Goal: Contribute content: Contribute content

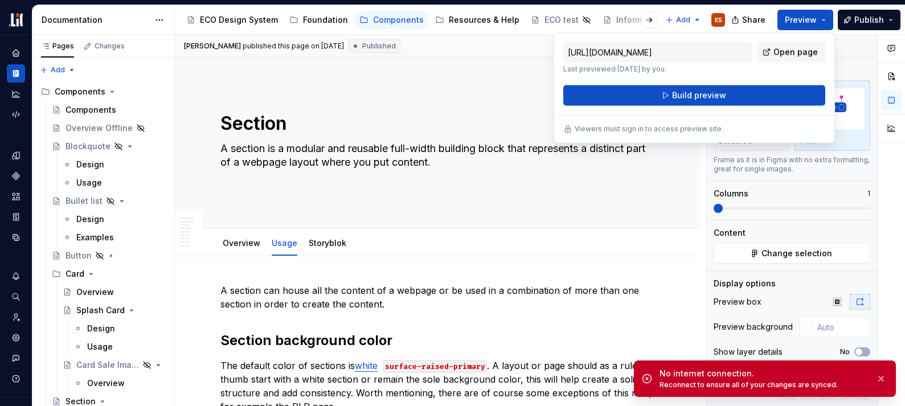
scroll to position [1545, 0]
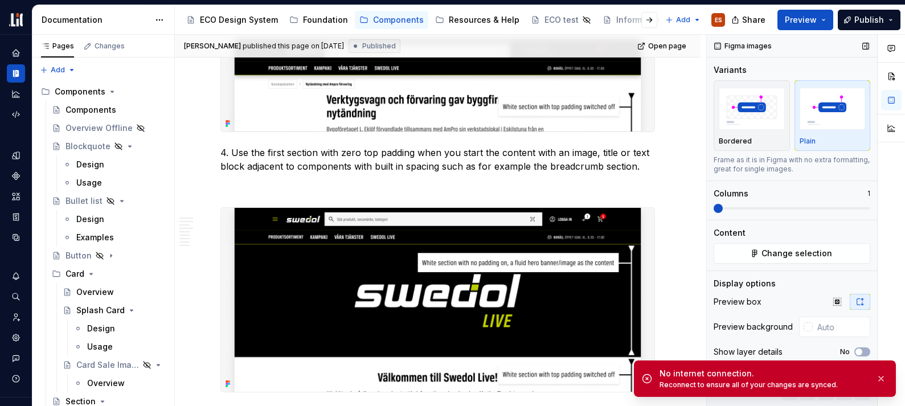
click at [851, 68] on div "Variants" at bounding box center [791, 69] width 157 height 11
click at [879, 379] on button "button" at bounding box center [880, 379] width 15 height 16
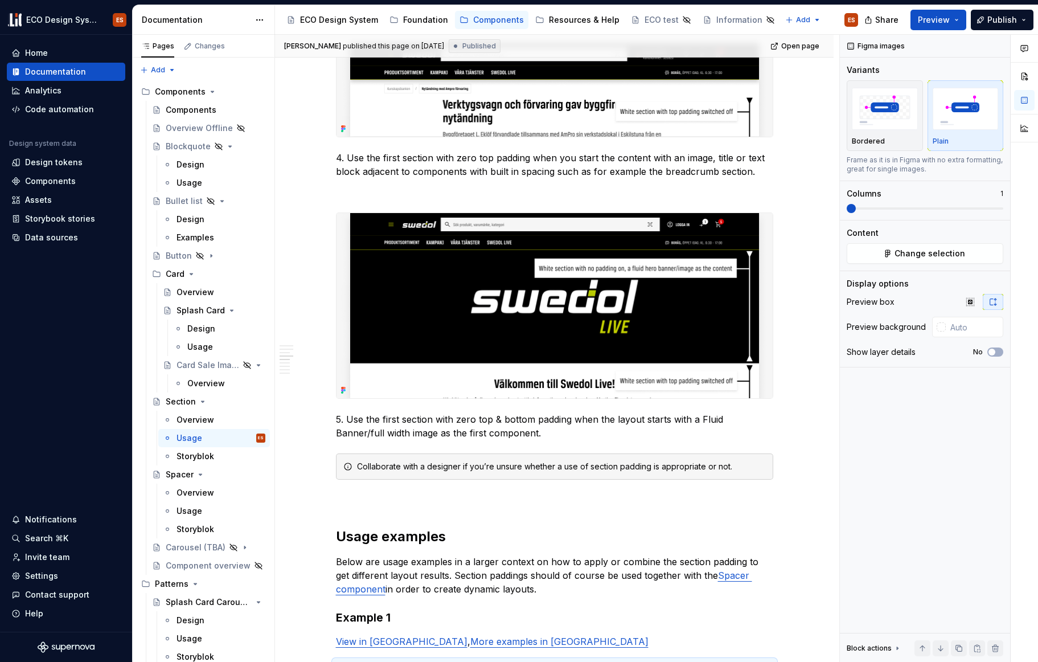
type textarea "*"
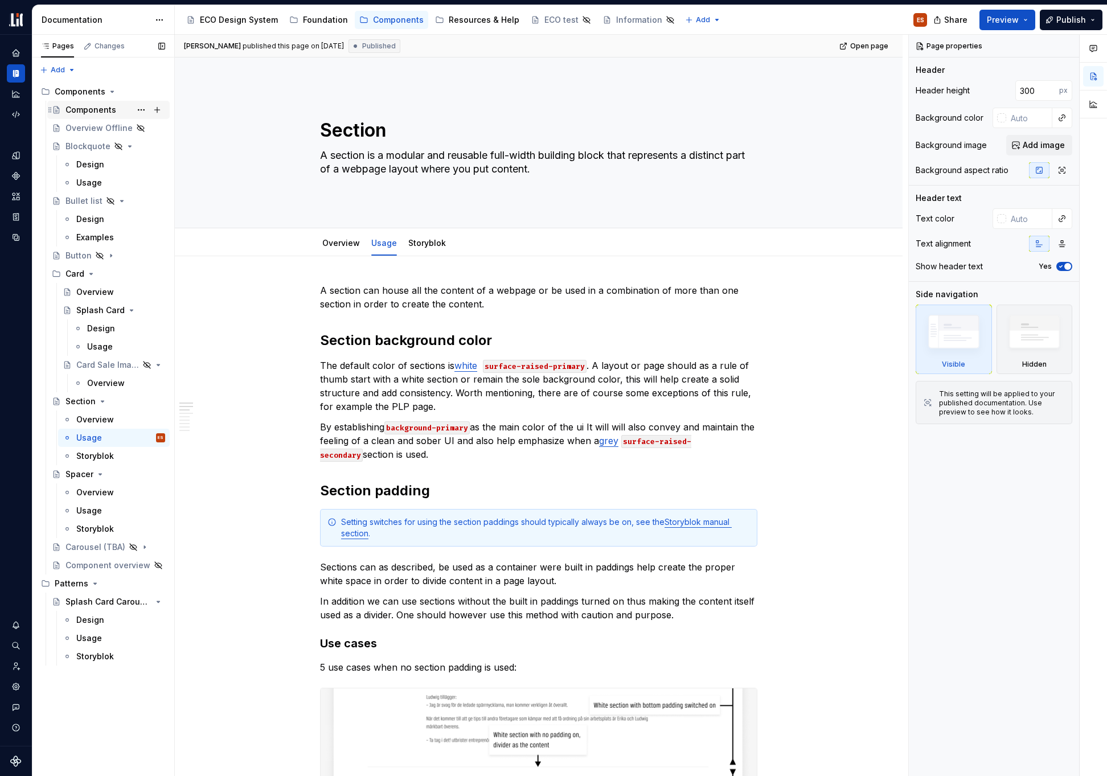
click at [85, 109] on div "Components" at bounding box center [90, 109] width 51 height 11
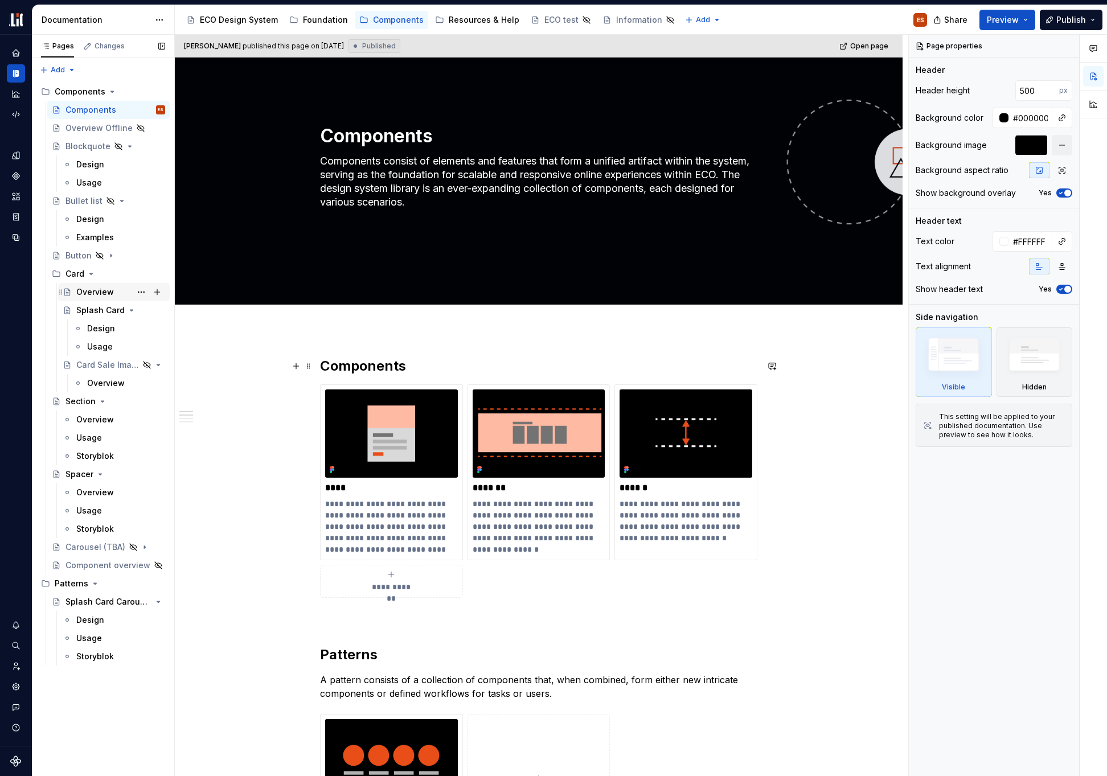
scroll to position [33, 0]
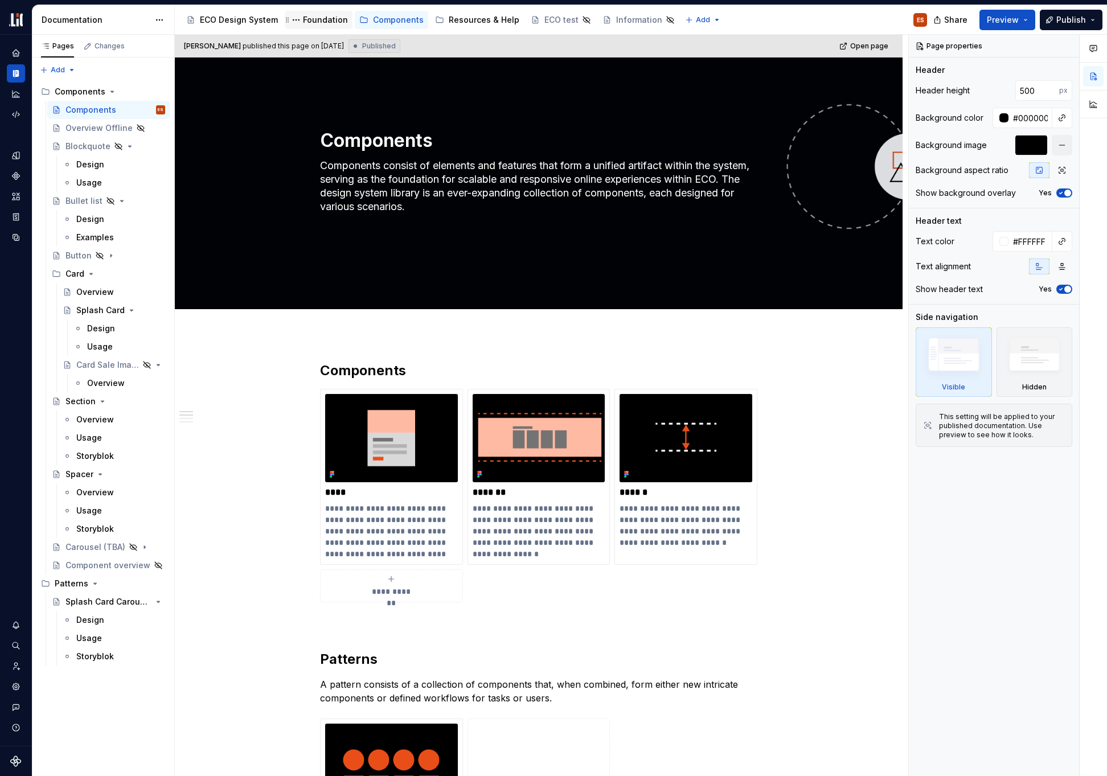
click at [313, 20] on div "Foundation" at bounding box center [325, 19] width 45 height 11
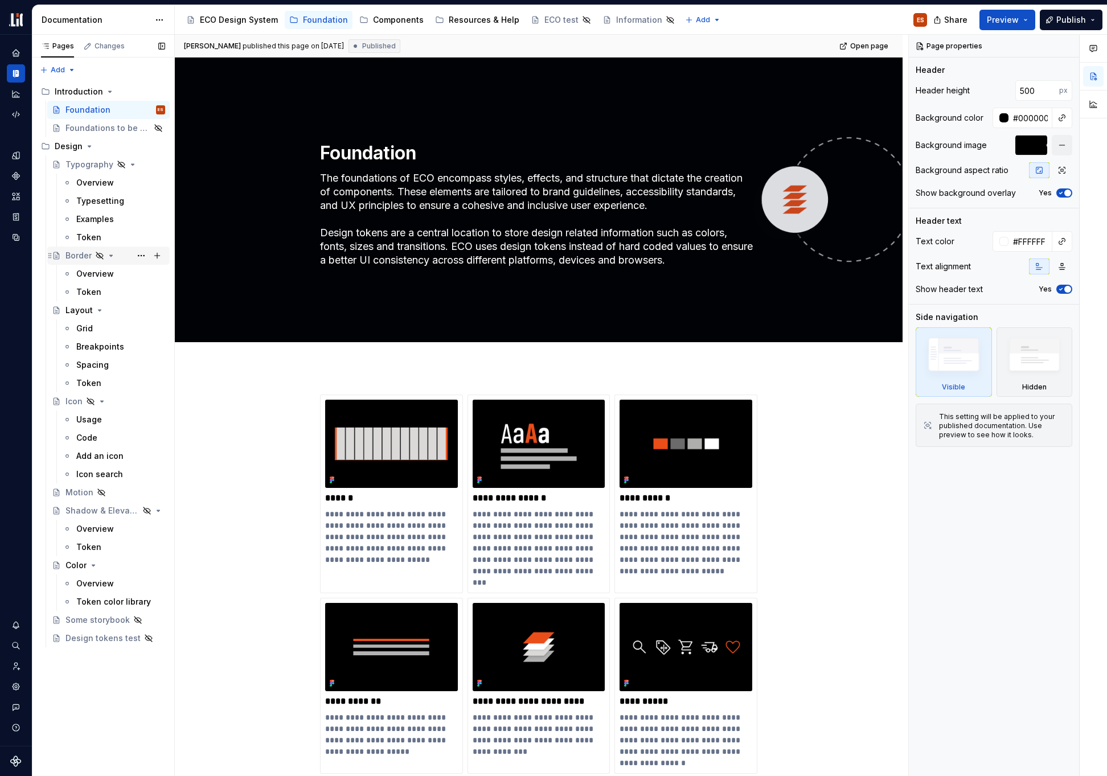
click at [67, 261] on div "Border" at bounding box center [115, 256] width 100 height 16
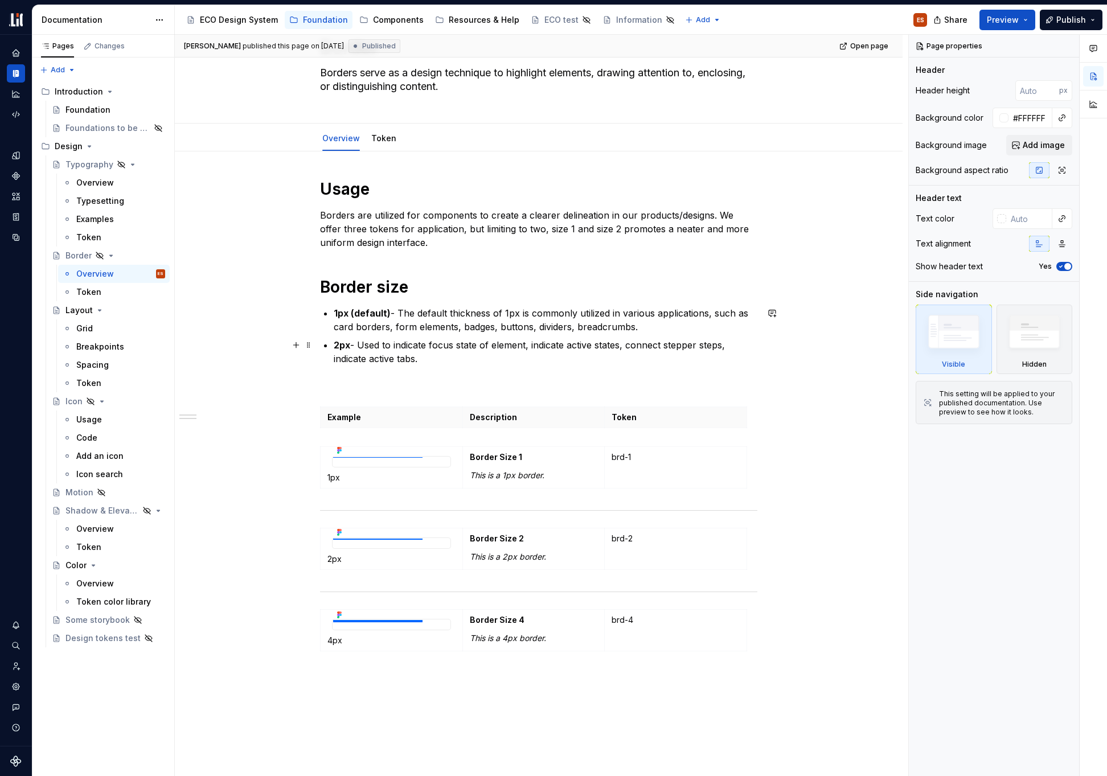
scroll to position [222, 0]
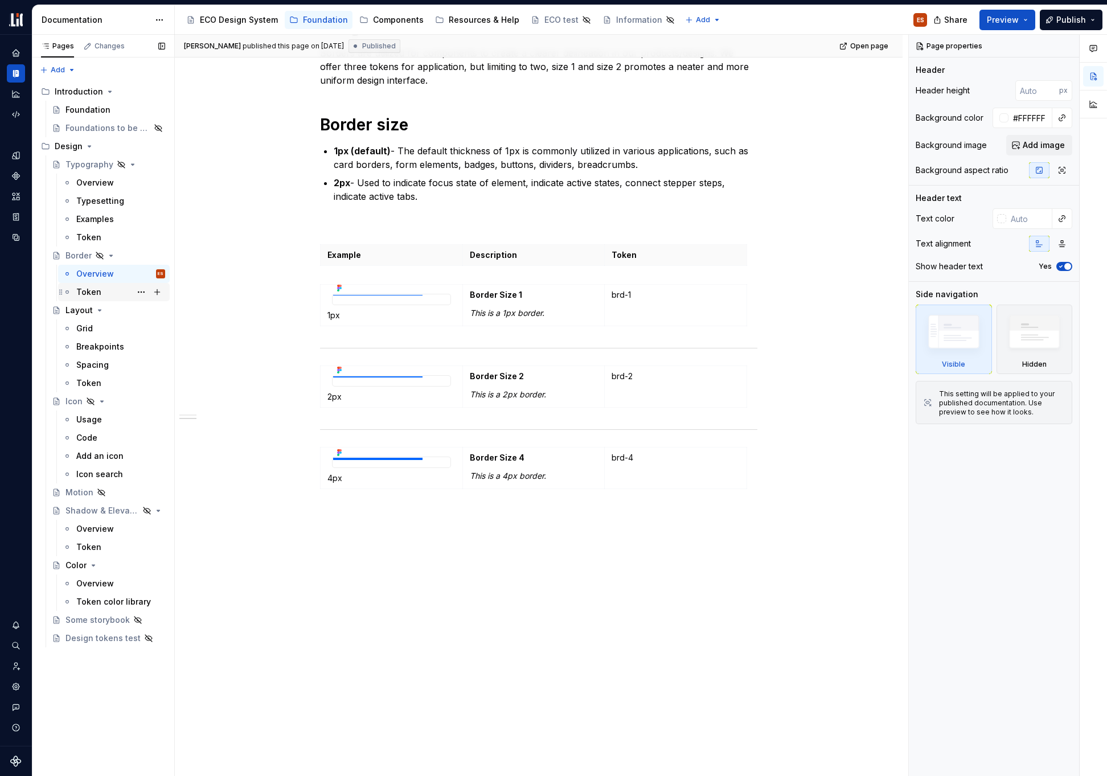
click at [103, 293] on div "Token" at bounding box center [120, 292] width 89 height 16
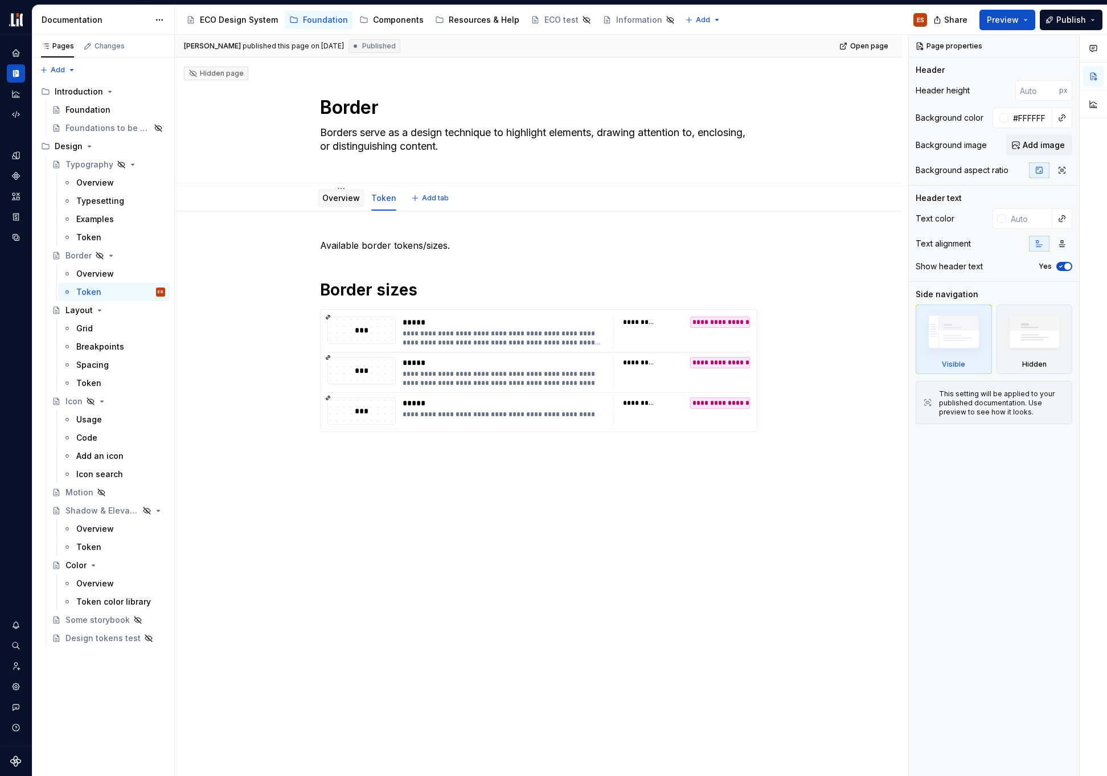
click at [336, 200] on link "Overview" at bounding box center [341, 198] width 38 height 10
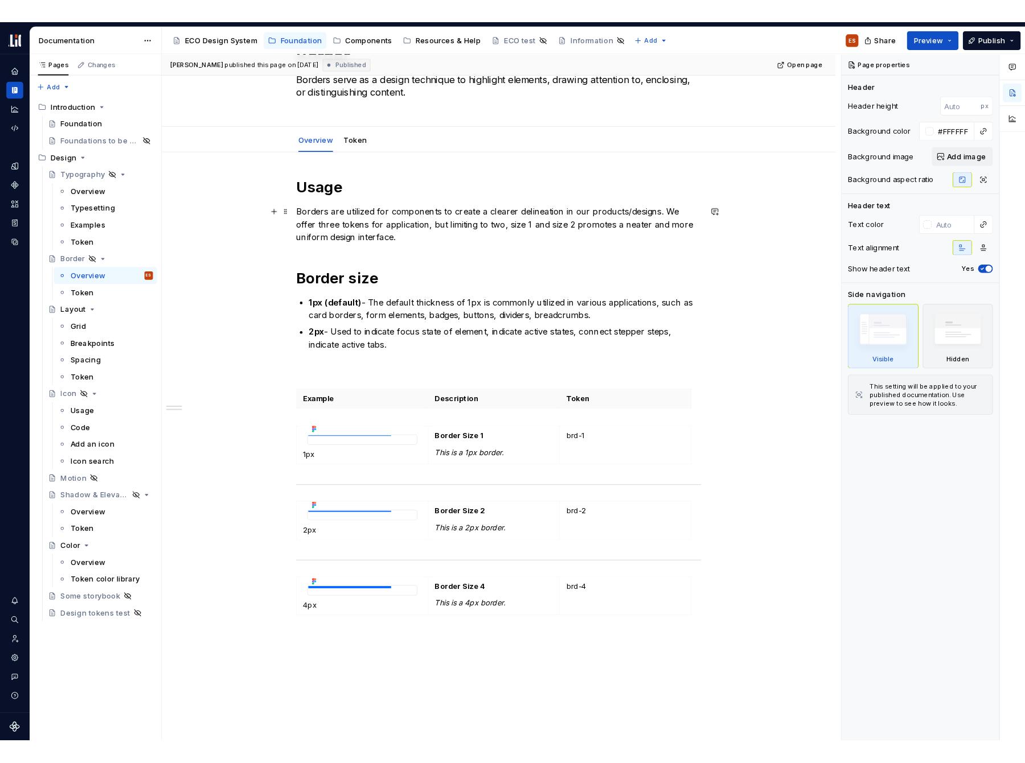
scroll to position [67, 0]
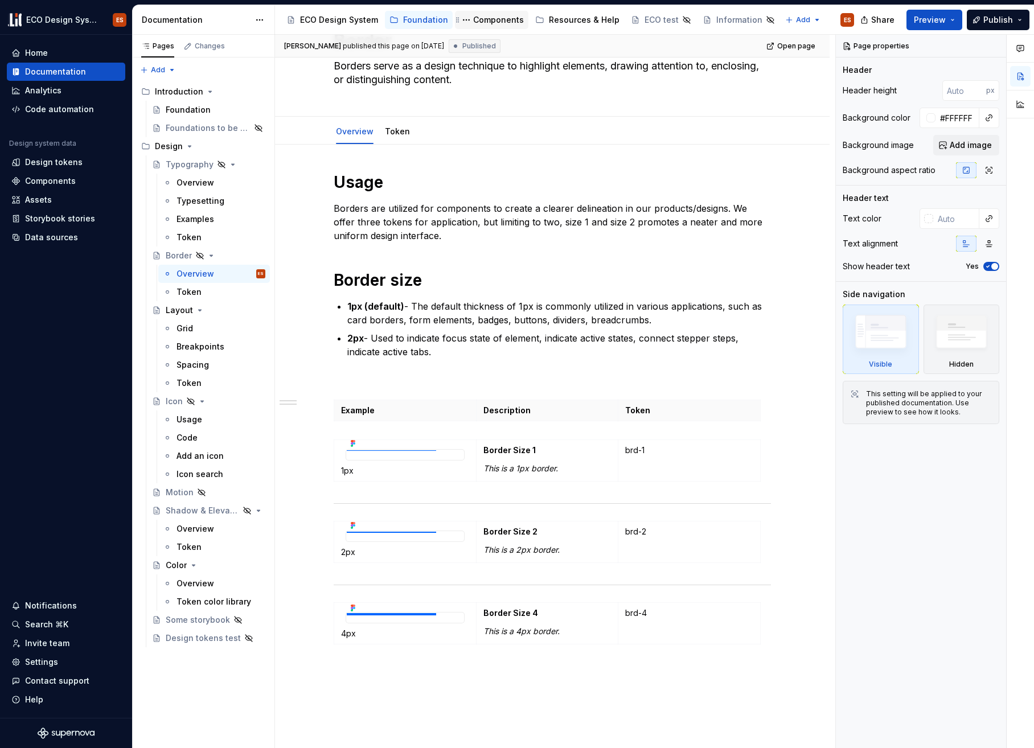
click at [499, 18] on div "Components" at bounding box center [498, 19] width 51 height 11
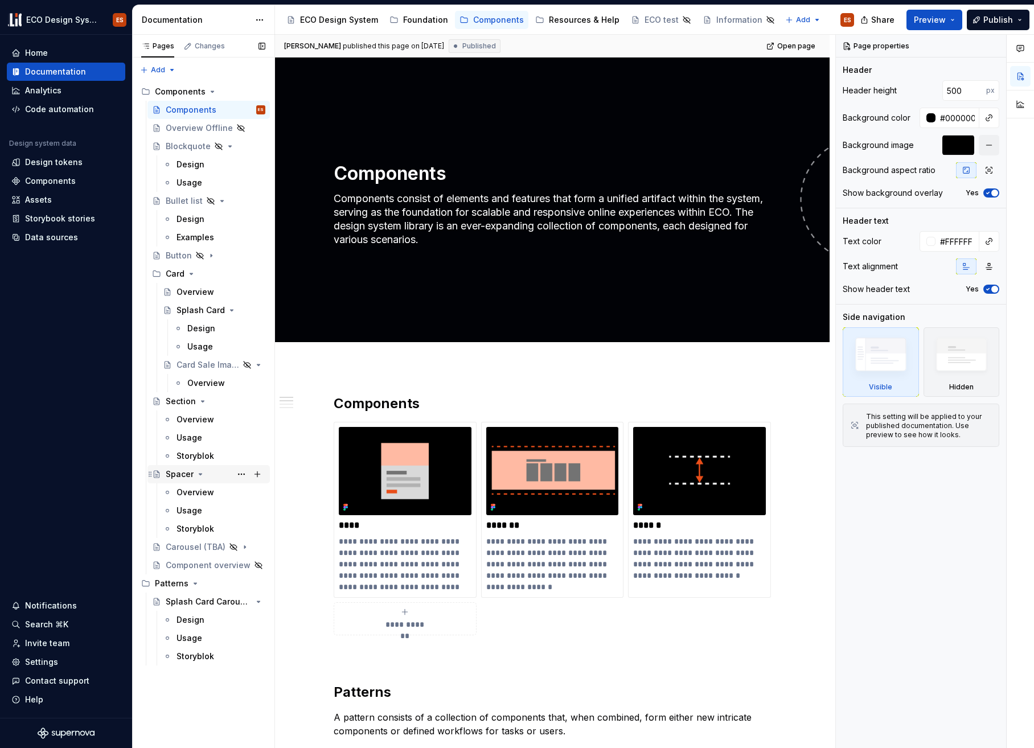
click at [213, 481] on div "Spacer" at bounding box center [216, 474] width 100 height 16
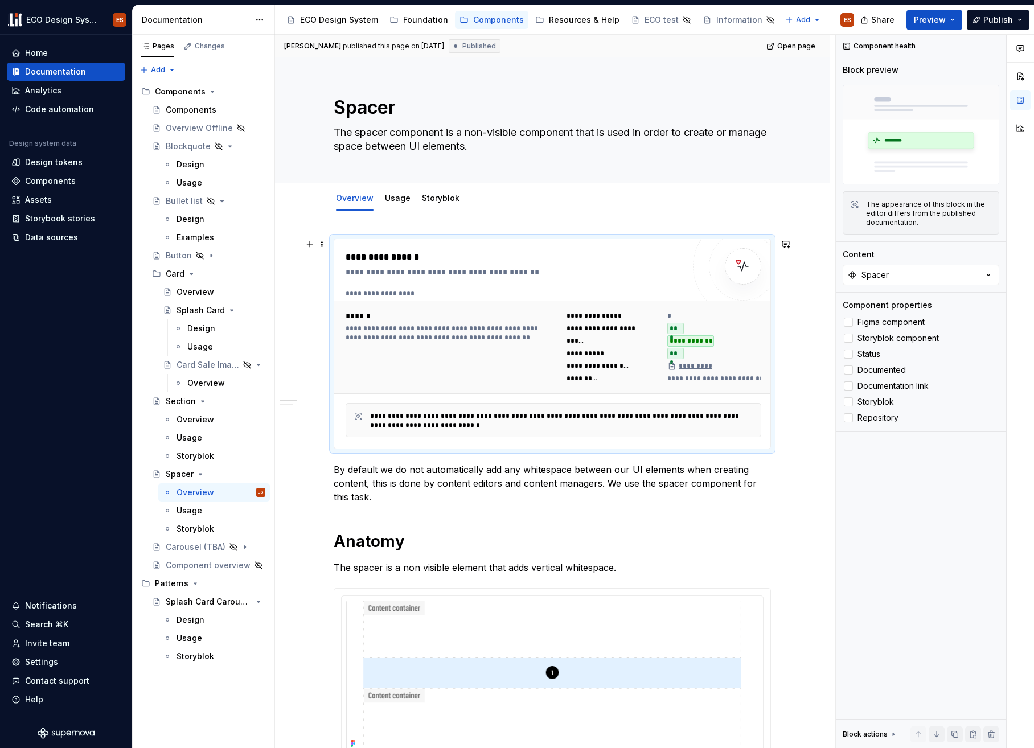
click at [618, 257] on div "**********" at bounding box center [515, 258] width 338 height 14
click at [942, 130] on img at bounding box center [921, 135] width 157 height 100
click at [927, 221] on div "The appearance of this block in the editor differs from the published documenta…" at bounding box center [929, 213] width 126 height 27
click at [991, 270] on icon "button" at bounding box center [988, 274] width 11 height 11
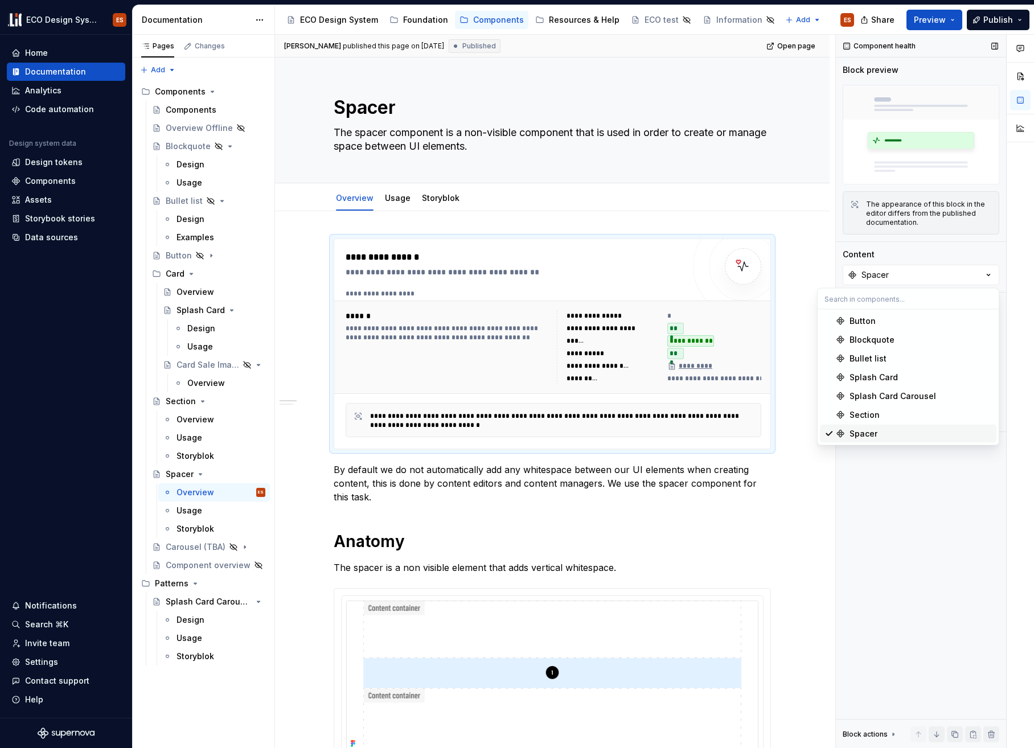
click at [986, 248] on div "Component health Block preview The appearance of this block in the editor diffe…" at bounding box center [921, 392] width 170 height 714
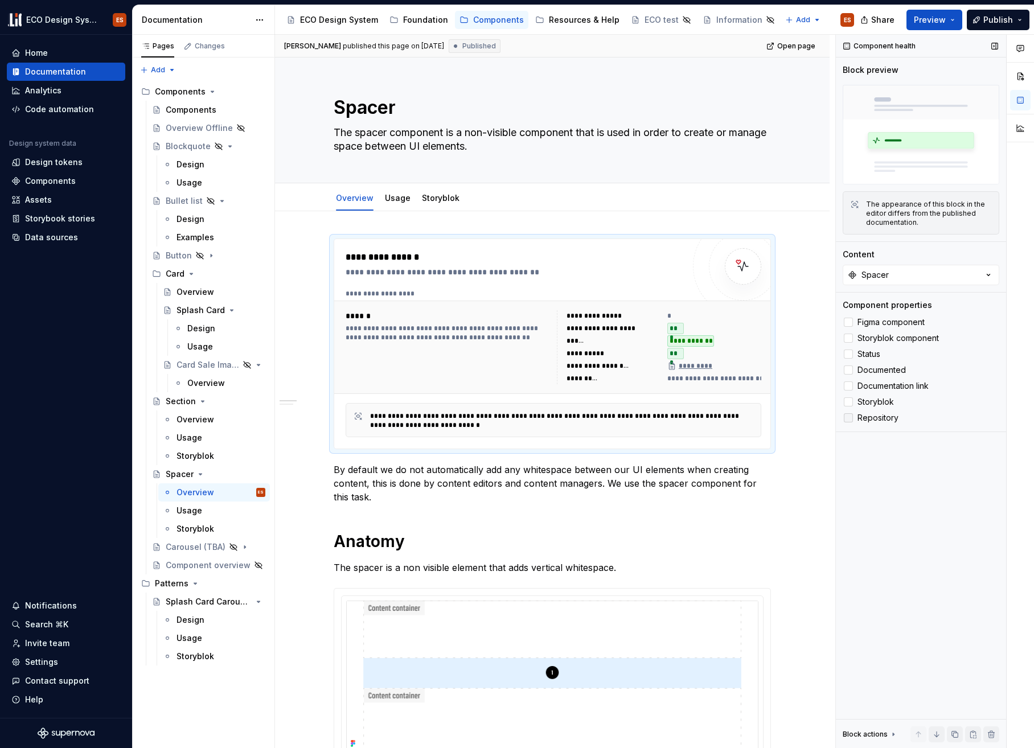
click at [845, 417] on div at bounding box center [848, 417] width 9 height 9
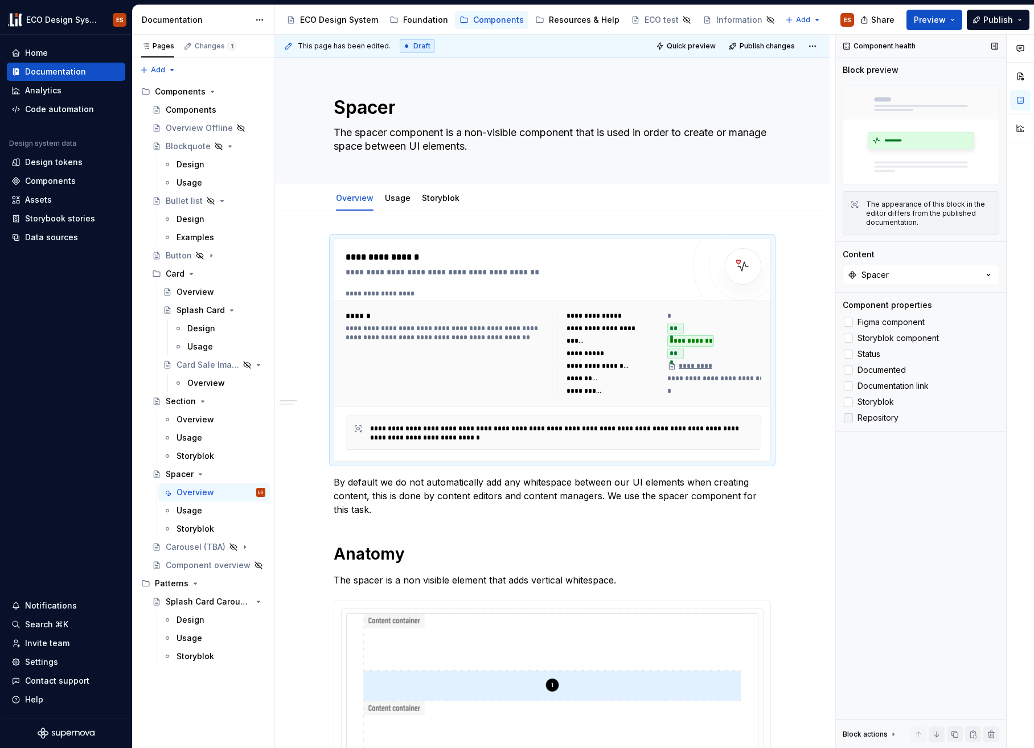
click at [848, 418] on icon at bounding box center [848, 418] width 0 height 0
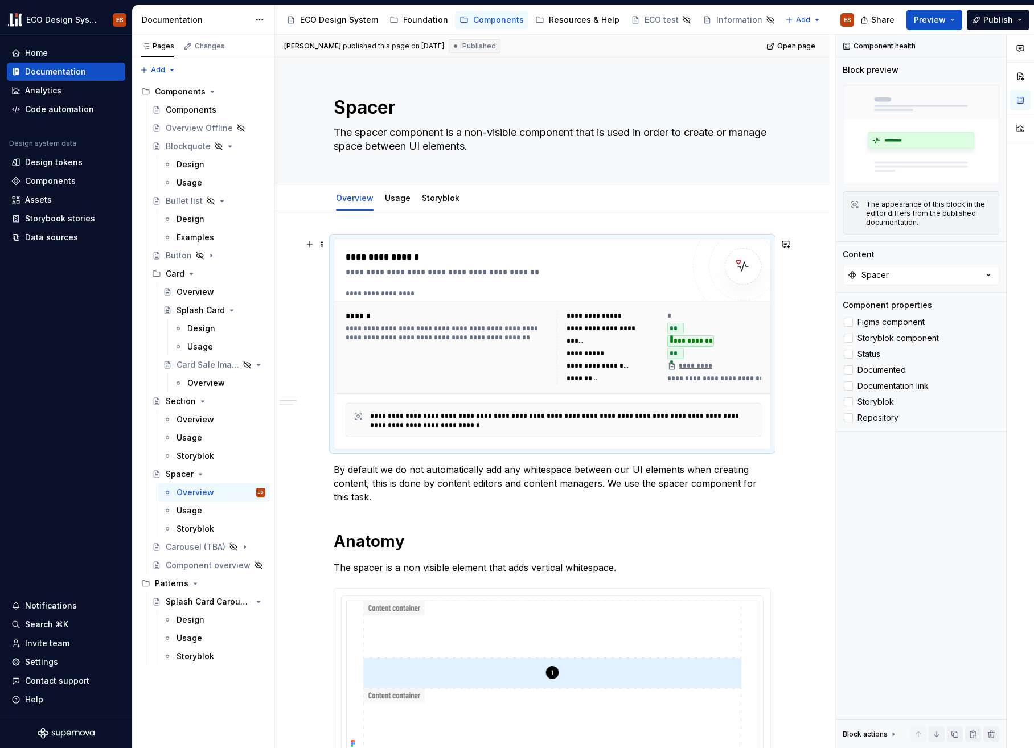
click at [490, 248] on div "**********" at bounding box center [552, 344] width 436 height 210
click at [319, 243] on span at bounding box center [322, 244] width 9 height 16
click at [547, 252] on div "**********" at bounding box center [515, 258] width 338 height 14
click at [876, 66] on div "Block preview" at bounding box center [871, 69] width 56 height 11
click at [873, 46] on div "Component health" at bounding box center [879, 46] width 81 height 16
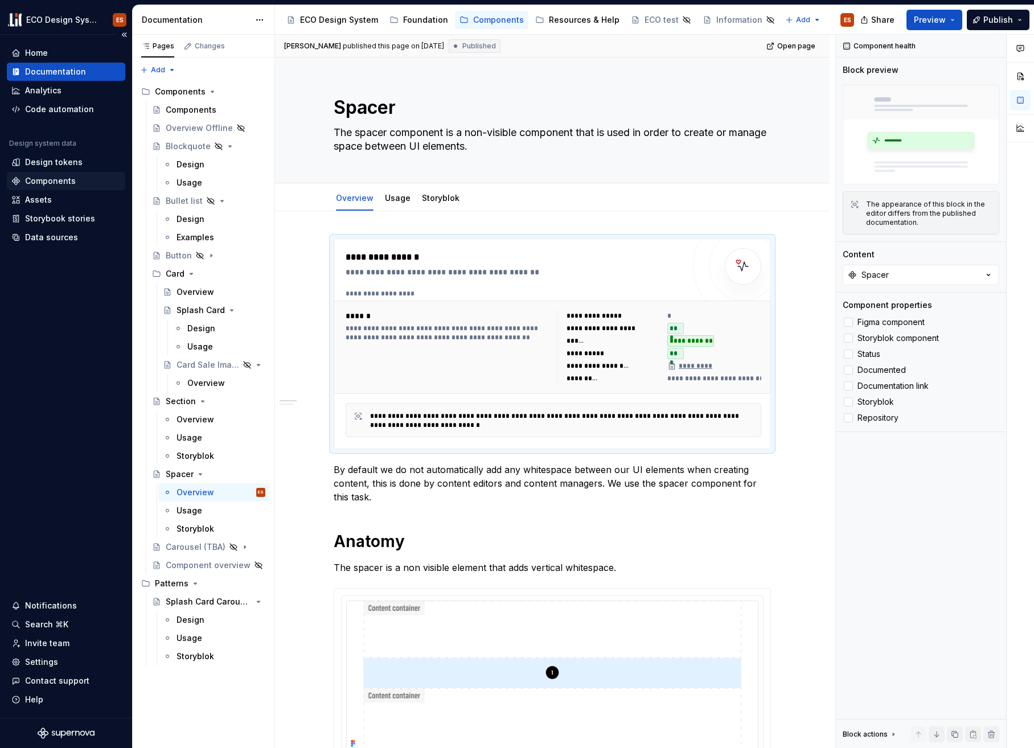
click at [61, 177] on div "Components" at bounding box center [50, 180] width 51 height 11
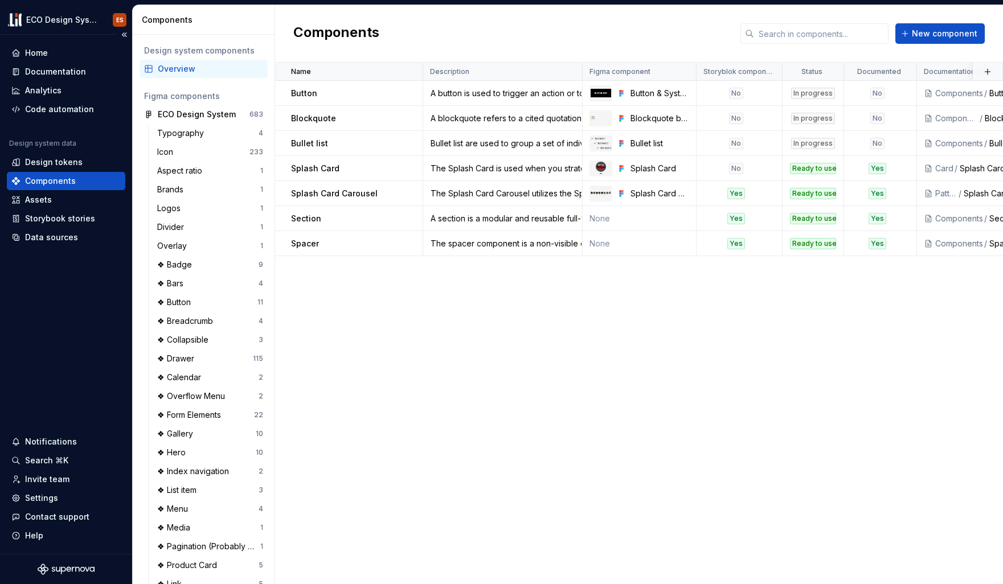
click at [71, 180] on div "Components" at bounding box center [50, 180] width 51 height 11
click at [35, 178] on div "Components" at bounding box center [50, 180] width 51 height 11
click at [83, 72] on div "Documentation" at bounding box center [55, 71] width 61 height 11
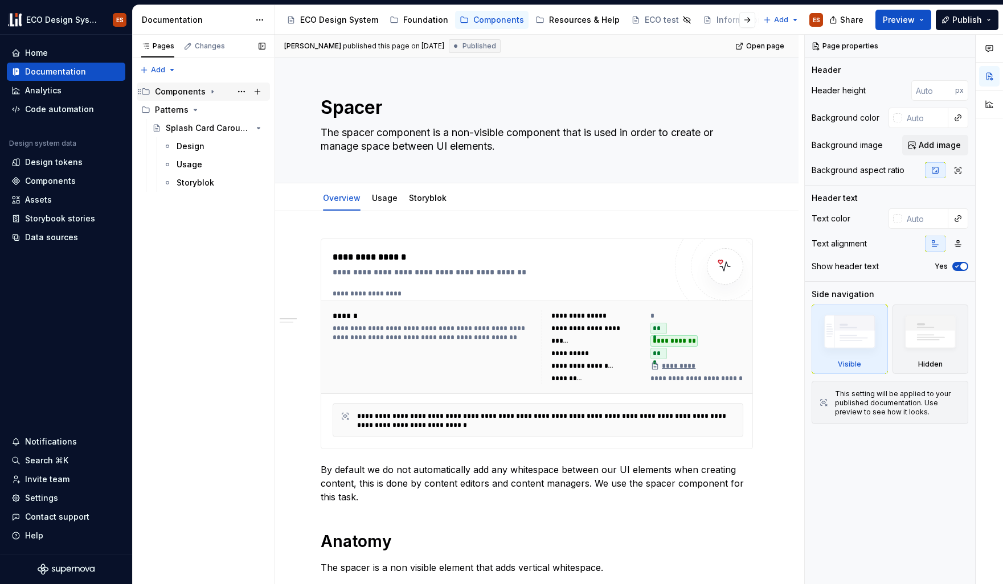
click at [211, 91] on icon "Page tree" at bounding box center [212, 91] width 9 height 9
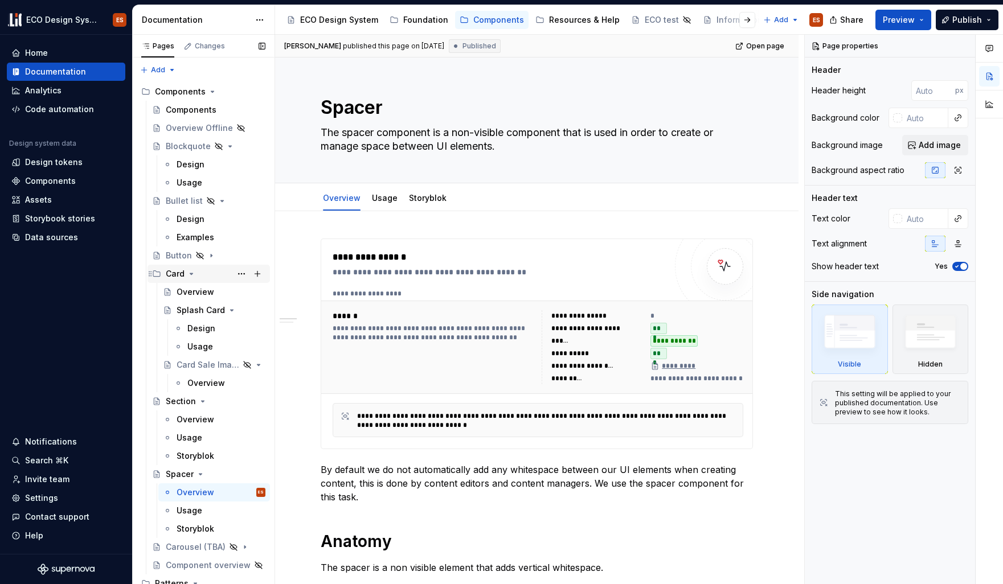
click at [203, 276] on div "Card" at bounding box center [216, 274] width 100 height 16
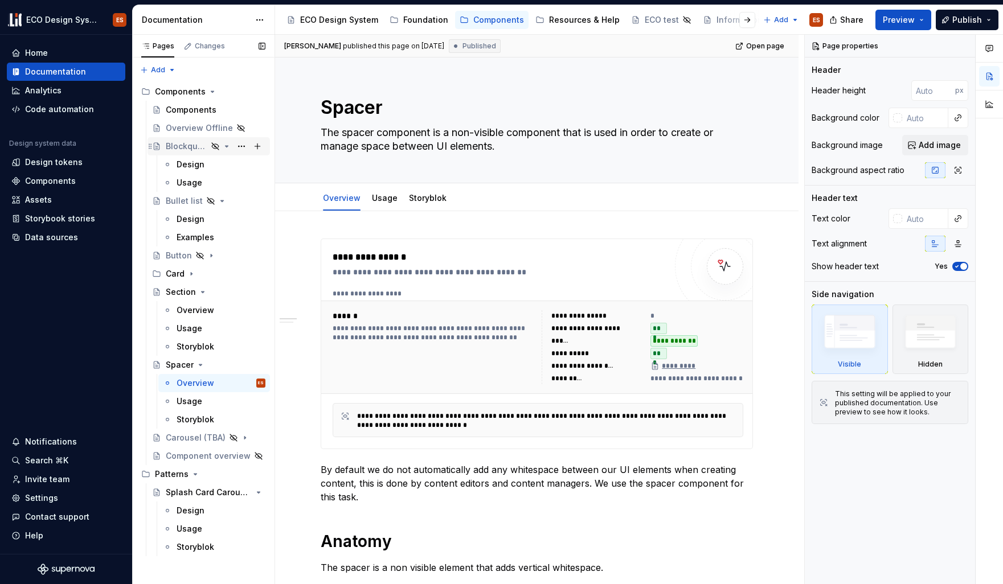
click at [225, 149] on icon "Page tree" at bounding box center [226, 146] width 9 height 9
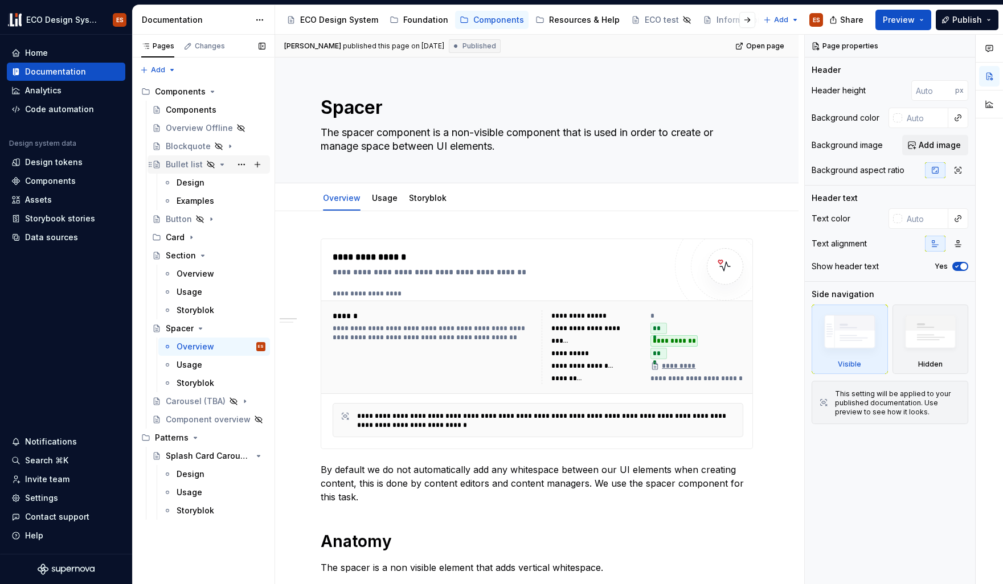
click at [221, 165] on icon "Page tree" at bounding box center [222, 164] width 3 height 1
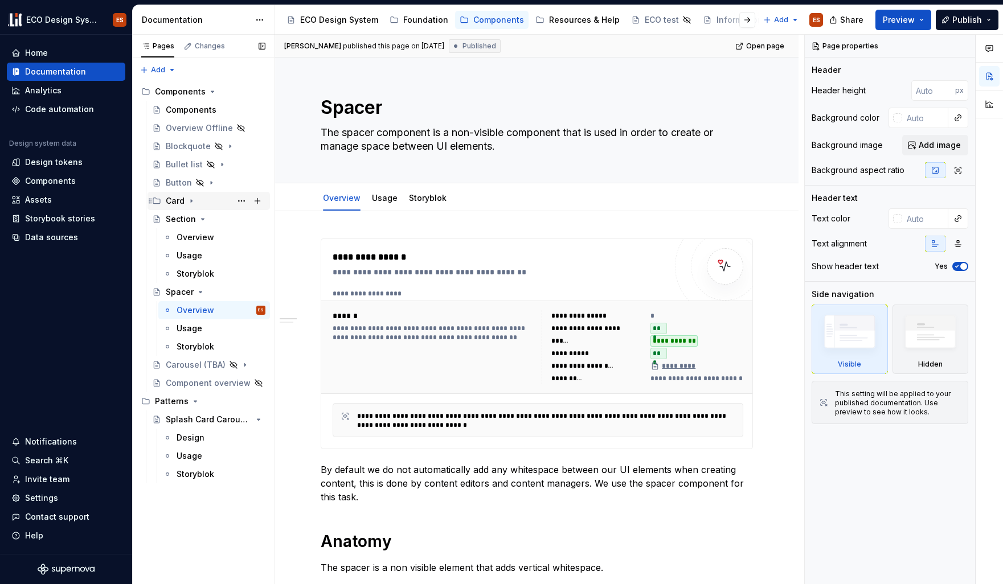
click at [188, 201] on icon "Page tree" at bounding box center [191, 200] width 9 height 9
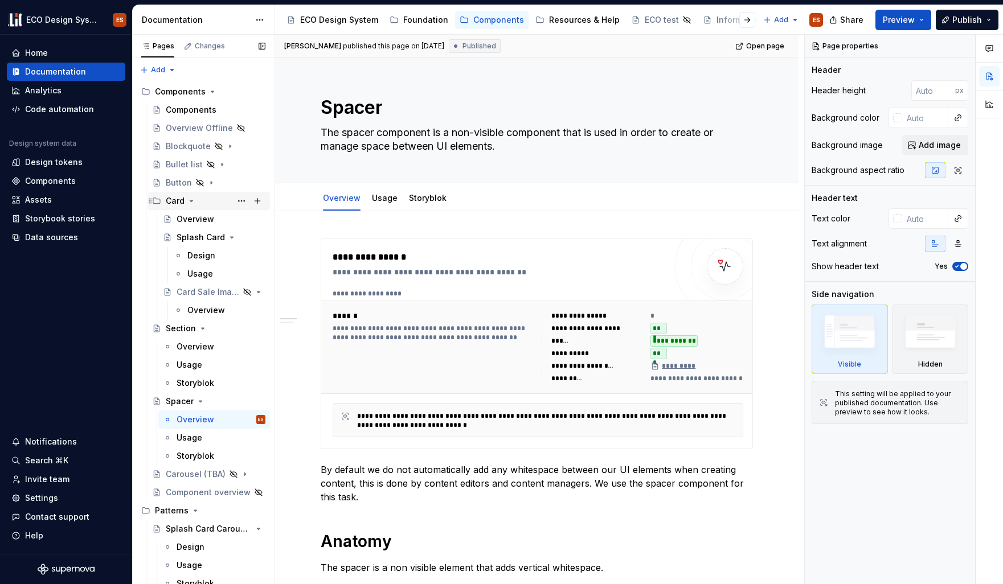
click at [190, 202] on icon "Page tree" at bounding box center [191, 200] width 3 height 1
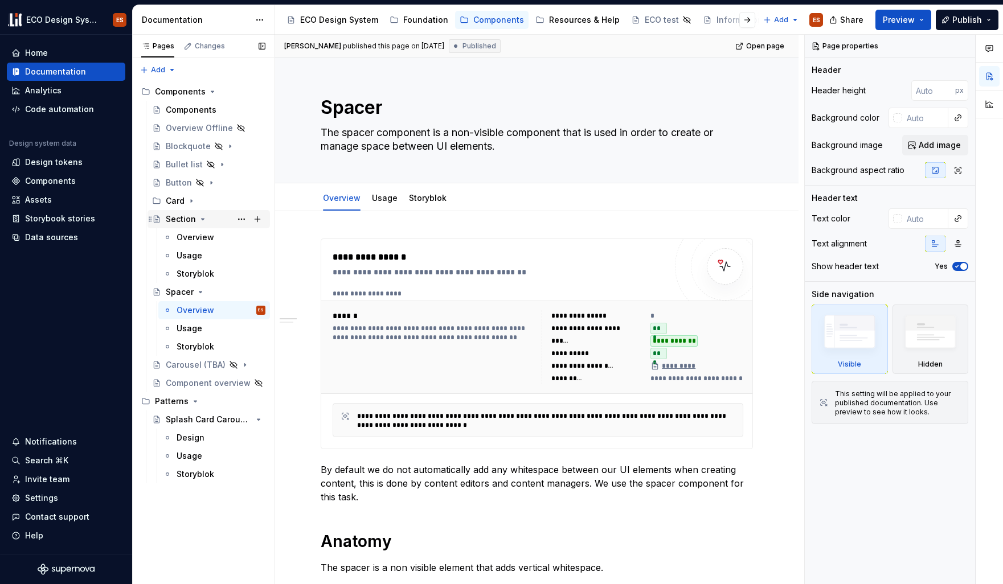
click at [202, 219] on icon "Page tree" at bounding box center [203, 219] width 3 height 1
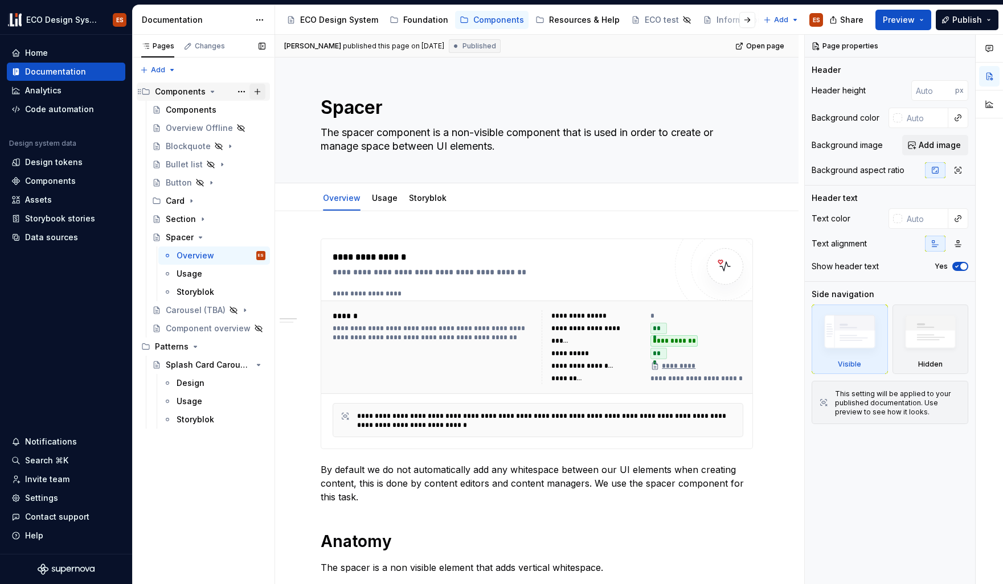
click at [254, 91] on button "Page tree" at bounding box center [257, 92] width 16 height 16
type textarea "*"
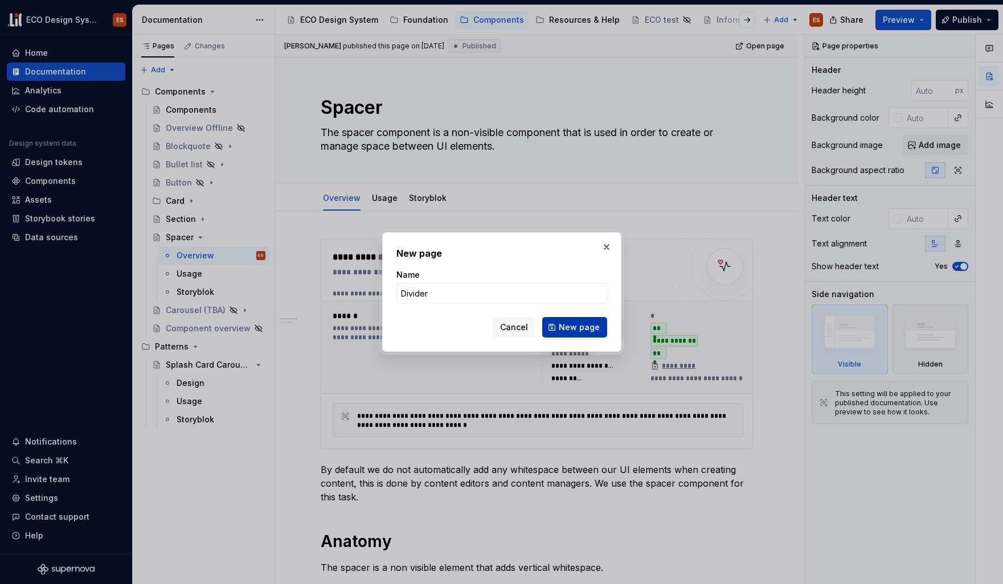
type input "Divider"
click at [577, 329] on span "New page" at bounding box center [579, 327] width 41 height 11
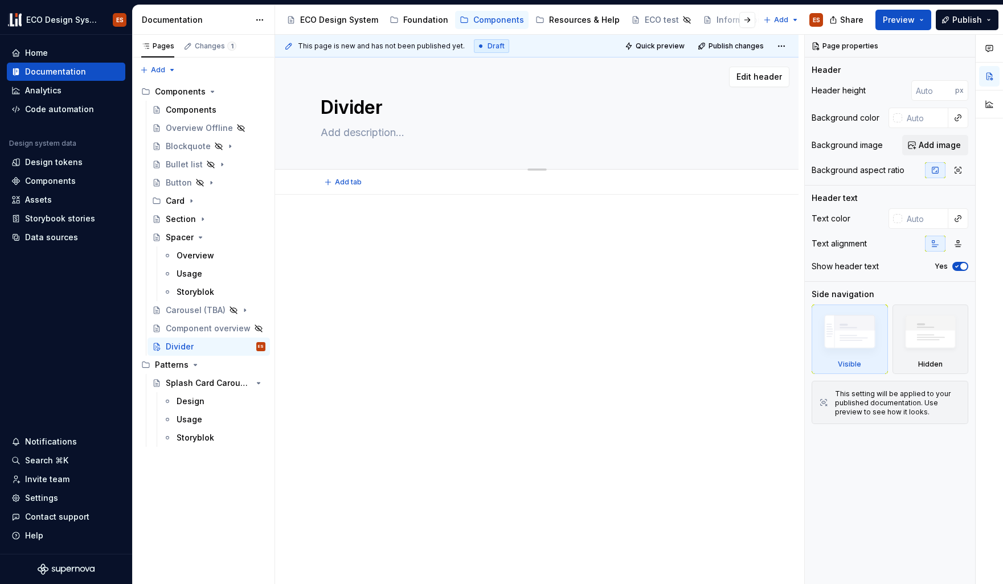
click at [375, 138] on textarea at bounding box center [534, 133] width 432 height 18
paste textarea "A divider is a slender line positioned either horizontally or vertically betwee…"
type textarea "*"
type textarea "A divider is a slender line positioned either horizontally or vertically betwee…"
click at [322, 134] on textarea "A divider is a slender line positioned either horizontally or vertically betwee…" at bounding box center [534, 133] width 432 height 18
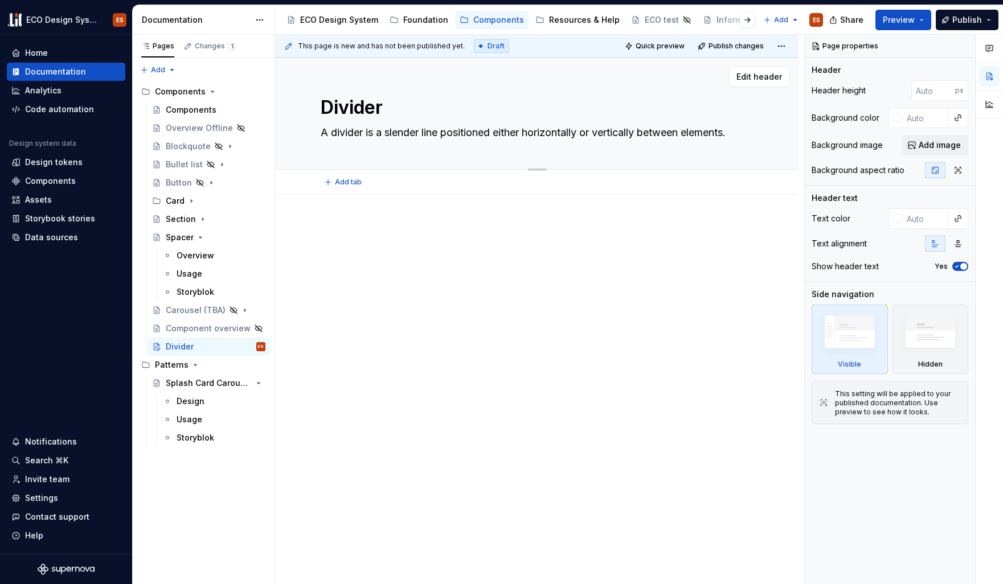
type textarea "*"
type textarea "IA divider is a slender line positioned either horizontally or vertically betwe…"
type textarea "*"
type textarea "InA divider is a slender line positioned either horizontally or vertically betw…"
type textarea "*"
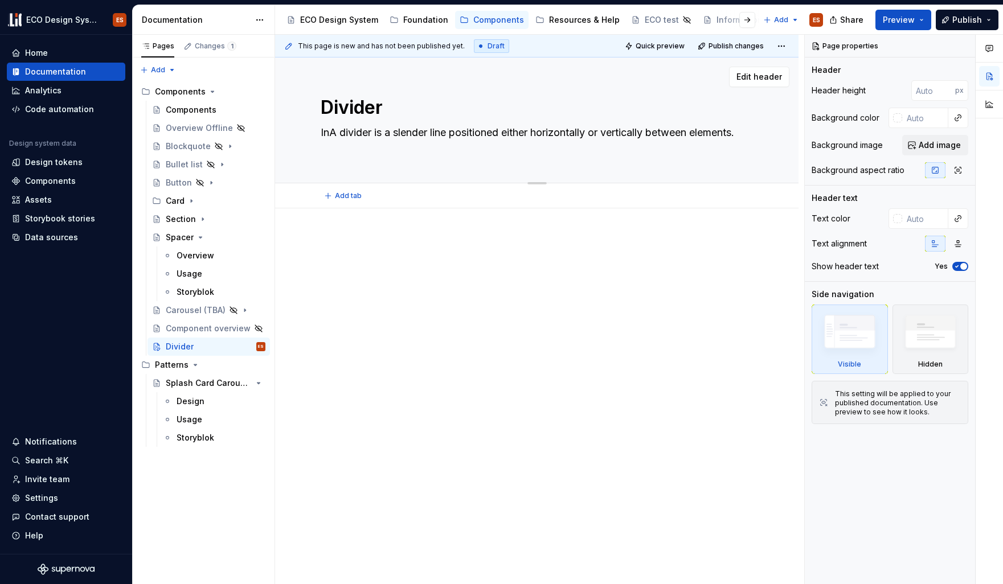
type textarea "In A divider is a slender line positioned either horizontally or vertically bet…"
type textarea "*"
type textarea "In iA divider is a slender line positioned either horizontally or vertically be…"
type textarea "*"
type textarea "In itA divider is a slender line positioned either horizontally or vertically b…"
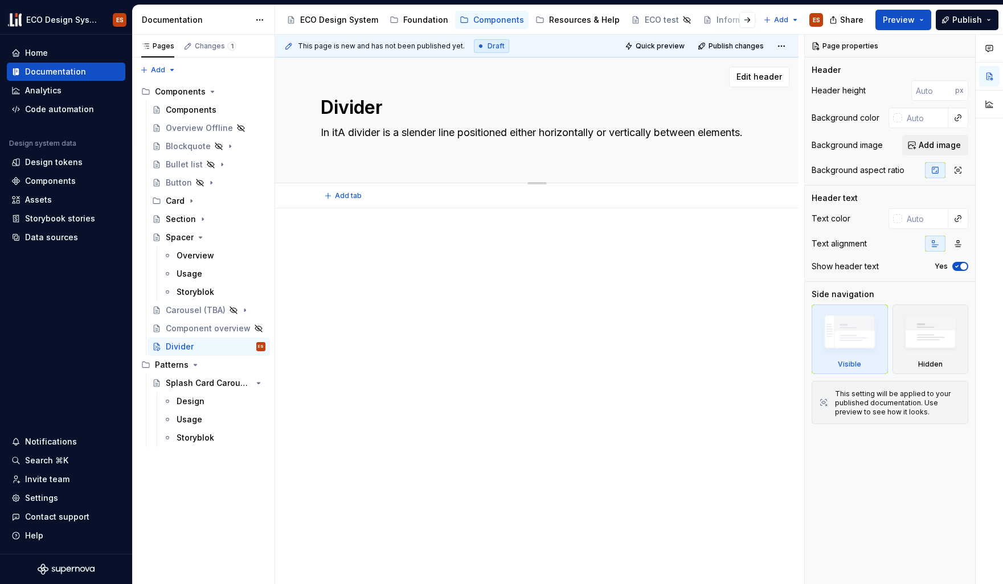
type textarea "*"
type textarea "In itsA divider is a slender line positioned either horizontally or vertically …"
type textarea "*"
type textarea "In its´A divider is a slender line positioned either horizontally or vertically…"
type textarea "*"
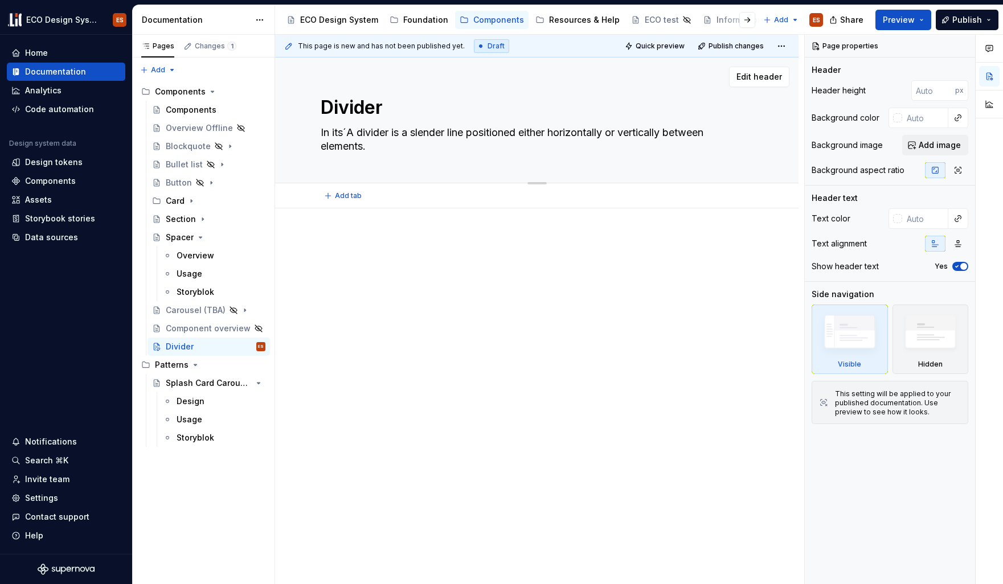
type textarea "In its´sA divider is a slender line positioned either horizontally or verticall…"
type textarea "*"
type textarea "In its´s A divider is a slender line positioned either horizontally or vertical…"
type textarea "*"
type textarea "In its´s pA divider is a slender line positioned either horizontally or vertica…"
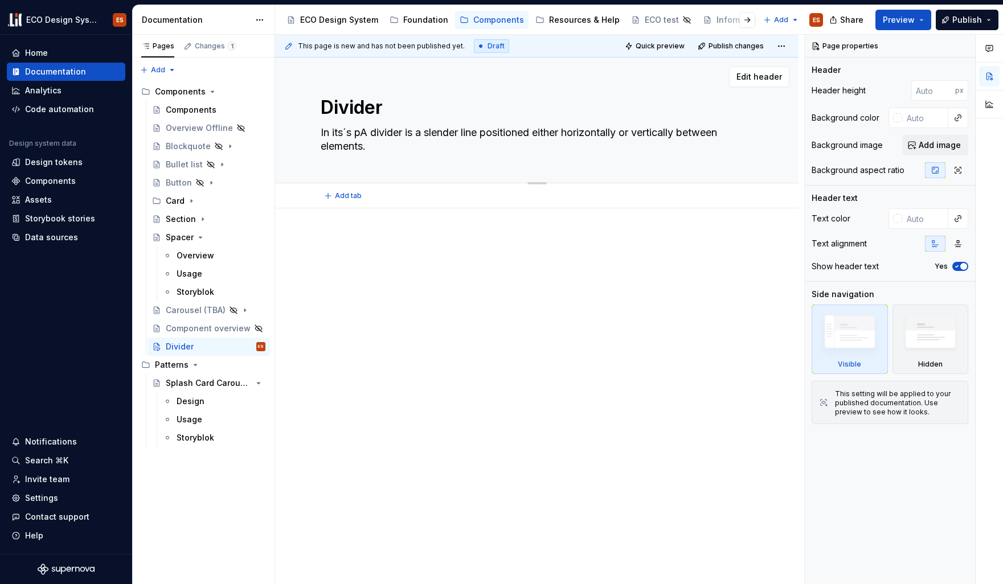
type textarea "*"
type textarea "In its´s puA divider is a slender line positioned either horizontally or vertic…"
type textarea "*"
type textarea "In its´s purA divider is a slender line positioned either horizontally or verti…"
type textarea "*"
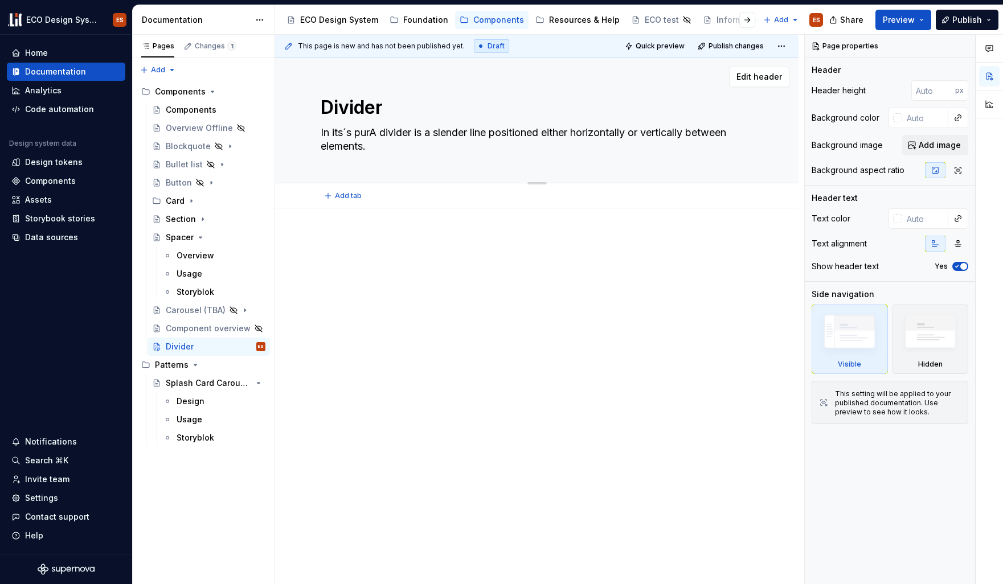
type textarea "In its´s pureA divider is a slender line positioned either horizontally or vert…"
type textarea "*"
type textarea "In its´s puresA divider is a slender line positioned either horizontally or ver…"
type textarea "*"
type textarea "In its´s purestA divider is a slender line positioned either horizontally or ve…"
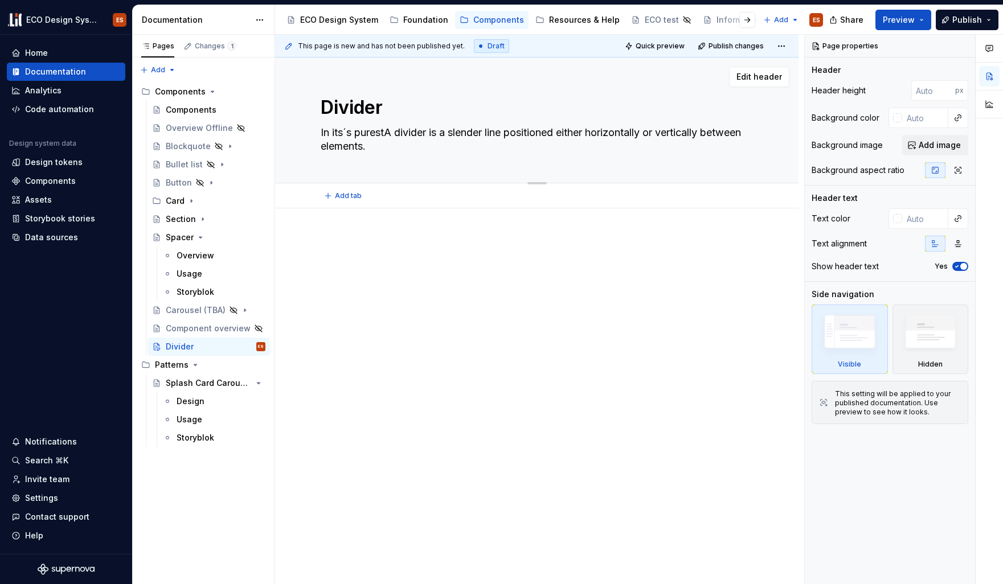
type textarea "*"
type textarea "In its´s purest A divider is a slender line positioned either horizontally or v…"
type textarea "*"
type textarea "In its´s purest fA divider is a slender line positioned either horizontally or …"
type textarea "*"
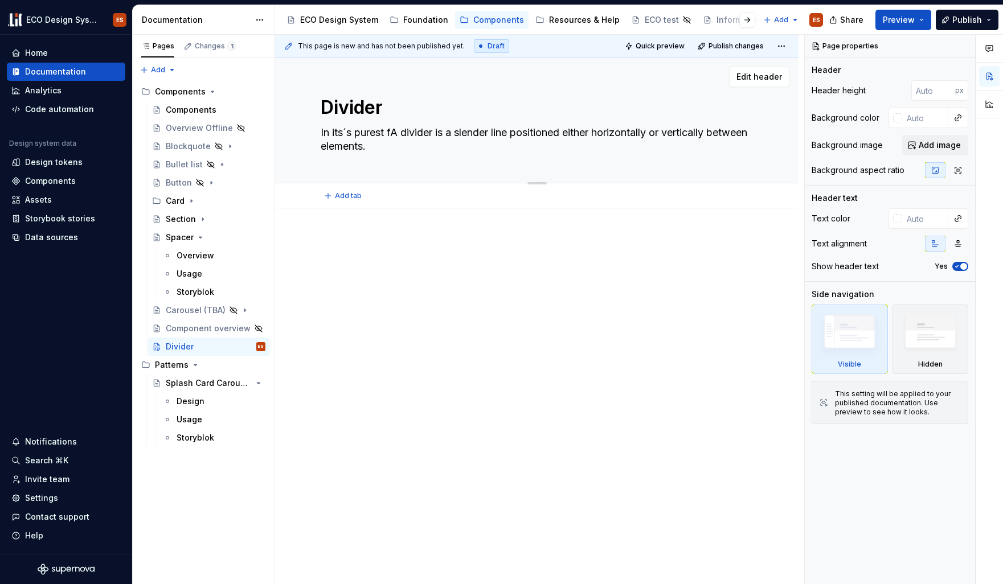
type textarea "In its´s purest foA divider is a slender line positioned either horizontally or…"
type textarea "*"
type textarea "In its´s purest forA divider is a slender line positioned either horizontally o…"
type textarea "*"
type textarea "In its´s purest formA divider is a slender line positioned either horizontally …"
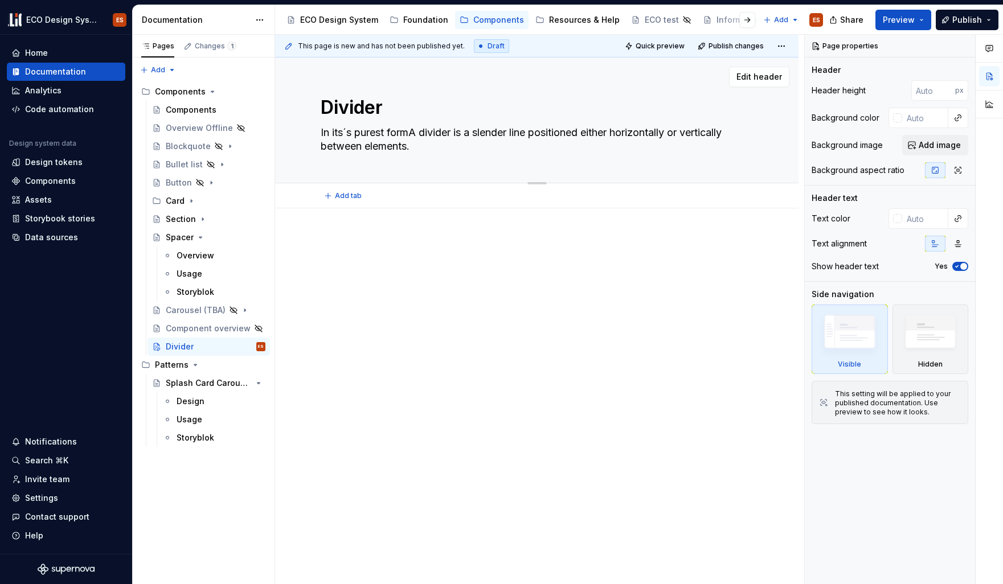
type textarea "*"
type textarea "In its´s purest form A divider is a slender line positioned either horizontally…"
type textarea "*"
type textarea "In its´s purest form a divider is a slender line positioned either horizontally…"
type textarea "*"
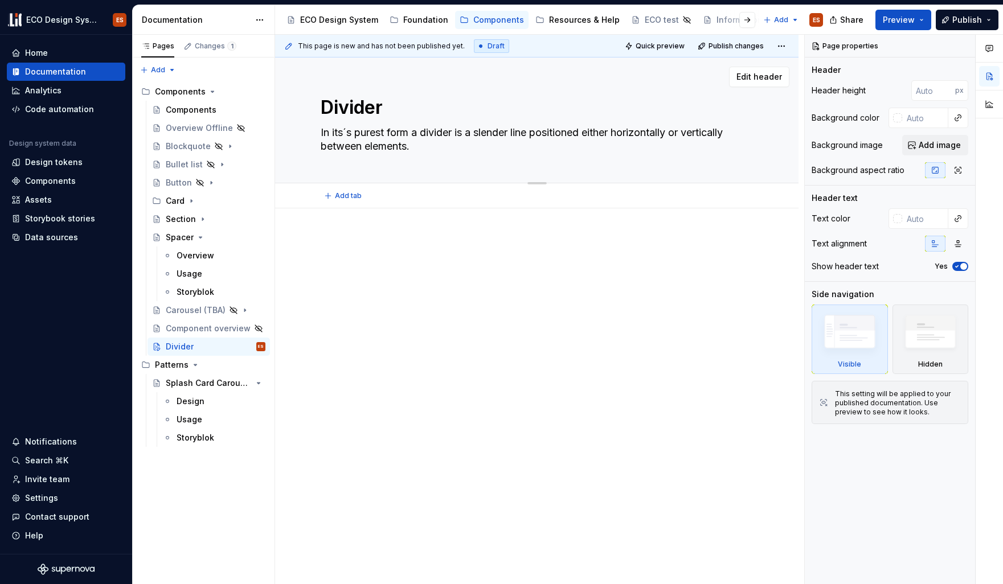
type textarea "In its´s purest form a divider is a t line positioned either horizontally or ve…"
type textarea "*"
type textarea "In its´s purest form a divider is a thi line positioned either horizontally or …"
type textarea "*"
type textarea "In its´s purest form a divider is a thin line positioned either horizontally or…"
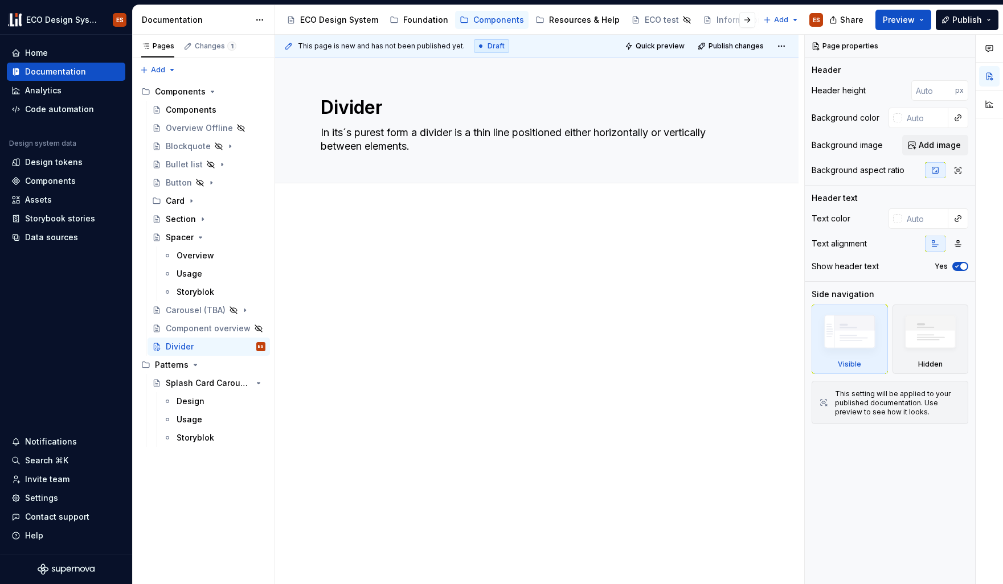
type textarea "*"
type textarea "In its´s purest form a divider is a thin line positioned either horizontally or…"
click at [344, 194] on span "Add tab" at bounding box center [348, 195] width 27 height 9
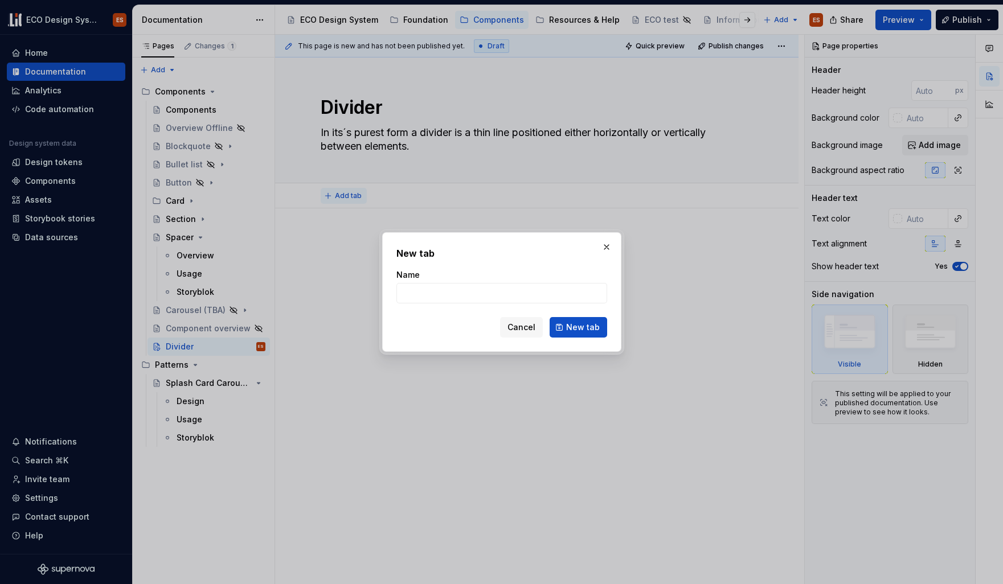
type textarea "*"
type input "Overview"
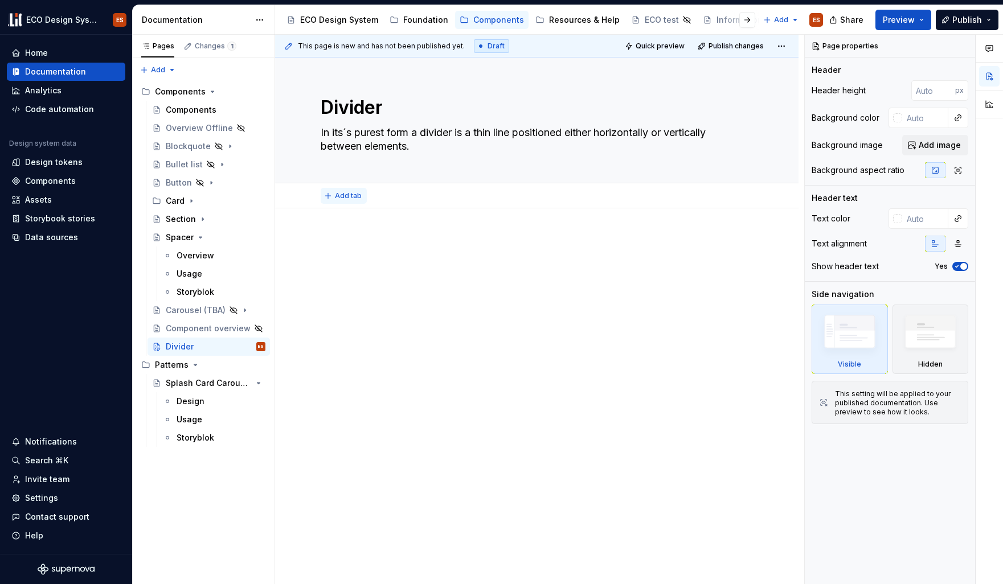
click at [346, 196] on span "Add tab" at bounding box center [348, 195] width 27 height 9
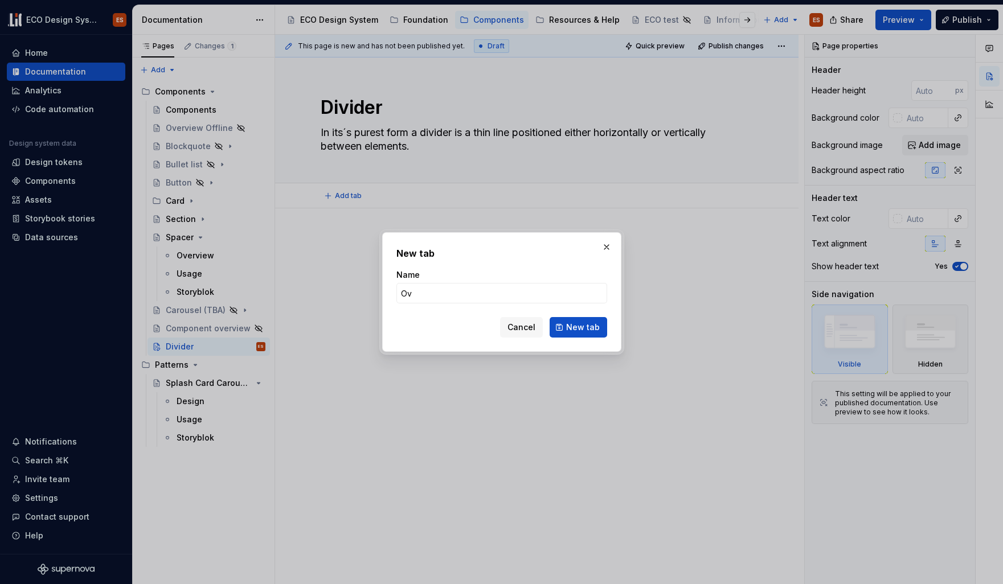
type input "Ove"
type textarea "*"
type input "Overview"
click at [571, 326] on span "New tab" at bounding box center [583, 327] width 34 height 11
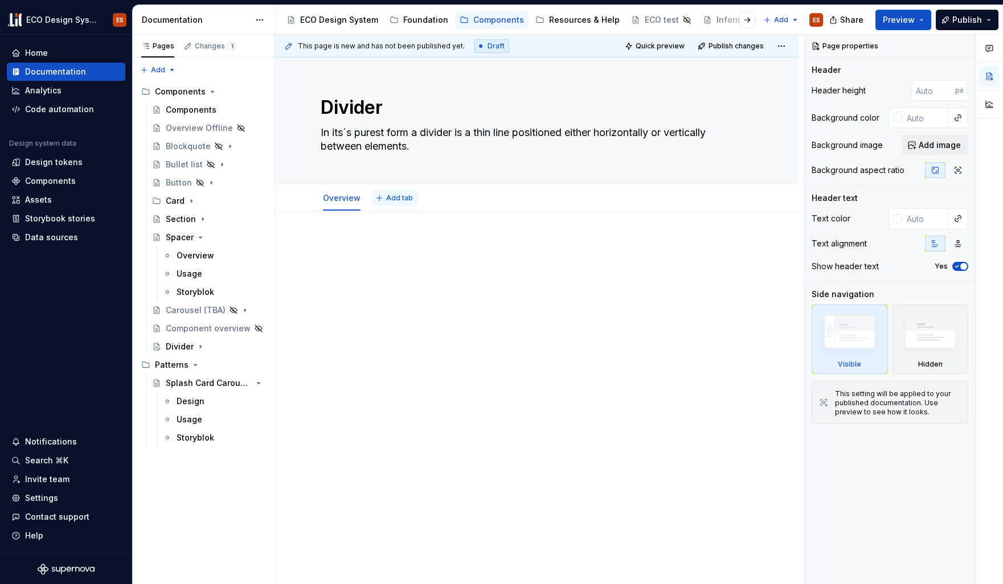
type textarea "*"
click at [396, 200] on span "Add tab" at bounding box center [399, 198] width 27 height 9
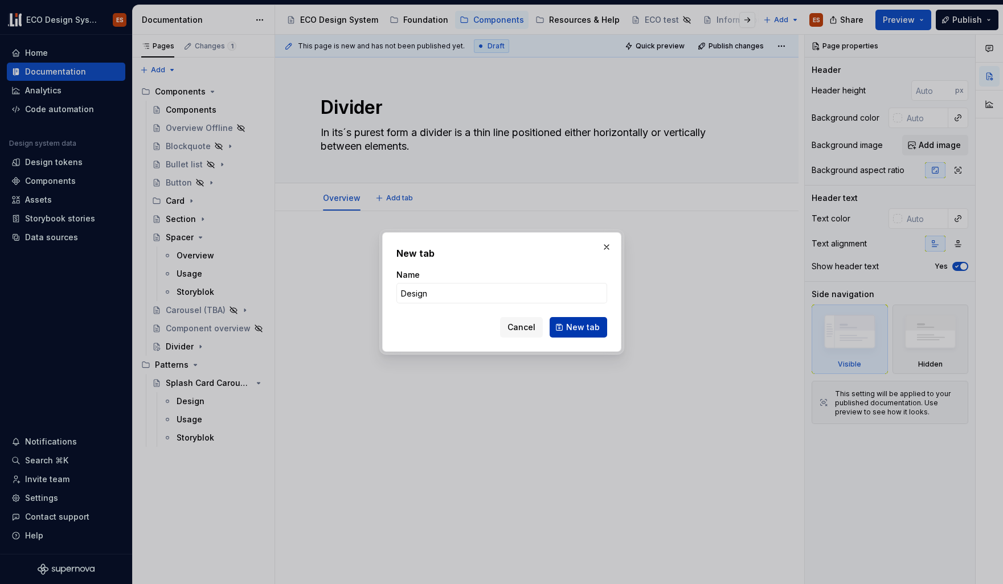
type input "Design"
click at [598, 331] on span "New tab" at bounding box center [583, 327] width 34 height 11
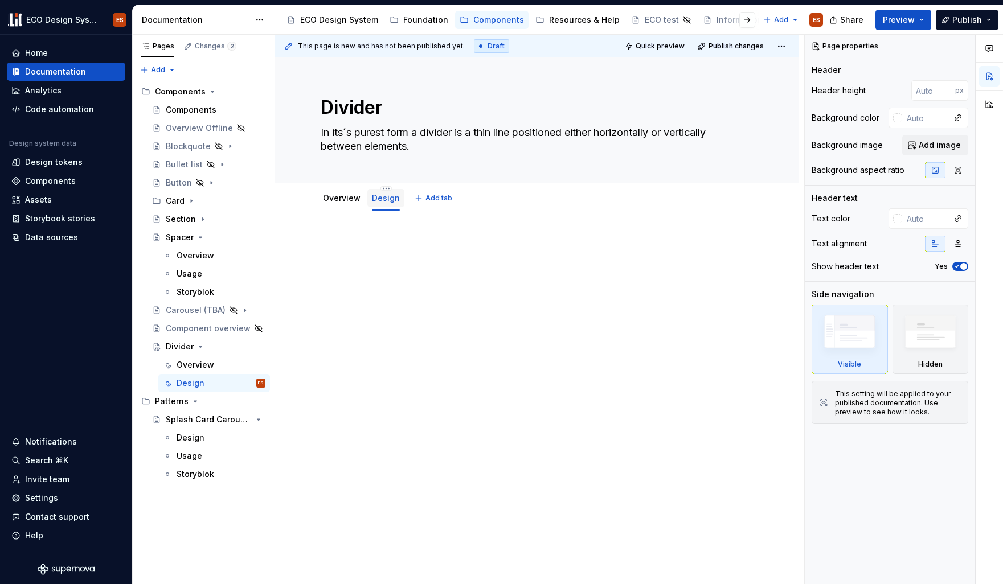
click at [388, 200] on link "Design" at bounding box center [386, 198] width 28 height 10
click at [382, 190] on html "ECO Design System ES Home Documentation Analytics Code automation Design system…" at bounding box center [501, 292] width 1003 height 584
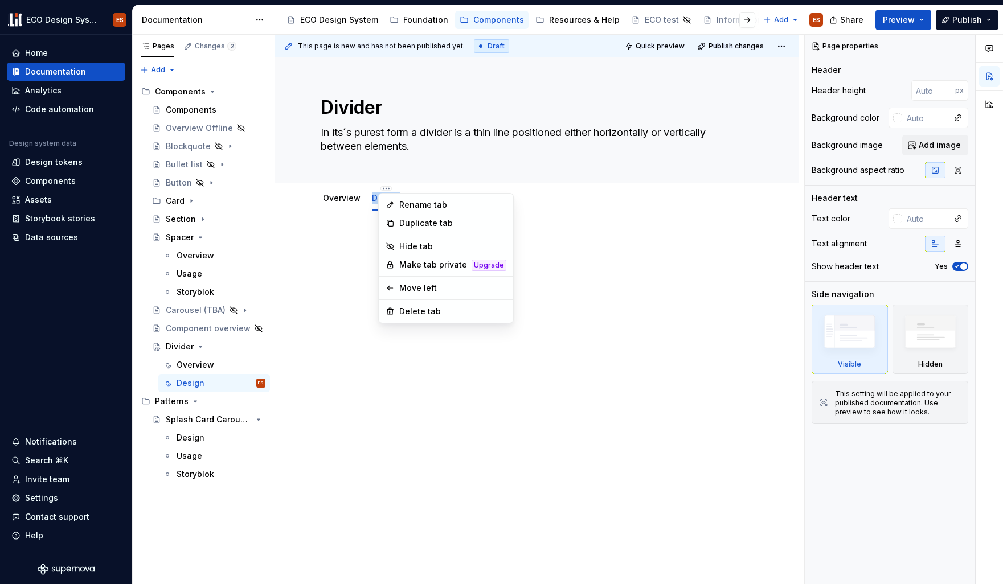
type textarea "*"
click at [408, 203] on div "Rename tab" at bounding box center [452, 204] width 107 height 11
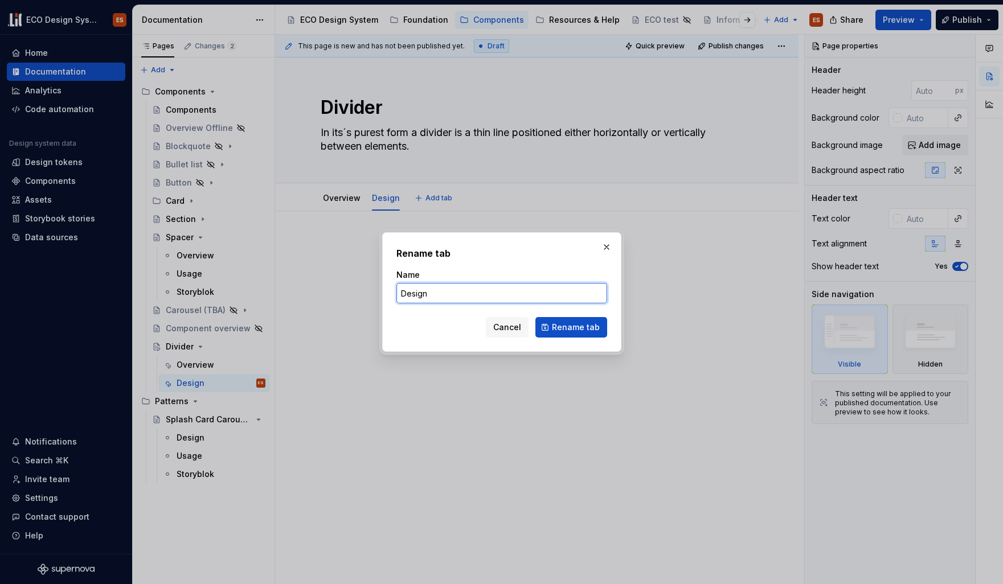
drag, startPoint x: 473, startPoint y: 290, endPoint x: 366, endPoint y: 289, distance: 107.6
click at [366, 289] on div "Rename tab Name Design Cancel Rename tab" at bounding box center [501, 292] width 1003 height 584
type input "Usage"
click at [569, 332] on span "Rename tab" at bounding box center [576, 327] width 48 height 11
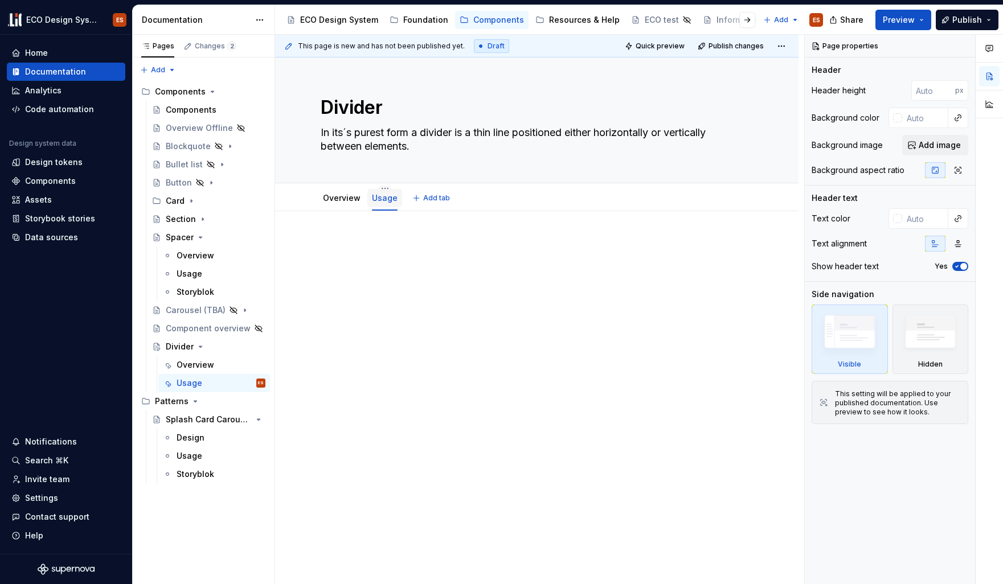
click at [381, 200] on link "Usage" at bounding box center [385, 198] width 26 height 10
click at [334, 203] on link "Overview" at bounding box center [342, 198] width 38 height 10
click at [383, 206] on div "Usage" at bounding box center [384, 198] width 35 height 18
click at [335, 237] on div at bounding box center [536, 341] width 523 height 260
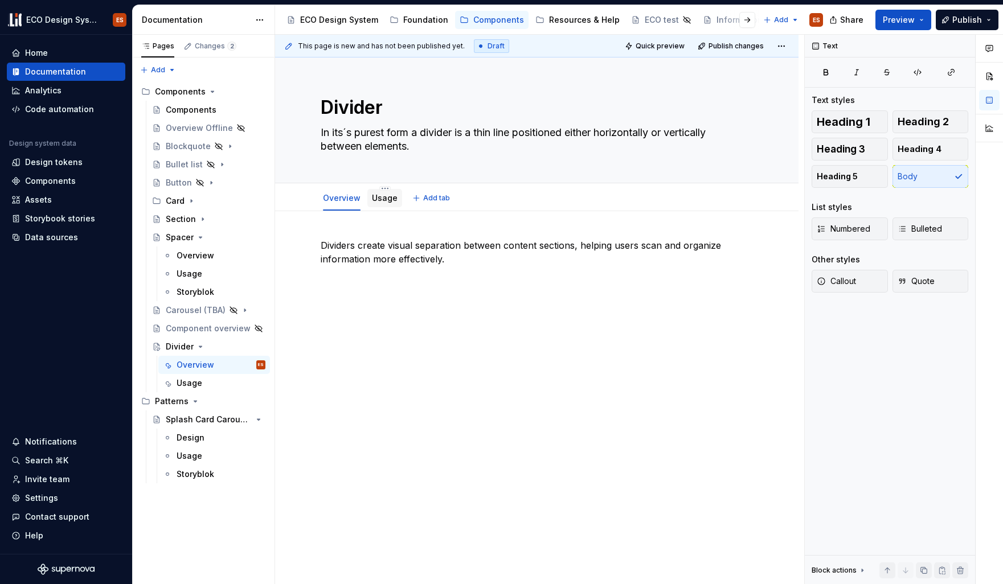
click at [391, 200] on link "Usage" at bounding box center [385, 198] width 26 height 10
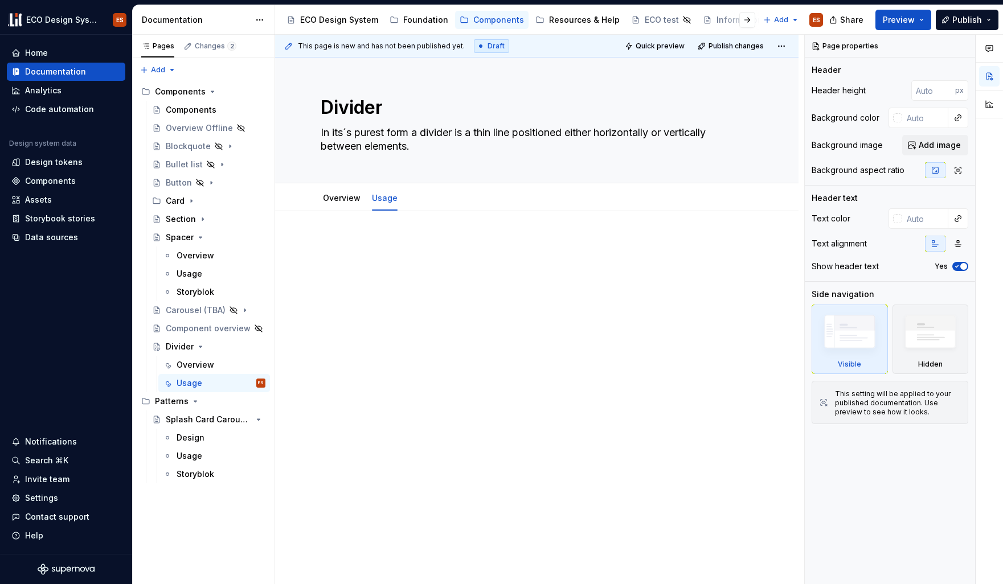
click at [399, 234] on div at bounding box center [536, 341] width 523 height 260
type textarea "*"
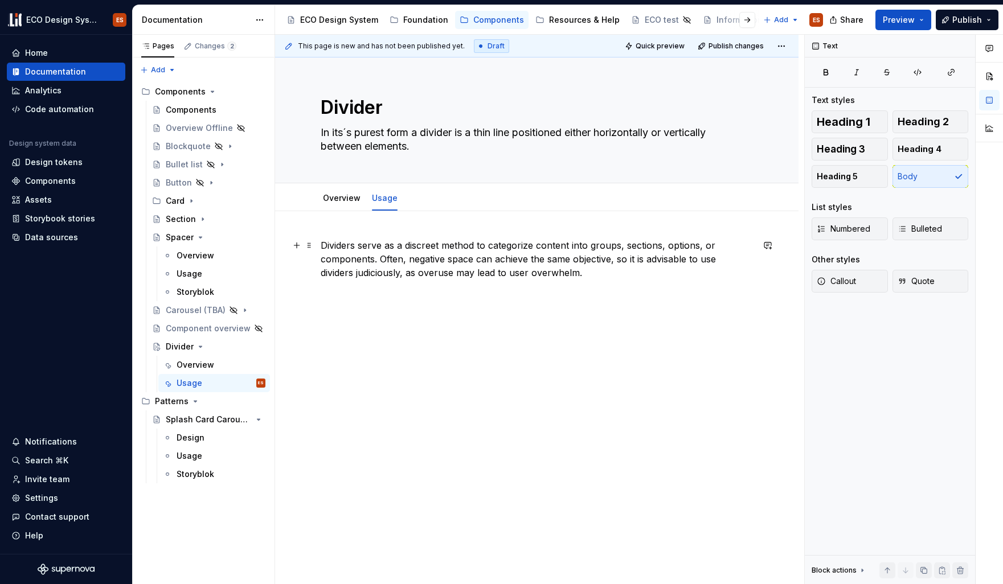
click at [472, 262] on p "Dividers serve as a discreet method to categorize content into groups, sections…" at bounding box center [537, 259] width 432 height 41
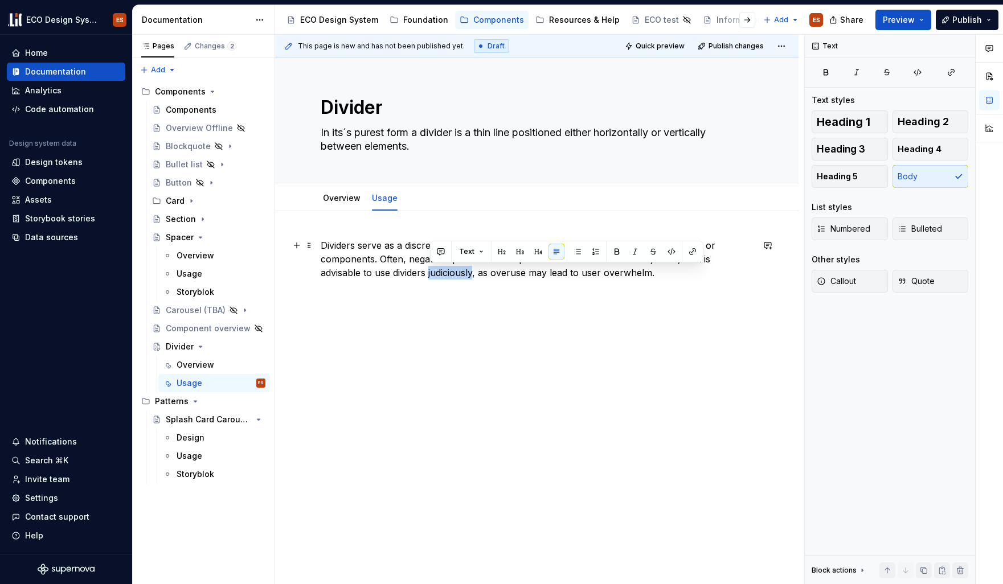
drag, startPoint x: 474, startPoint y: 276, endPoint x: 430, endPoint y: 275, distance: 43.8
click at [430, 275] on p "Dividers serve as a discreet method to categorize content into groups, sections…" at bounding box center [537, 259] width 432 height 41
click at [457, 277] on p "Dividers serve as a discreet method to categorize content into groups, sections…" at bounding box center [537, 259] width 432 height 41
drag, startPoint x: 477, startPoint y: 274, endPoint x: 443, endPoint y: 275, distance: 33.6
click at [443, 275] on p "Dividers serve as a discreet method to categorize content into groups, sections…" at bounding box center [537, 259] width 432 height 41
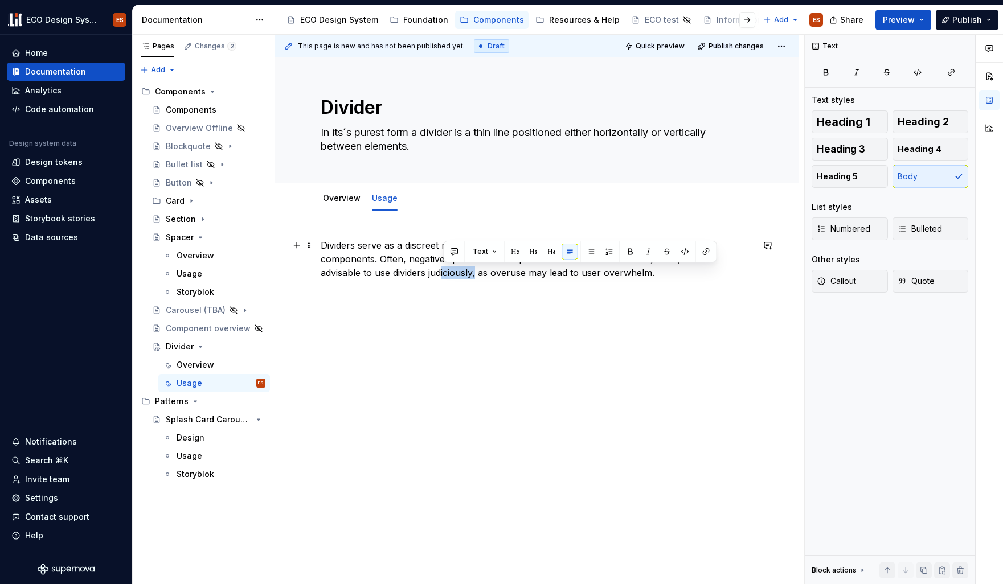
click at [443, 275] on p "Dividers serve as a discreet method to categorize content into groups, sections…" at bounding box center [537, 259] width 432 height 41
drag, startPoint x: 430, startPoint y: 274, endPoint x: 474, endPoint y: 274, distance: 44.4
click at [474, 274] on p "Dividers serve as a discreet method to categorize content into groups, sections…" at bounding box center [537, 259] width 432 height 41
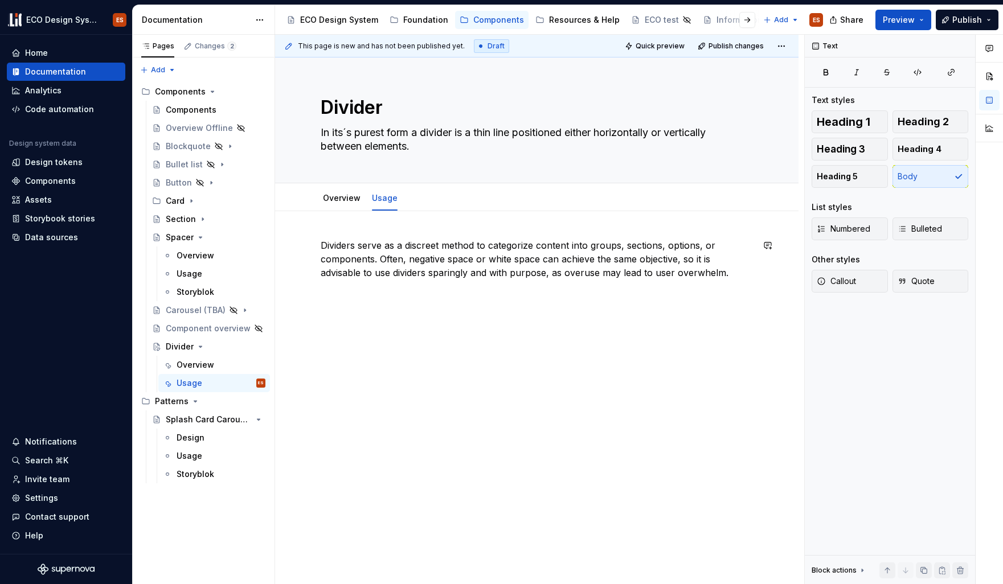
click at [656, 372] on div "Dividers serve as a discreet method to categorize content into groups, sections…" at bounding box center [536, 341] width 523 height 260
click at [650, 396] on div "Dividers serve as a discreet method to categorize content into groups, sections…" at bounding box center [536, 350] width 523 height 278
click at [333, 196] on link "Overview" at bounding box center [342, 198] width 38 height 10
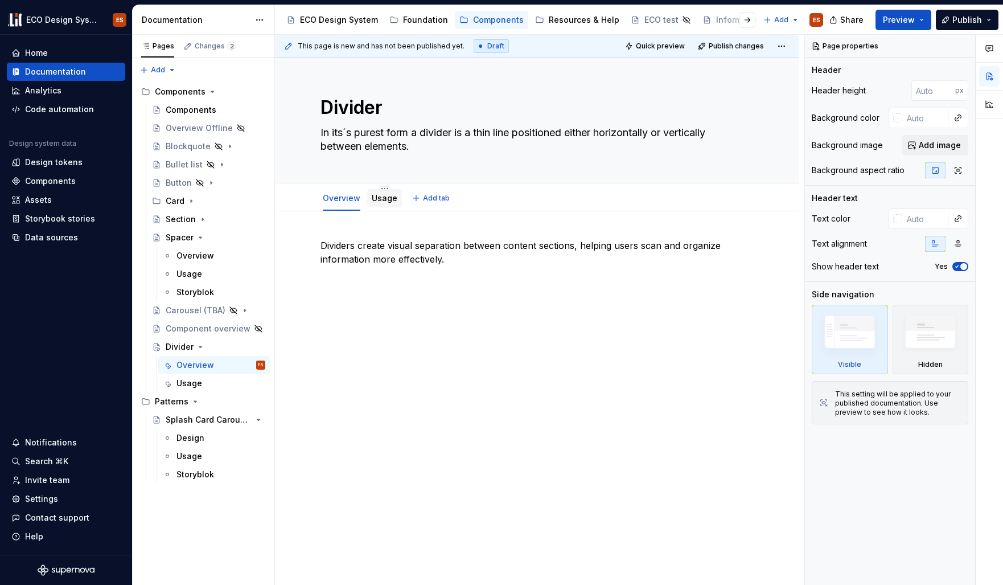
click at [381, 198] on link "Usage" at bounding box center [385, 198] width 26 height 10
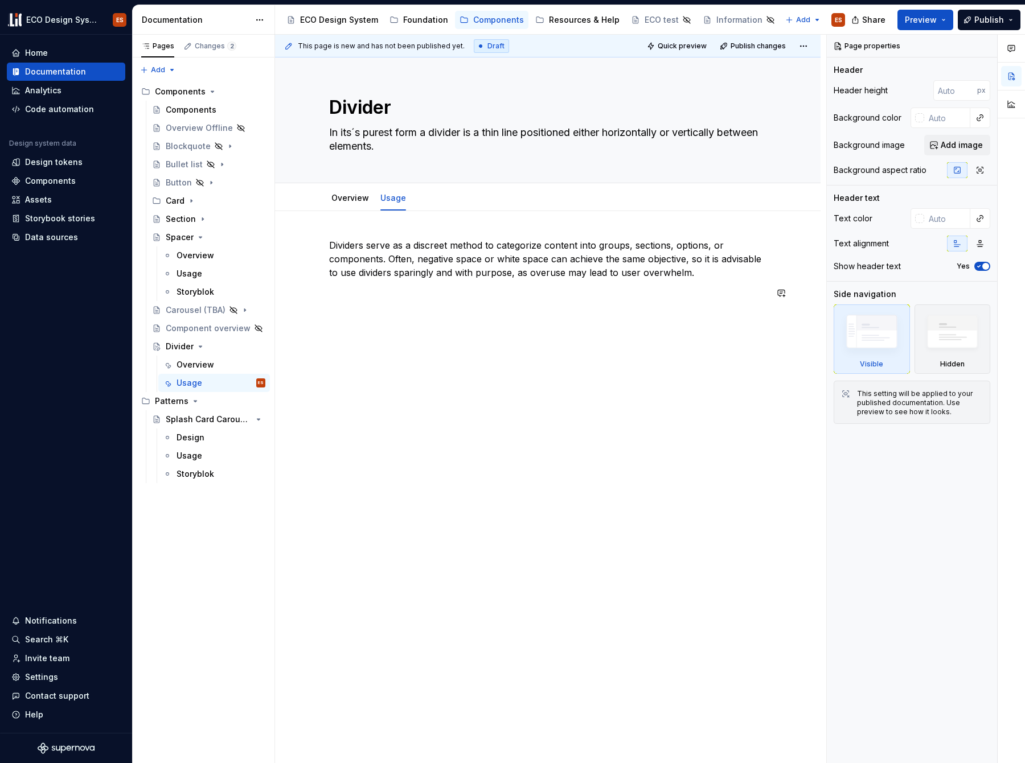
type textarea "*"
click at [415, 311] on div "Dividers serve as a discreet method to categorize content into groups, sections…" at bounding box center [547, 276] width 437 height 75
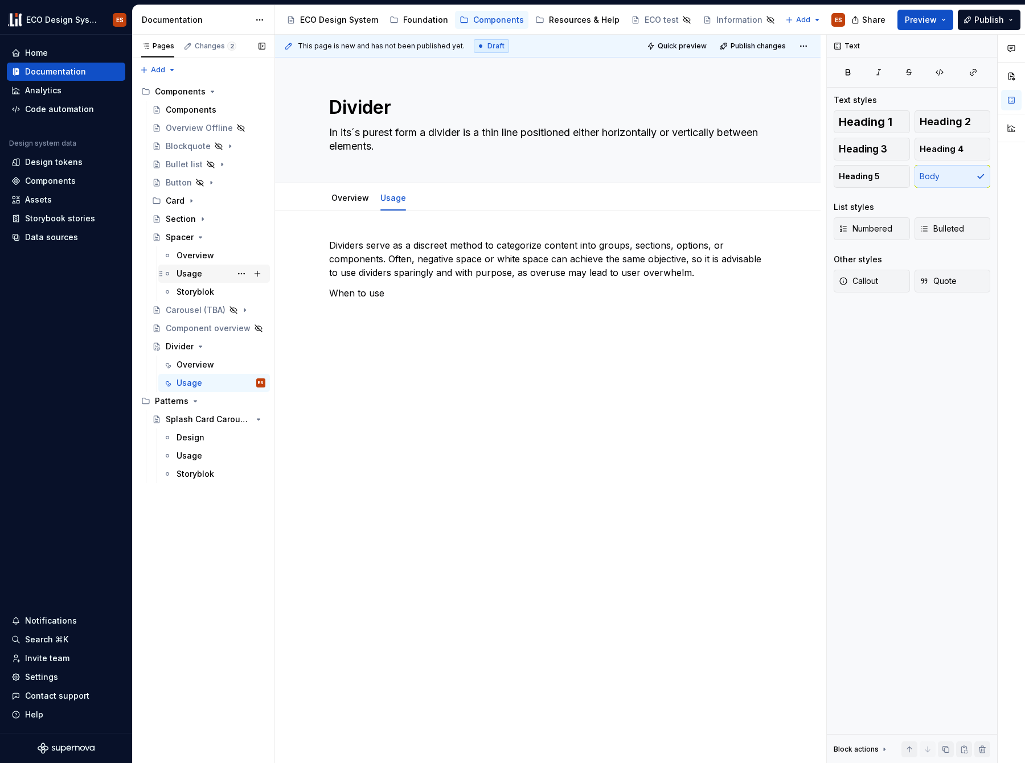
click at [187, 269] on div "Usage" at bounding box center [189, 273] width 26 height 11
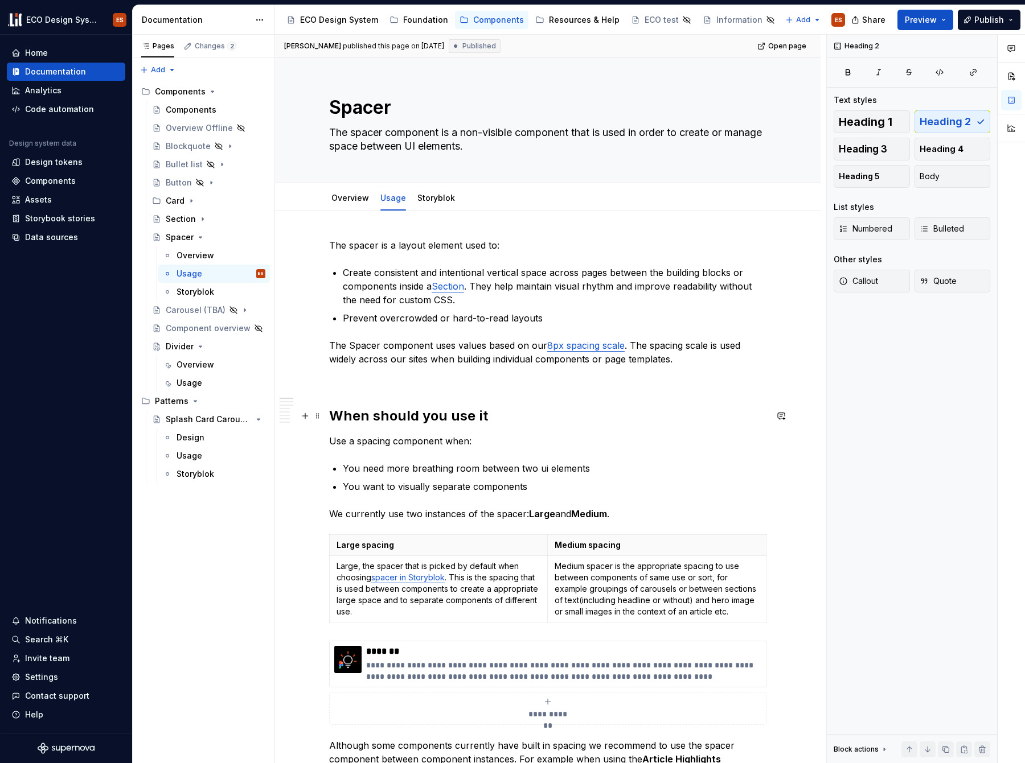
click at [470, 415] on h2 "When should you use it" at bounding box center [547, 416] width 437 height 18
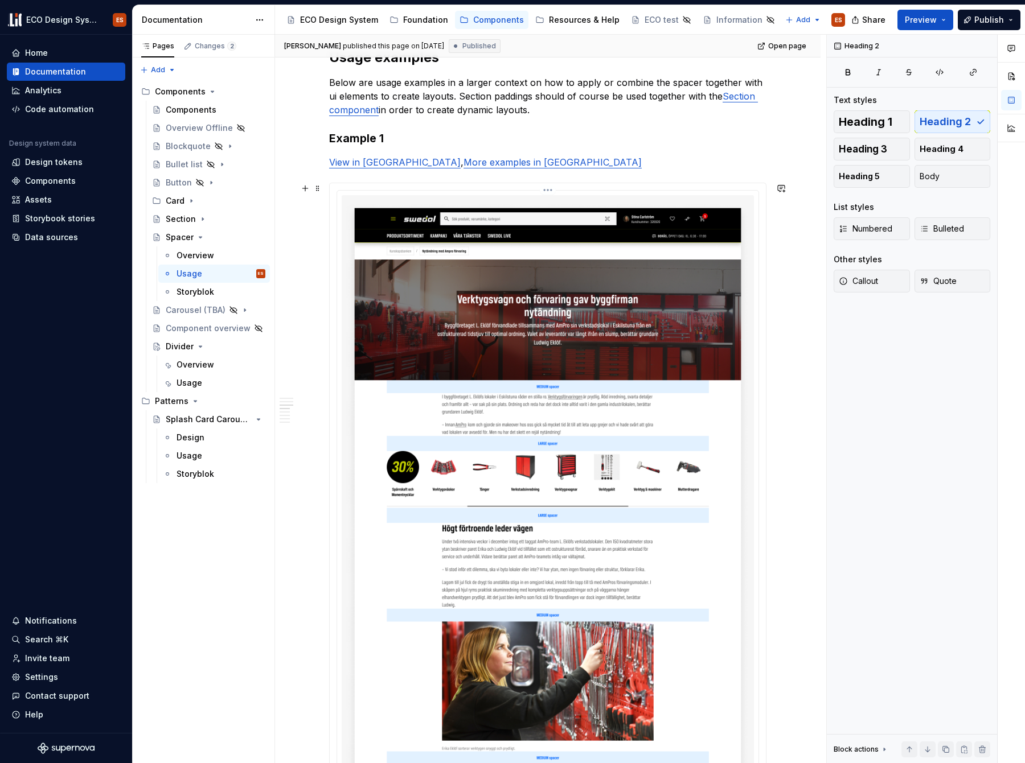
scroll to position [108, 0]
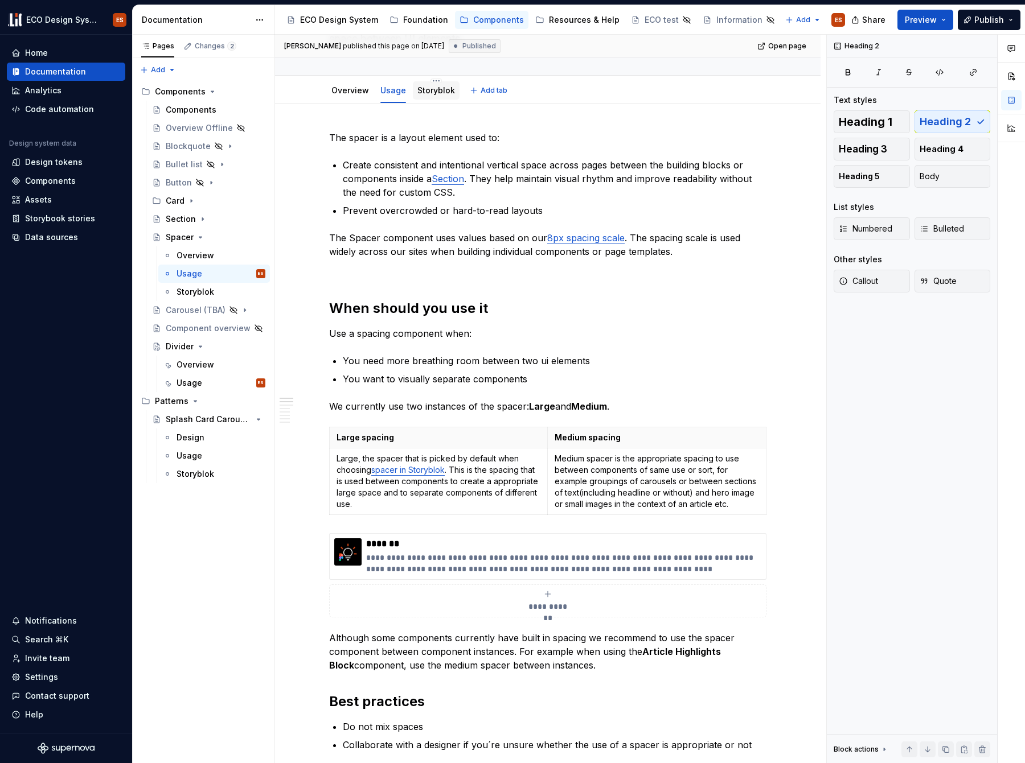
click at [438, 96] on div "Storyblok" at bounding box center [436, 90] width 38 height 11
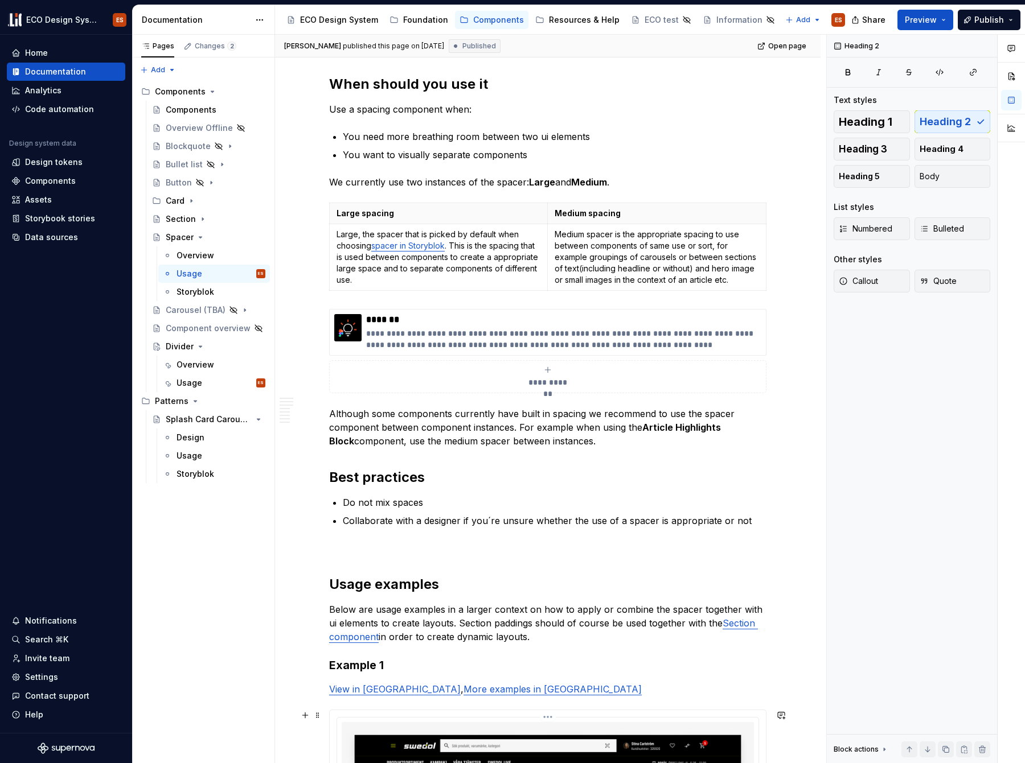
scroll to position [0, 0]
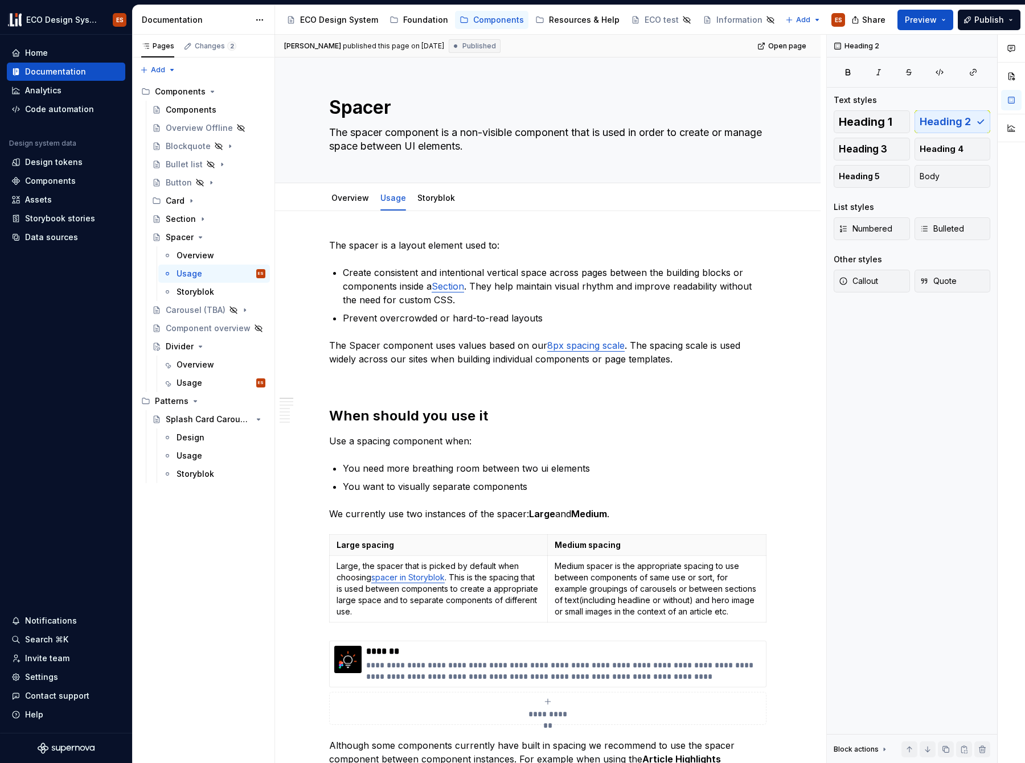
type textarea "*"
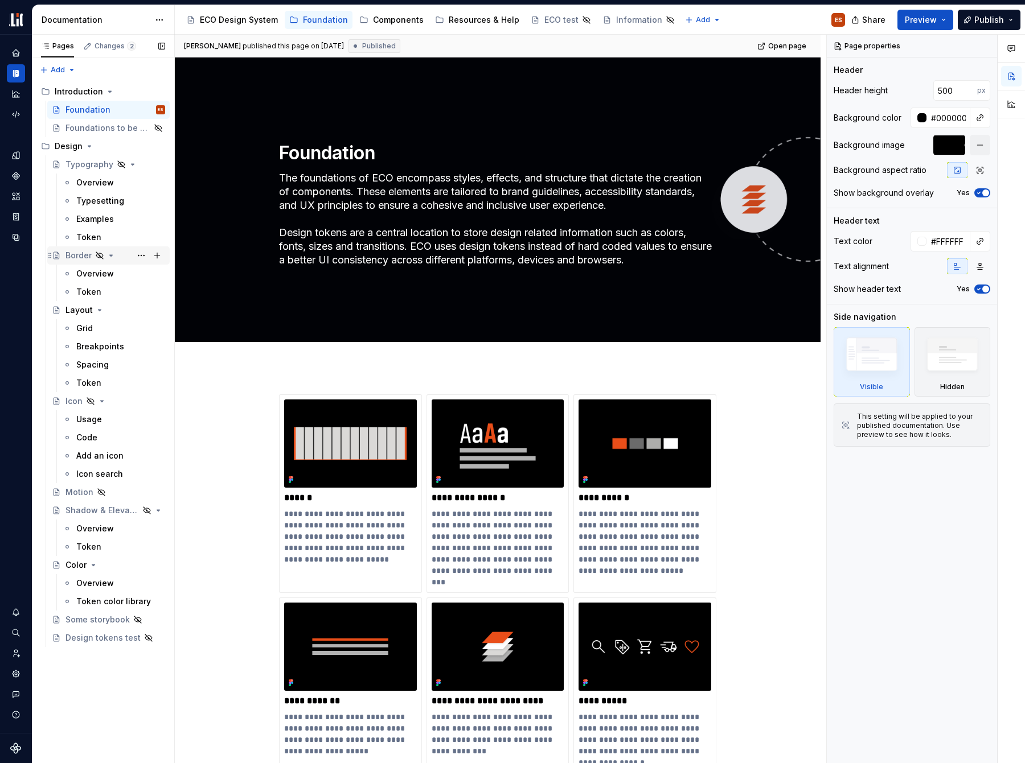
click at [79, 258] on div "Border" at bounding box center [78, 255] width 26 height 11
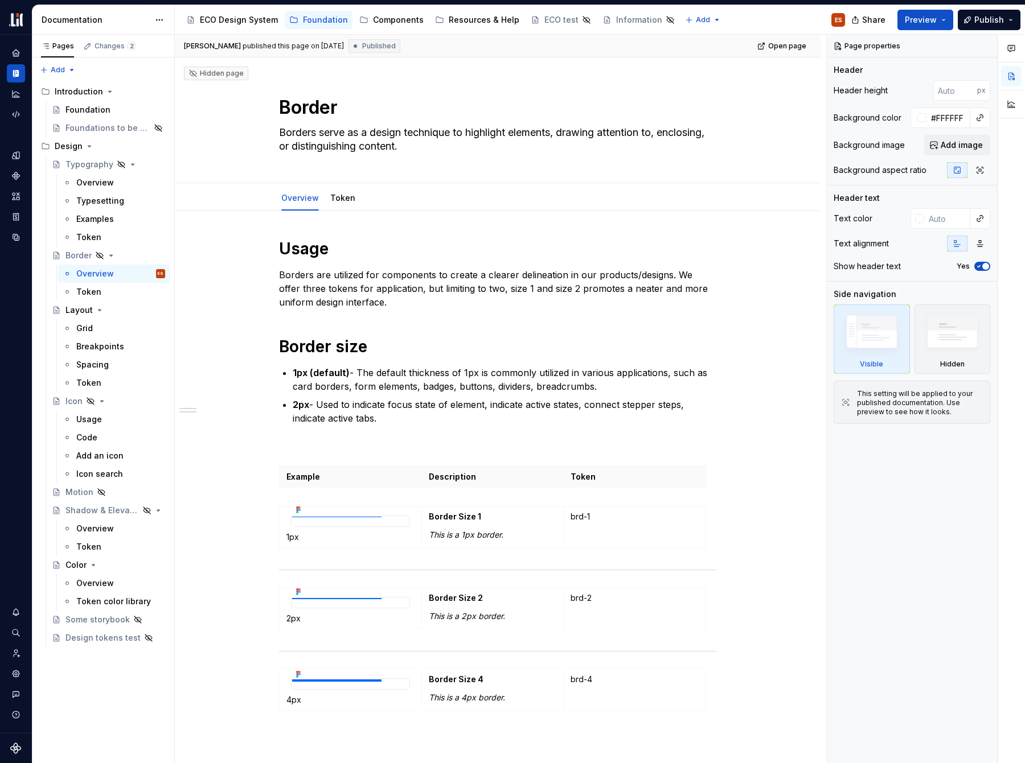
type textarea "*"
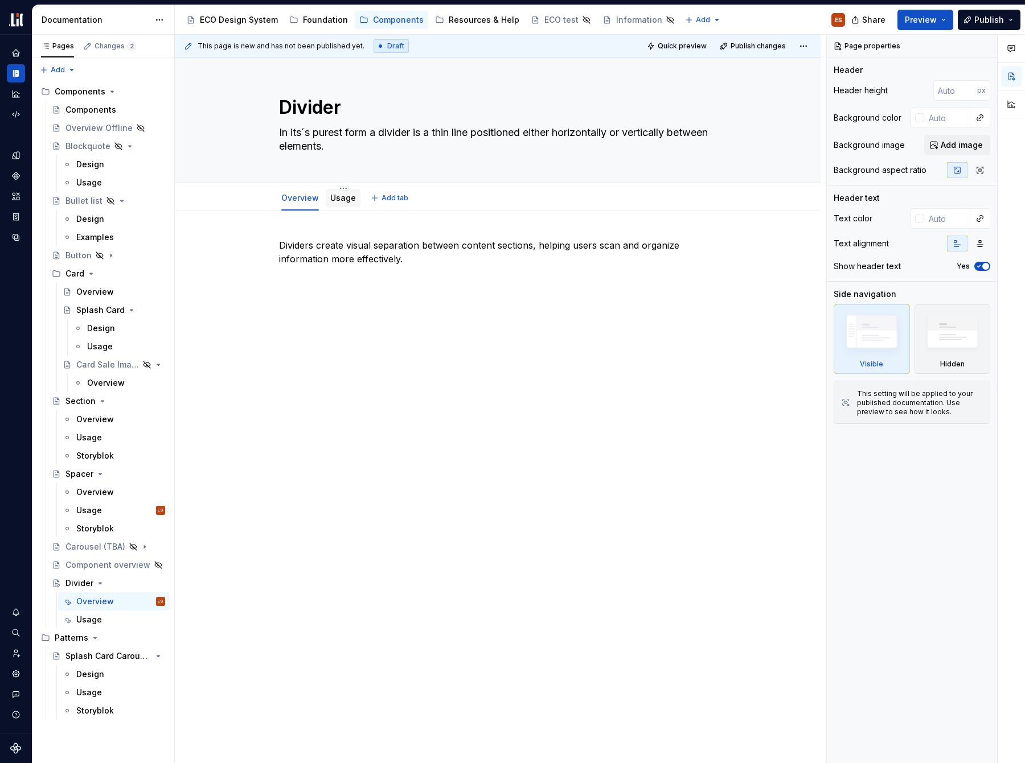
click at [342, 202] on link "Usage" at bounding box center [343, 198] width 26 height 10
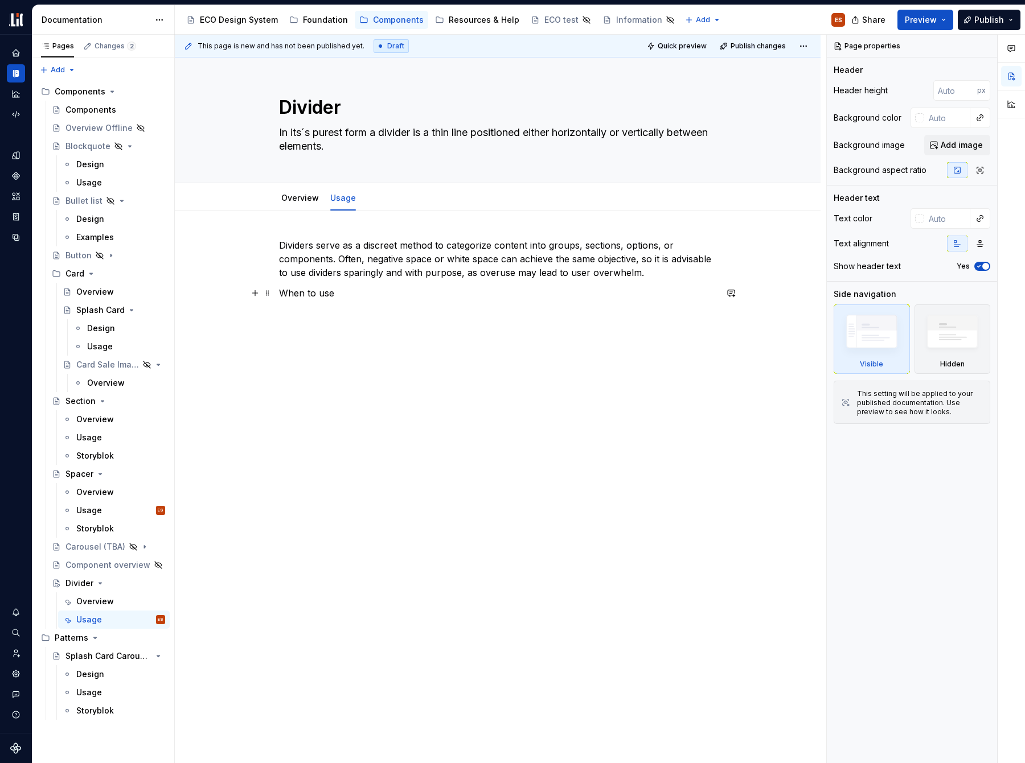
type textarea "*"
click at [317, 295] on p "When to use" at bounding box center [497, 293] width 437 height 14
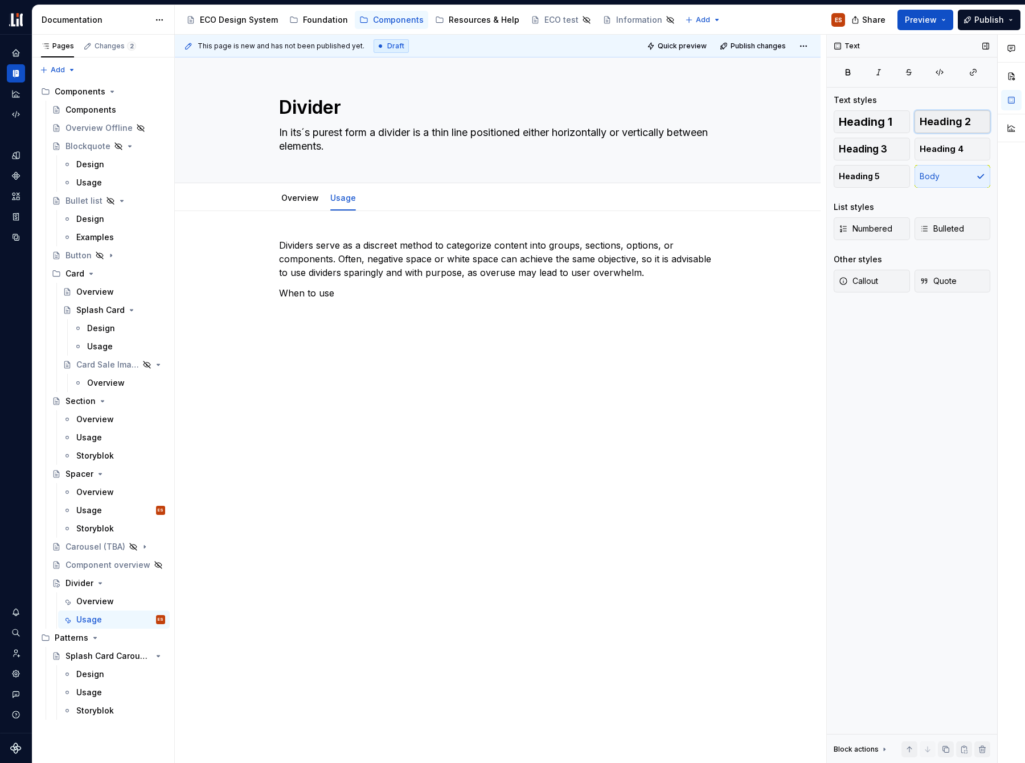
click at [961, 120] on span "Heading 2" at bounding box center [945, 121] width 51 height 11
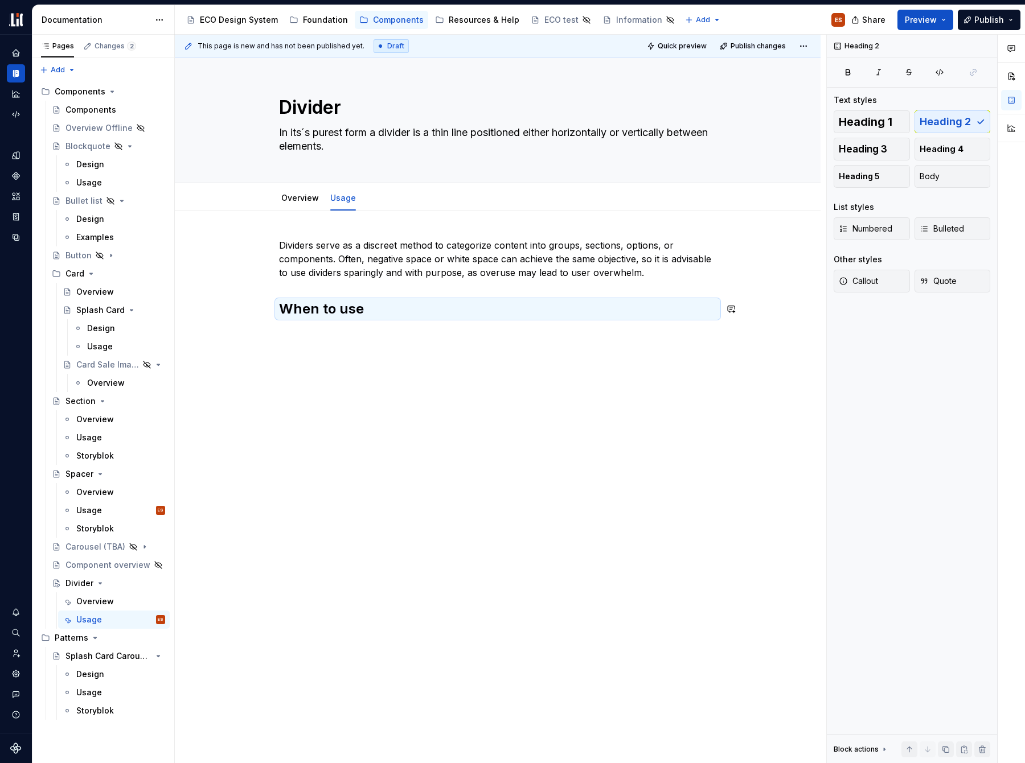
click at [387, 344] on div "Dividers serve as a discreet method to categorize content into groups, sections…" at bounding box center [498, 386] width 646 height 350
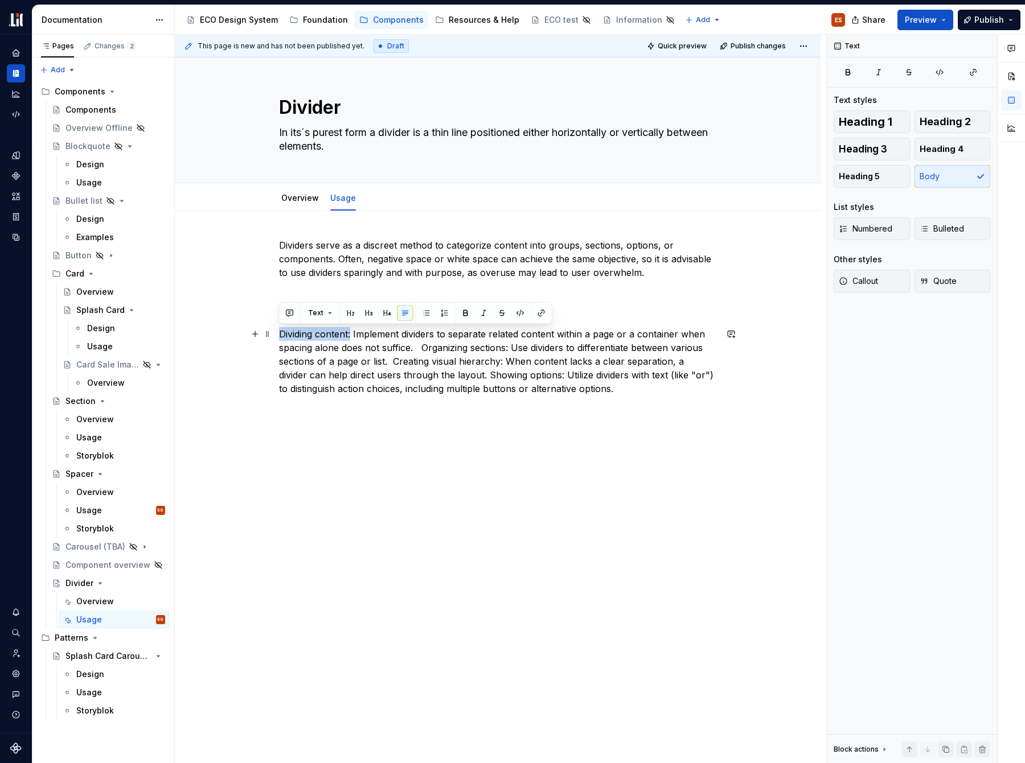
drag, startPoint x: 352, startPoint y: 335, endPoint x: 277, endPoint y: 333, distance: 74.6
click at [277, 333] on div "Dividers serve as a discreet method to categorize content into groups, sections…" at bounding box center [498, 424] width 646 height 427
click at [462, 312] on button "button" at bounding box center [466, 313] width 16 height 16
click at [424, 348] on p "Dividing content: Implement dividers to separate related content within a page …" at bounding box center [497, 361] width 437 height 68
click at [422, 349] on p "Dividing content: Implement dividers to separate related content within a page …" at bounding box center [497, 361] width 437 height 68
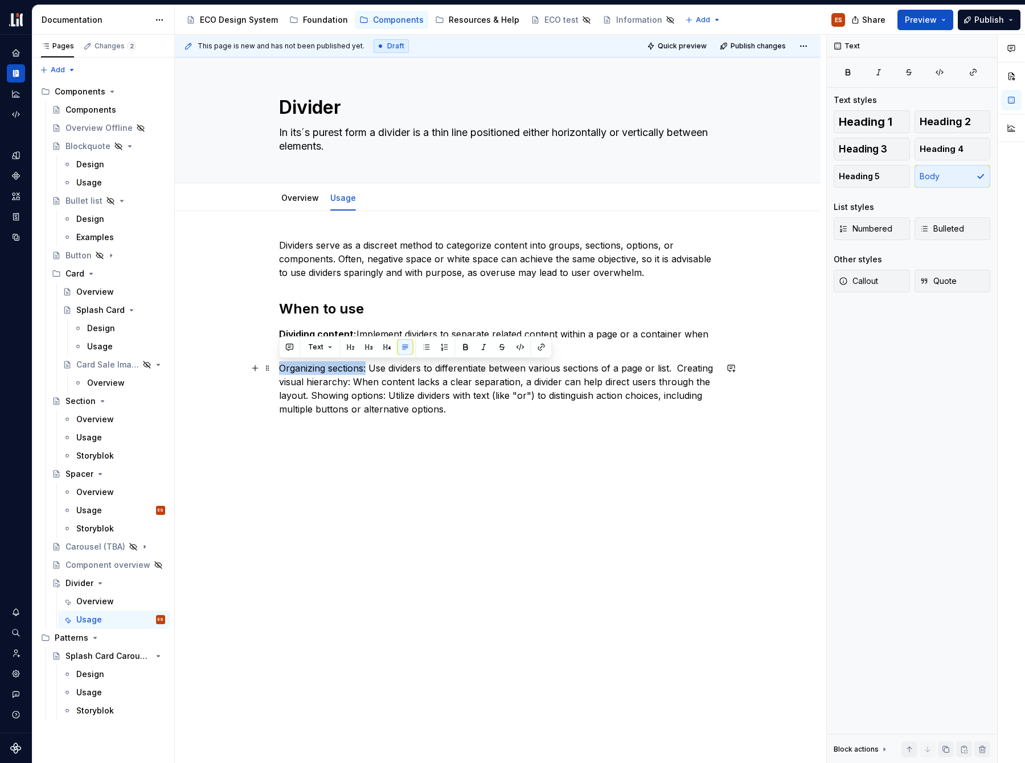
drag, startPoint x: 366, startPoint y: 369, endPoint x: 275, endPoint y: 366, distance: 91.1
click at [274, 366] on div "Dividers serve as a discreet method to categorize content into groups, sections…" at bounding box center [498, 435] width 646 height 448
click at [465, 346] on button "button" at bounding box center [466, 347] width 16 height 16
click at [278, 382] on div "Dividers serve as a discreet method to categorize content into groups, sections…" at bounding box center [498, 435] width 646 height 448
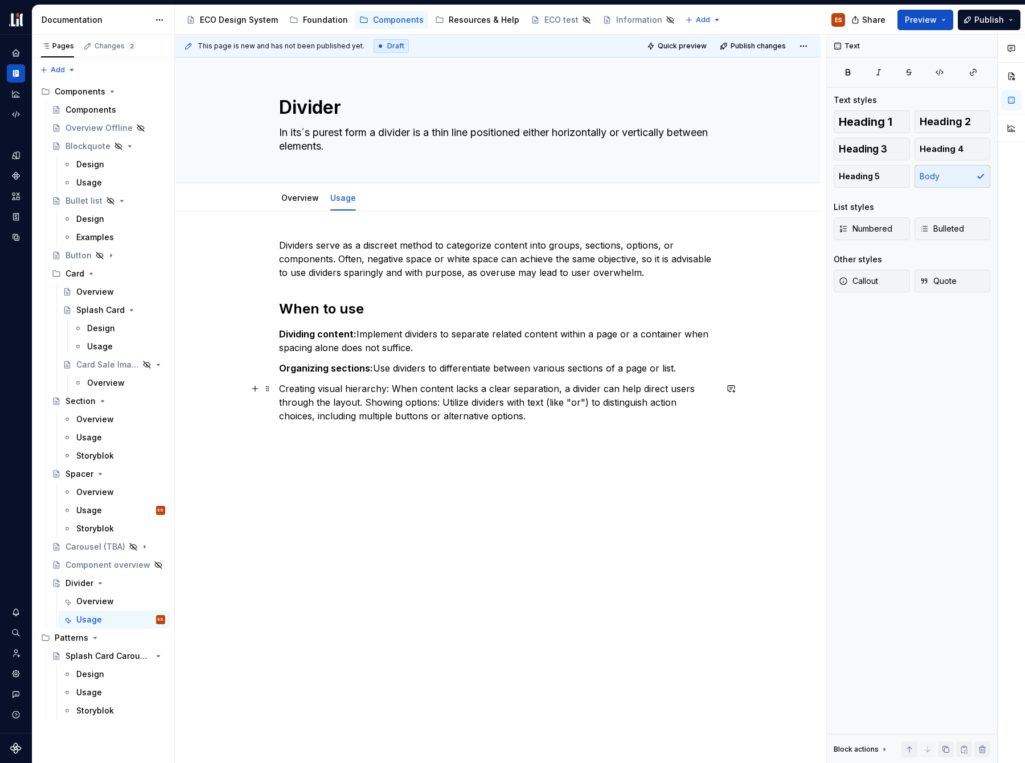
click at [387, 390] on p "Creating visual hierarchy: When content lacks a clear separation, a divider can…" at bounding box center [497, 402] width 437 height 41
drag, startPoint x: 389, startPoint y: 390, endPoint x: 272, endPoint y: 393, distance: 117.3
click at [273, 393] on div "Dividers serve as a discreet method to categorize content into groups, sections…" at bounding box center [498, 438] width 646 height 454
click at [466, 364] on button "button" at bounding box center [466, 368] width 16 height 16
click at [362, 402] on p "Creating visual hierarchy: When content lacks a clear separation, a divider can…" at bounding box center [497, 402] width 437 height 41
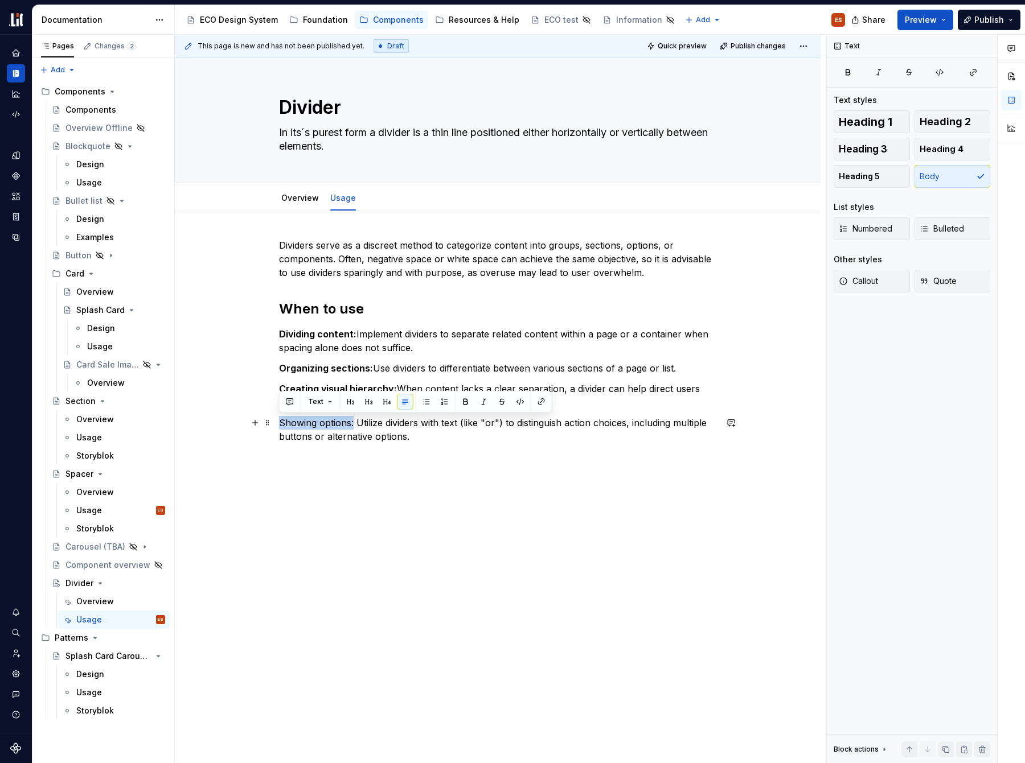
drag, startPoint x: 353, startPoint y: 424, endPoint x: 276, endPoint y: 422, distance: 77.5
click at [276, 422] on div "Dividers serve as a discreet method to categorize content into groups, sections…" at bounding box center [498, 448] width 646 height 475
click at [461, 400] on button "button" at bounding box center [466, 402] width 16 height 16
click at [428, 475] on div "Dividers serve as a discreet method to categorize content into groups, sections…" at bounding box center [498, 448] width 646 height 475
click at [321, 333] on strong "Dividing content:" at bounding box center [317, 334] width 77 height 11
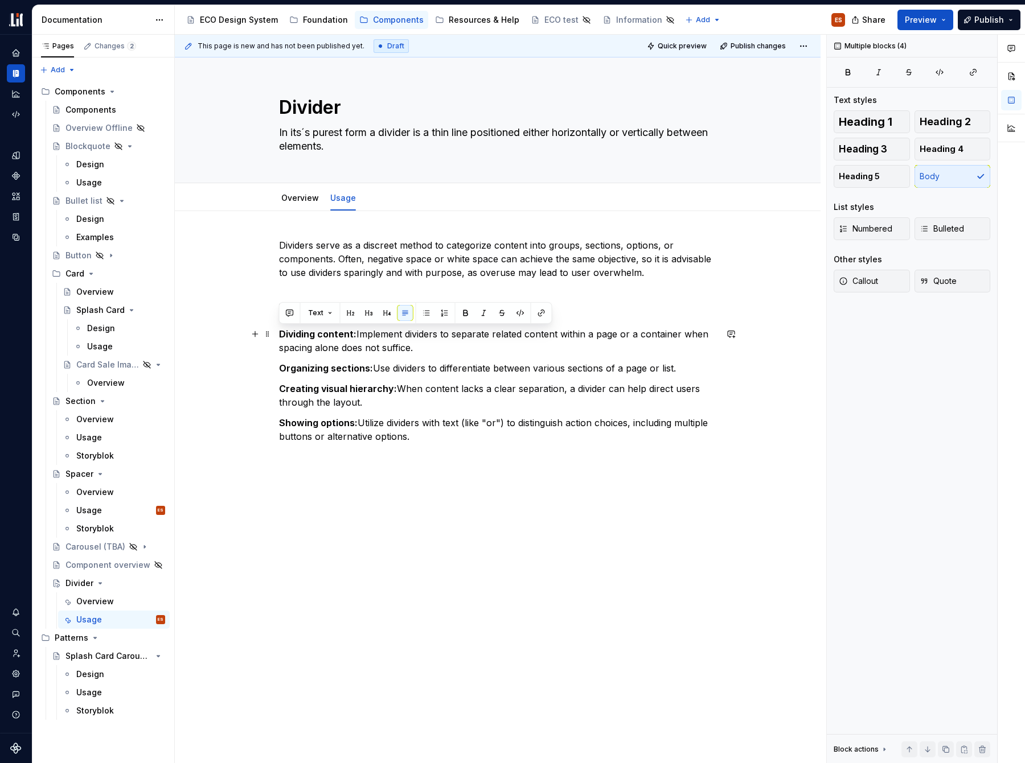
drag, startPoint x: 410, startPoint y: 437, endPoint x: 277, endPoint y: 334, distance: 168.8
click at [277, 334] on div "Dividers serve as a discreet method to categorize content into groups, sections…" at bounding box center [498, 458] width 646 height 495
click at [422, 314] on button "button" at bounding box center [426, 313] width 16 height 16
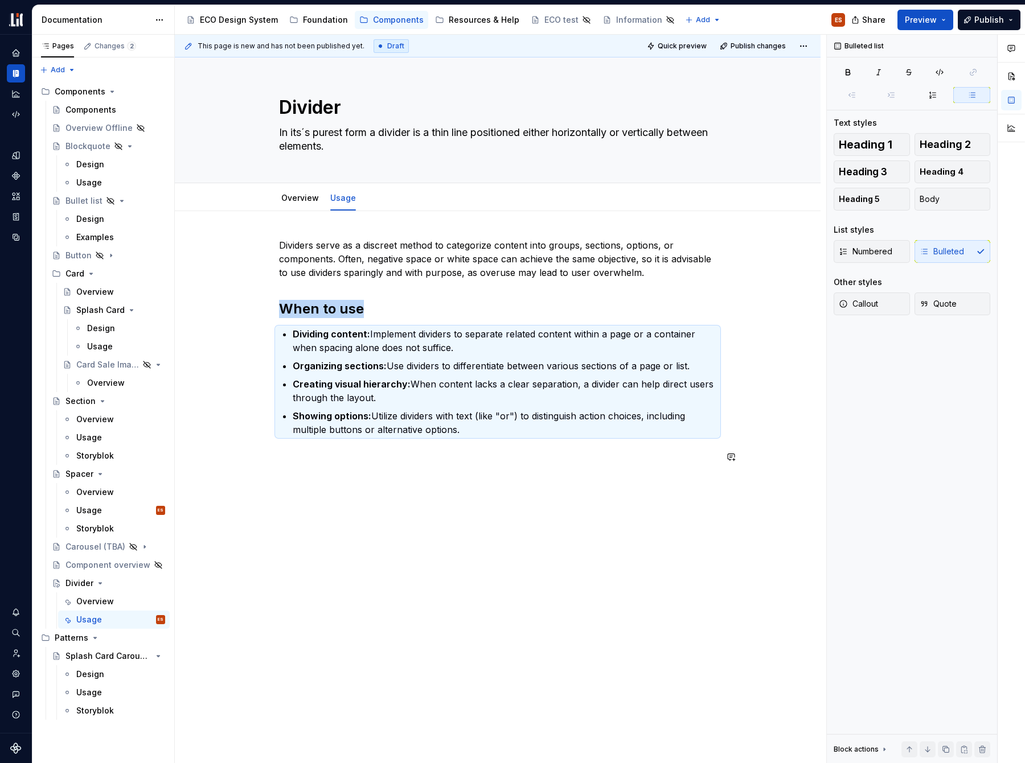
click at [339, 486] on div "This page is new and has not been published yet. Draft Quick preview Publish ch…" at bounding box center [500, 399] width 651 height 729
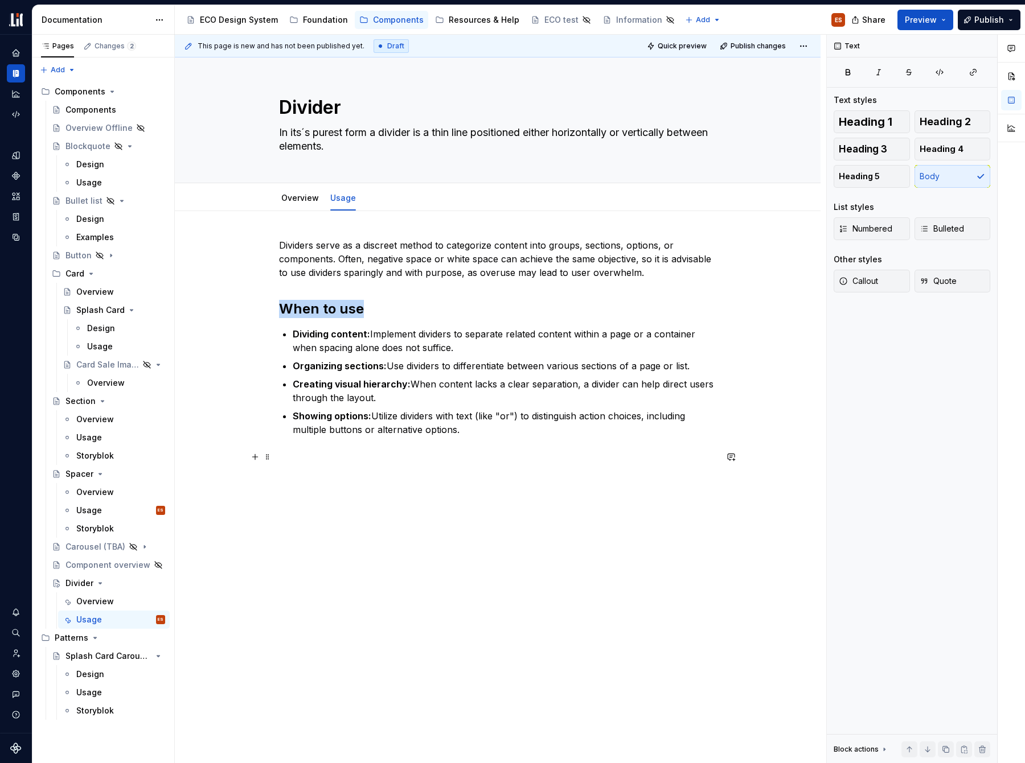
click at [359, 458] on p at bounding box center [497, 457] width 437 height 14
click at [955, 122] on span "Heading 2" at bounding box center [945, 121] width 51 height 11
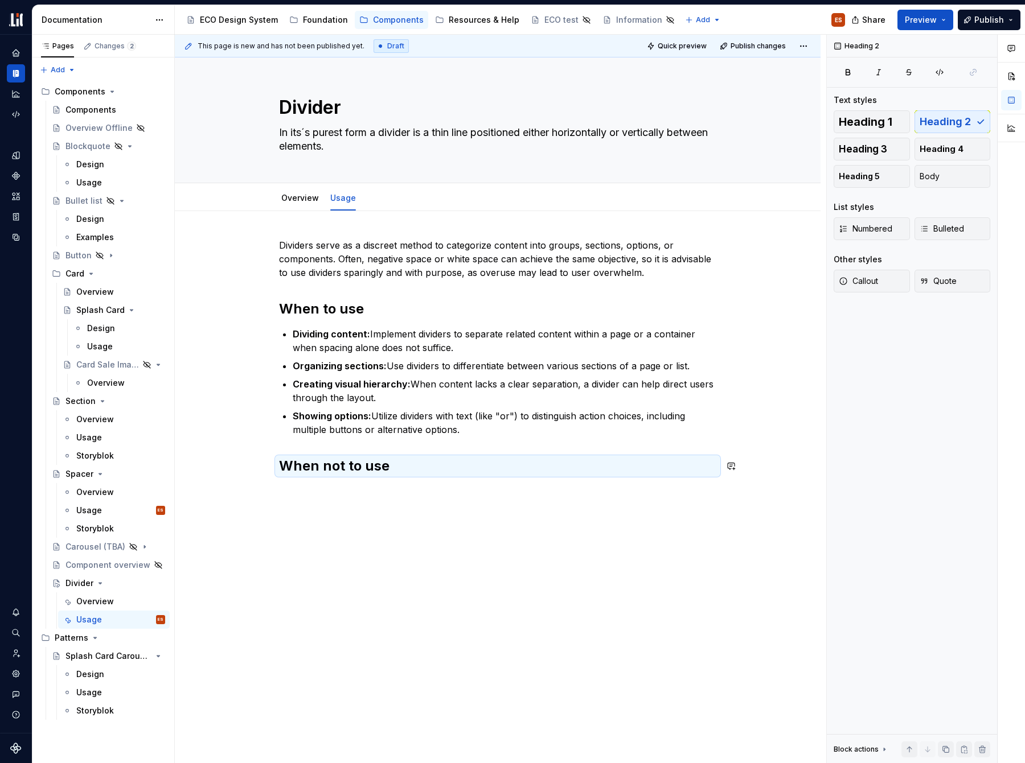
click at [471, 487] on div "Dividers serve as a discreet method to categorize content into groups, sections…" at bounding box center [497, 364] width 437 height 251
click at [402, 490] on div "Dividers serve as a discreet method to categorize content into groups, sections…" at bounding box center [498, 464] width 646 height 507
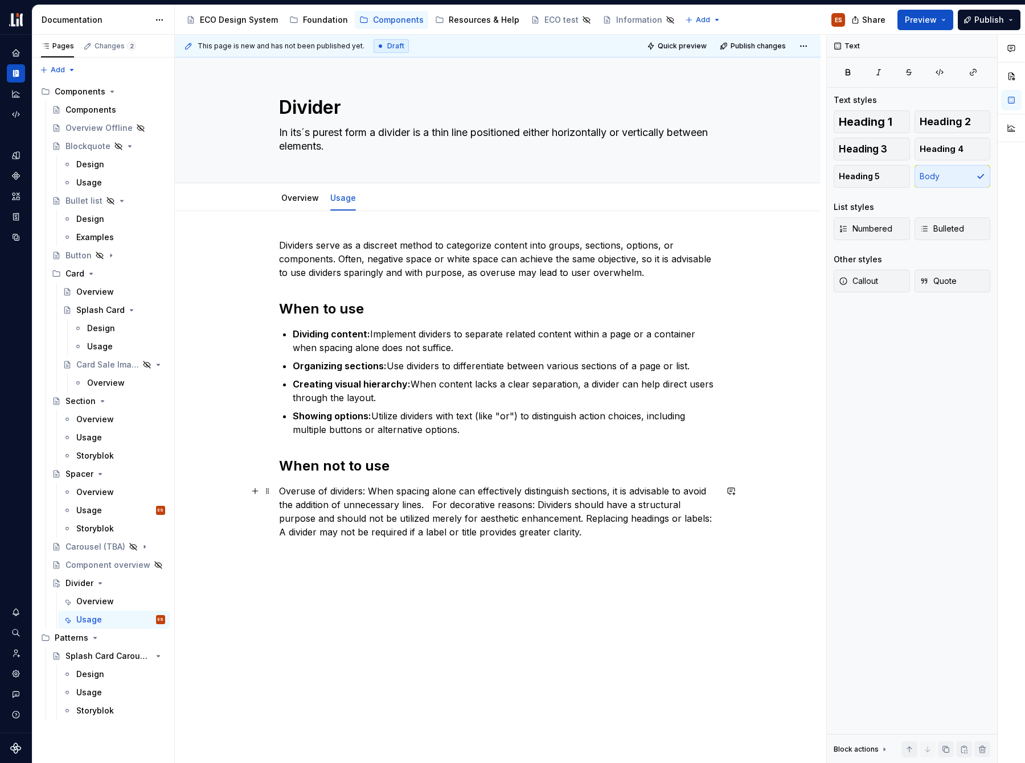
click at [433, 505] on p "Overuse of dividers: When spacing alone can effectively distinguish sections, i…" at bounding box center [497, 512] width 437 height 55
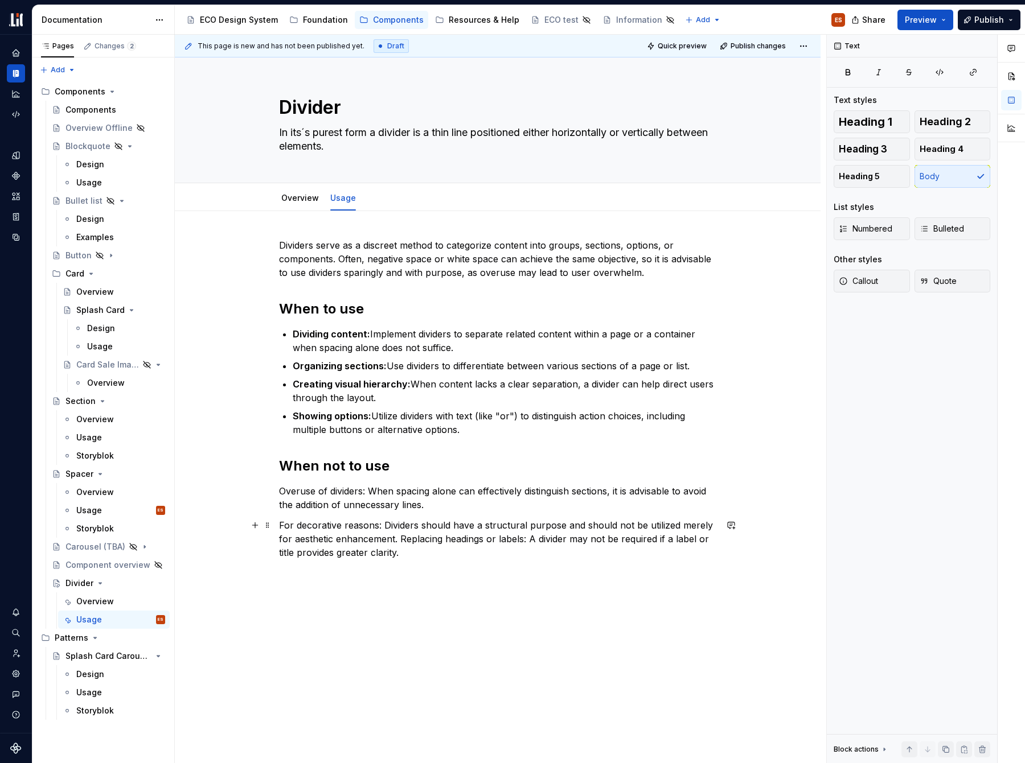
click at [401, 540] on p "For decorative reasons: Dividers should have a structural purpose and should no…" at bounding box center [497, 539] width 437 height 41
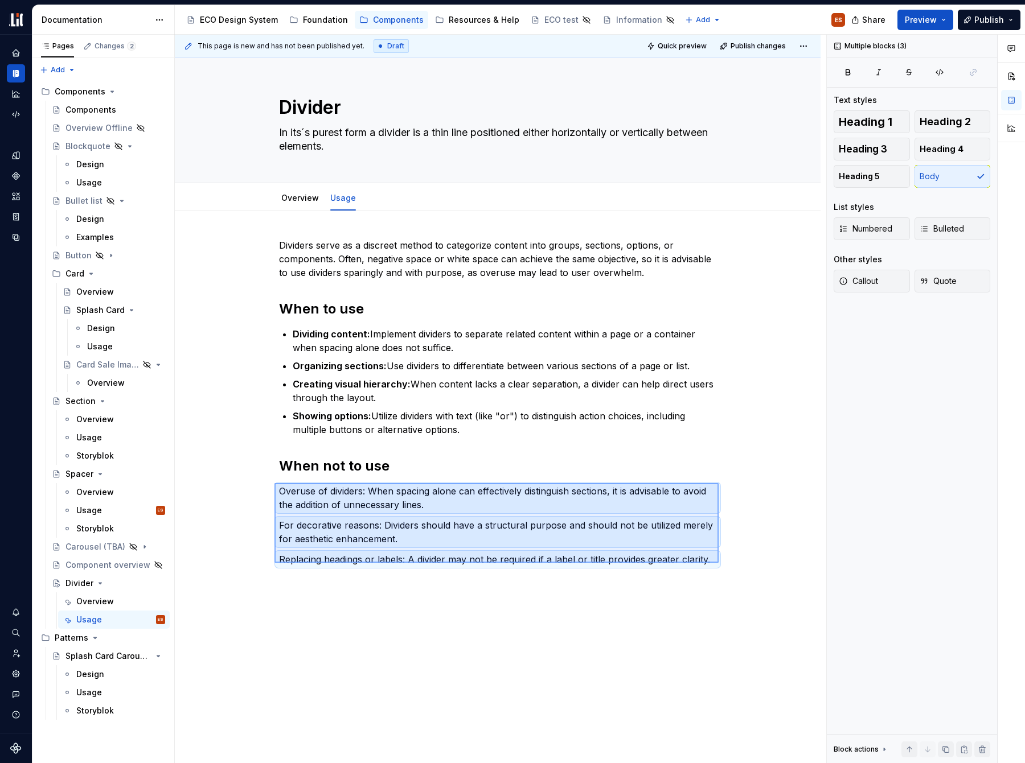
drag, startPoint x: 719, startPoint y: 563, endPoint x: 274, endPoint y: 483, distance: 451.8
click at [274, 483] on div "This page is new and has not been published yet. Draft Quick preview Publish ch…" at bounding box center [500, 399] width 651 height 729
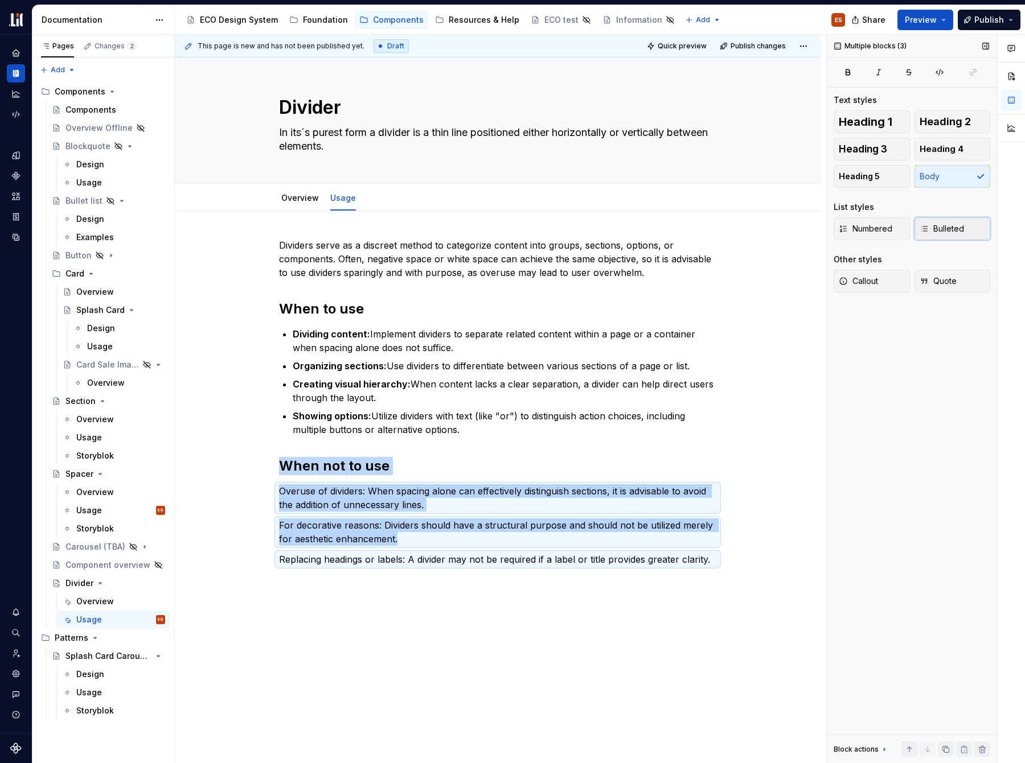
click at [925, 230] on icon "button" at bounding box center [924, 228] width 9 height 9
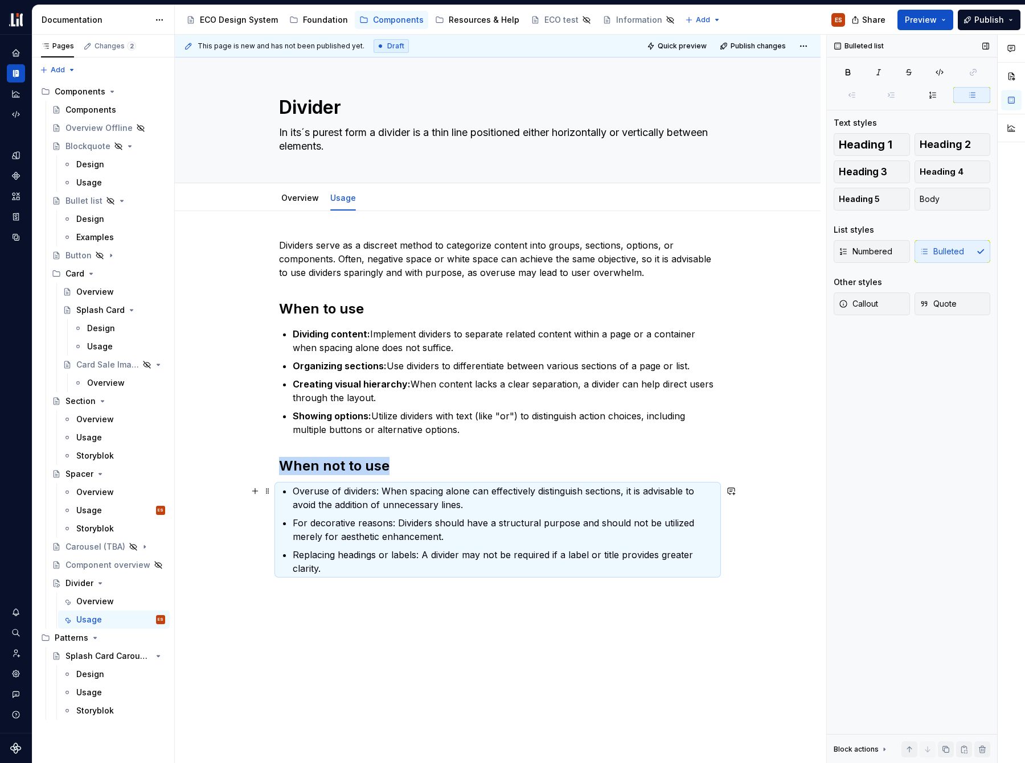
click at [348, 501] on p "Overuse of dividers: When spacing alone can effectively distinguish sections, i…" at bounding box center [505, 498] width 424 height 27
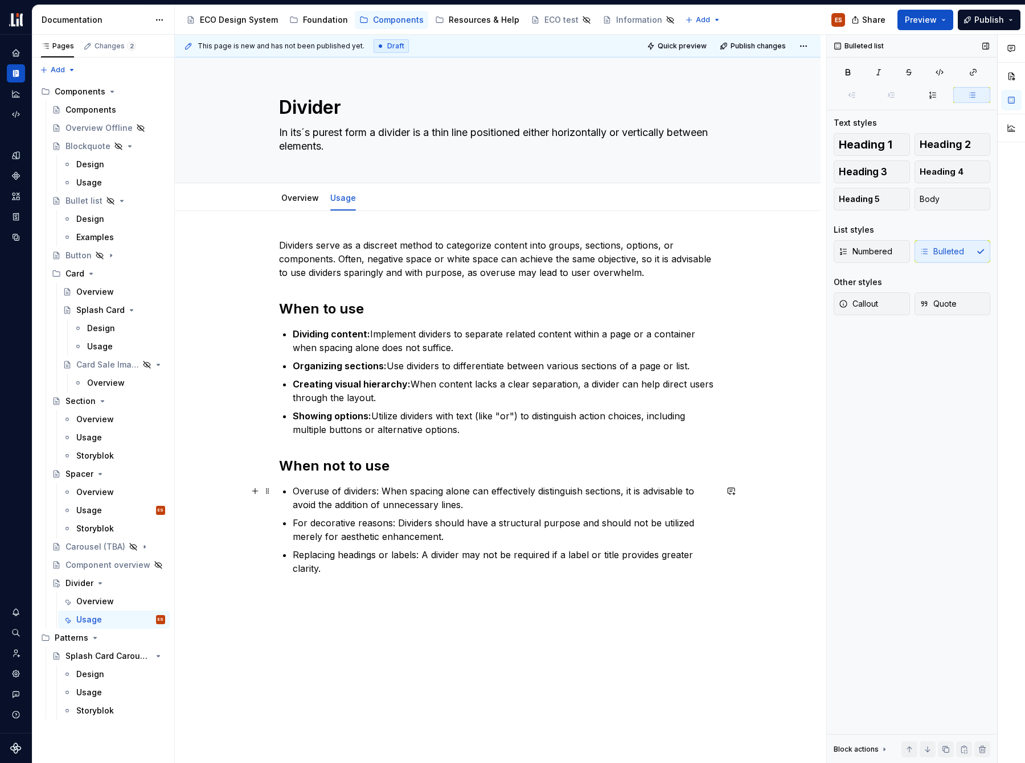
click at [378, 492] on p "Overuse of dividers: When spacing alone can effectively distinguish sections, i…" at bounding box center [505, 498] width 424 height 27
drag, startPoint x: 380, startPoint y: 492, endPoint x: 292, endPoint y: 495, distance: 88.3
click at [293, 495] on p "Overuse of dividers: When spacing alone can effectively distinguish sections, i…" at bounding box center [505, 498] width 424 height 27
click at [843, 72] on icon "button" at bounding box center [847, 72] width 9 height 9
drag, startPoint x: 394, startPoint y: 524, endPoint x: 293, endPoint y: 526, distance: 100.8
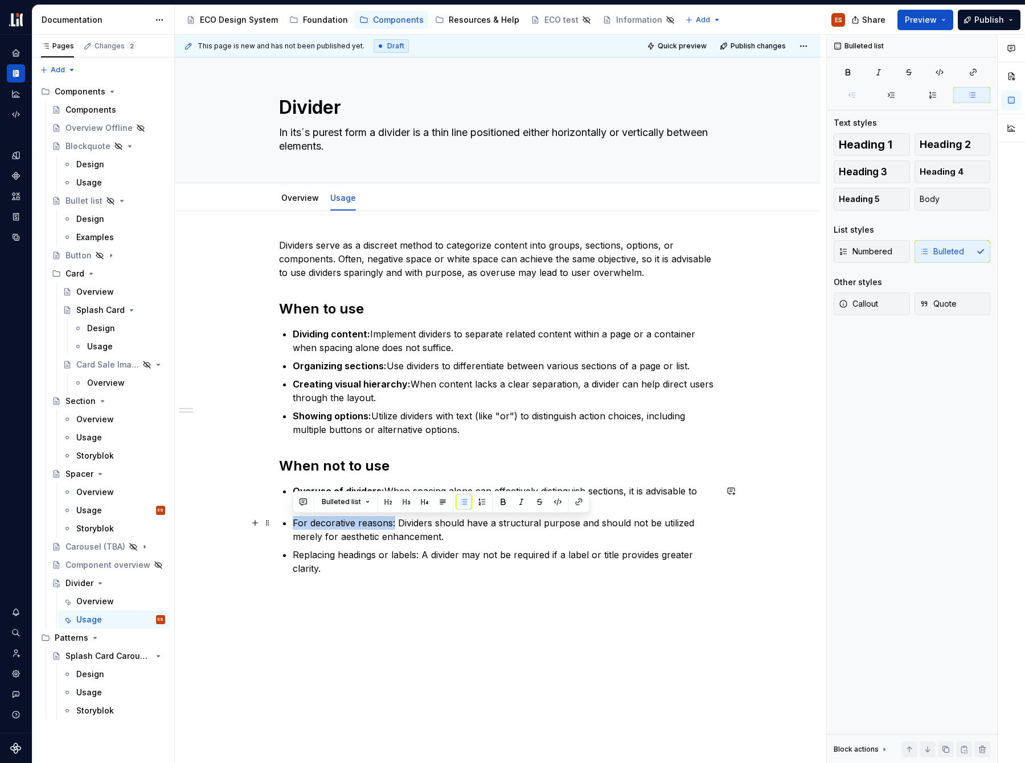
click at [293, 526] on p "For decorative reasons: Dividers should have a structural purpose and should no…" at bounding box center [505, 529] width 424 height 27
click at [844, 74] on icon "button" at bounding box center [847, 72] width 9 height 9
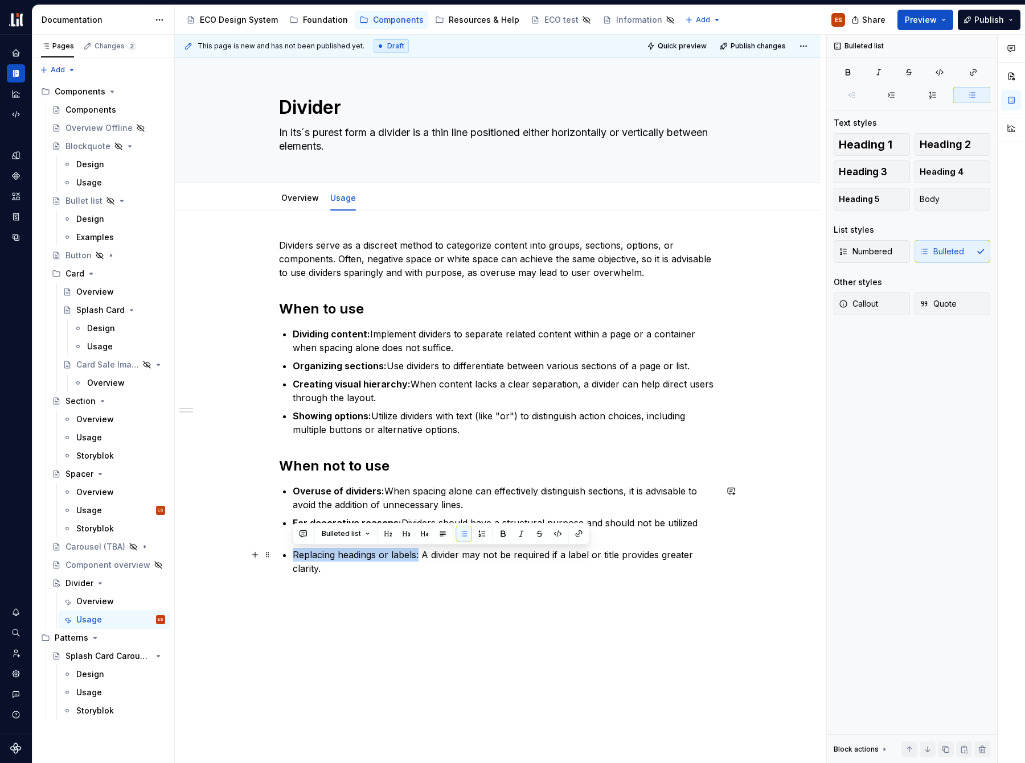
drag, startPoint x: 418, startPoint y: 555, endPoint x: 294, endPoint y: 557, distance: 124.1
click at [294, 557] on p "Replacing headings or labels: A divider may not be required if a label or title…" at bounding box center [505, 561] width 424 height 27
click at [849, 73] on icon "button" at bounding box center [848, 71] width 4 height 5
click at [659, 600] on div "Dividers serve as a discreet method to categorize content into groups, sections…" at bounding box center [498, 514] width 646 height 607
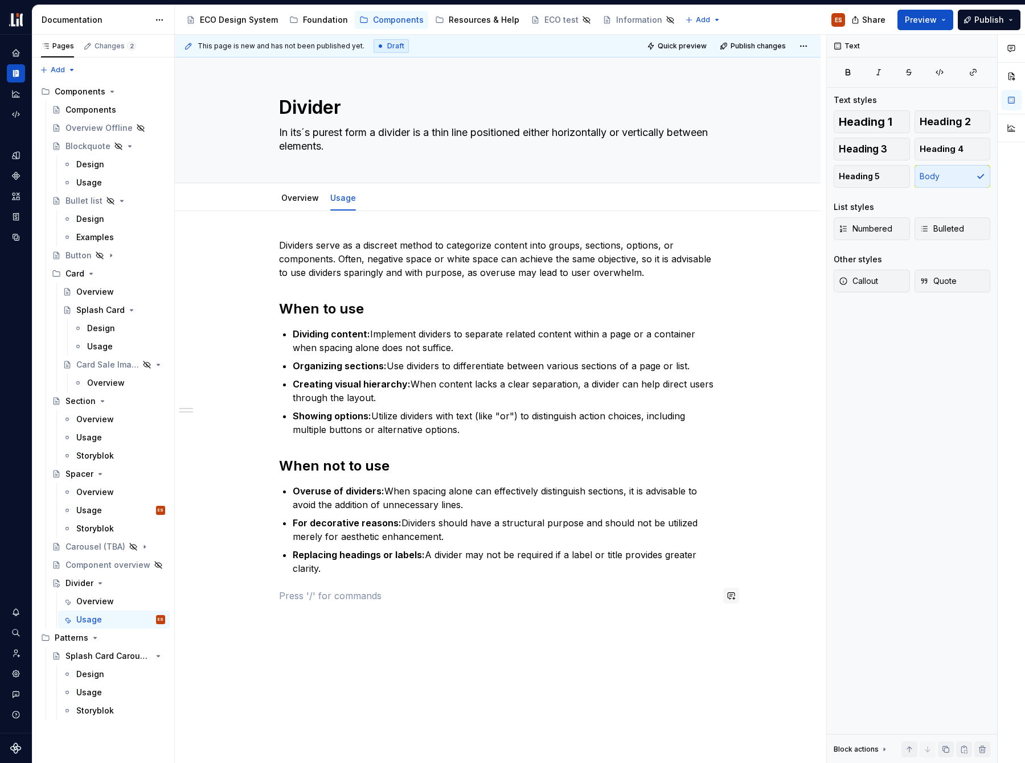
scroll to position [81, 0]
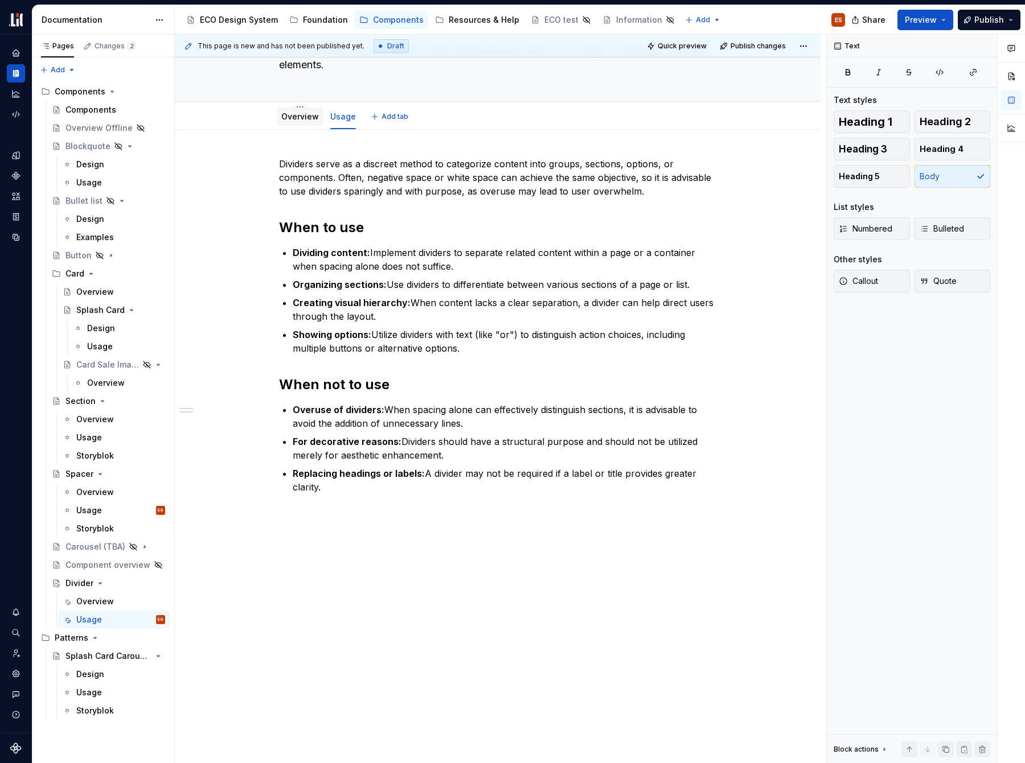
click at [299, 119] on link "Overview" at bounding box center [300, 117] width 38 height 10
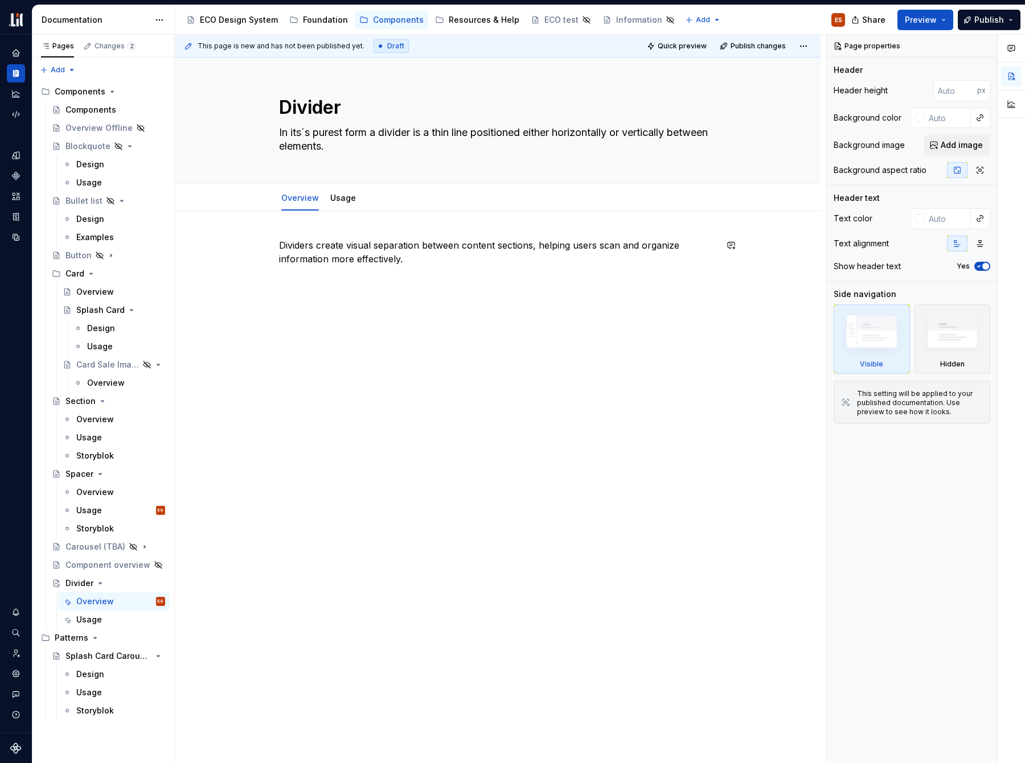
click at [368, 314] on div "Dividers create visual separation between content sections, helping users scan …" at bounding box center [498, 367] width 646 height 313
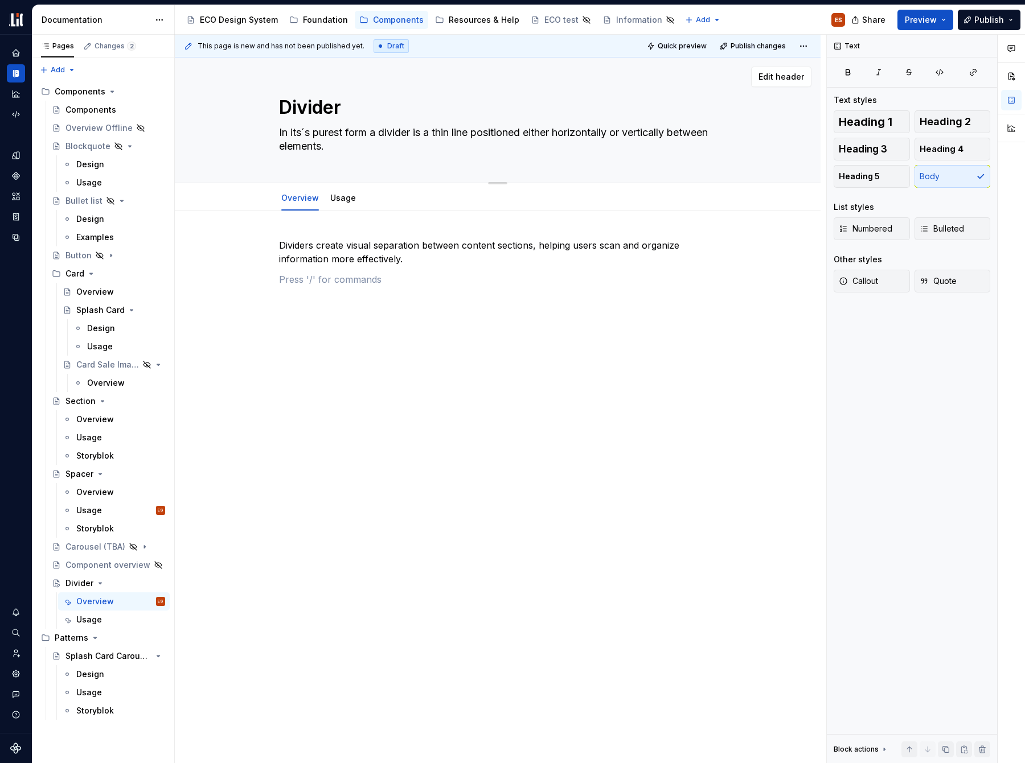
type textarea "*"
drag, startPoint x: 312, startPoint y: 305, endPoint x: 277, endPoint y: 303, distance: 34.8
click at [277, 303] on div "Dividers create visual separation between content sections, helping users scan …" at bounding box center [498, 380] width 646 height 338
click at [941, 119] on span "Heading 2" at bounding box center [945, 121] width 51 height 11
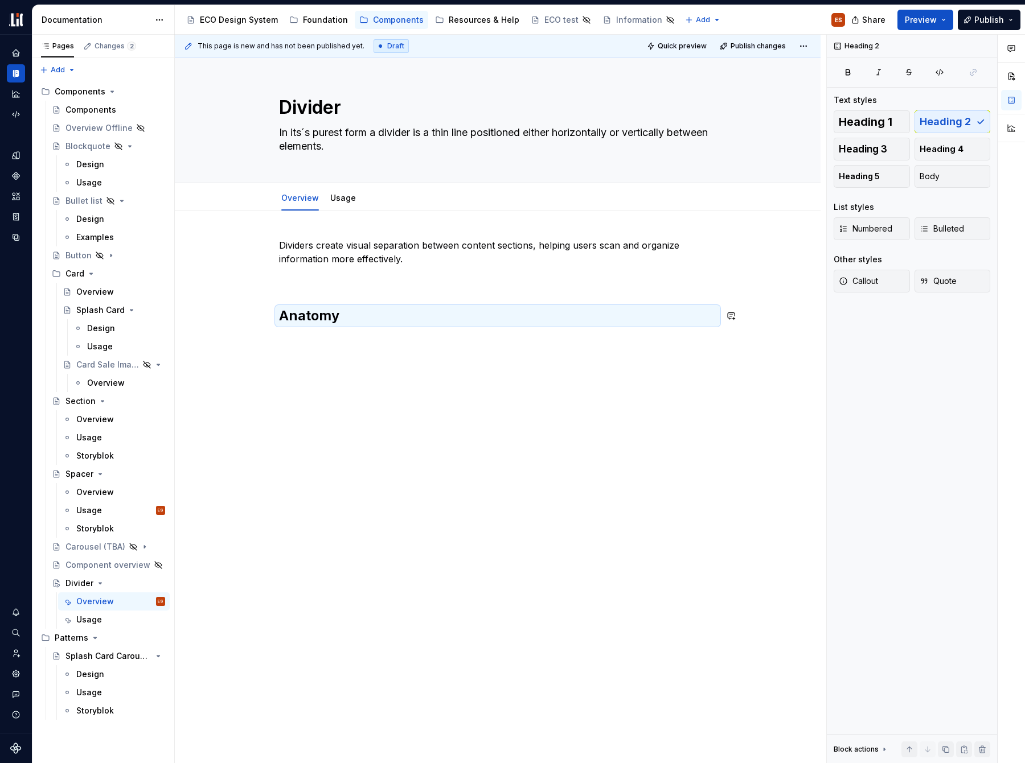
click at [354, 431] on div "Dividers create visual separation between content sections, helping users scan …" at bounding box center [498, 389] width 646 height 356
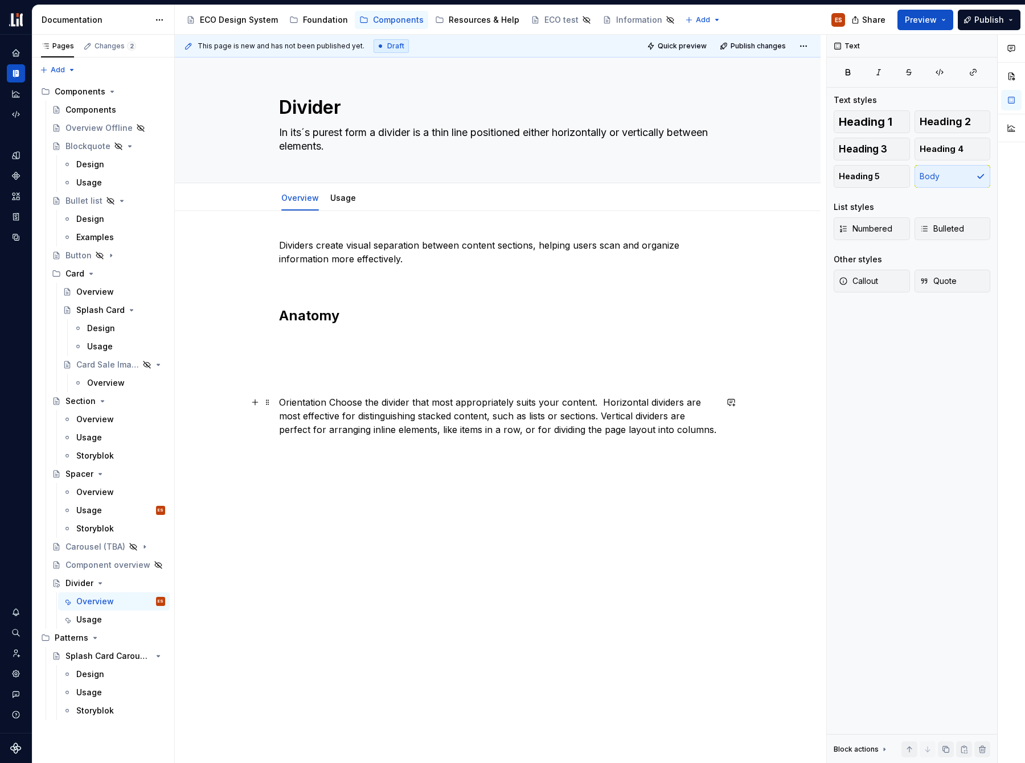
click at [326, 401] on p "Orientation Choose the divider that most appropriately suits your content. Hori…" at bounding box center [497, 416] width 437 height 41
drag, startPoint x: 326, startPoint y: 402, endPoint x: 278, endPoint y: 401, distance: 47.3
click at [279, 401] on p "Orientation Choose the divider that most appropriately suits your content. Hori…" at bounding box center [497, 416] width 437 height 41
click at [943, 116] on span "Heading 2" at bounding box center [945, 121] width 51 height 11
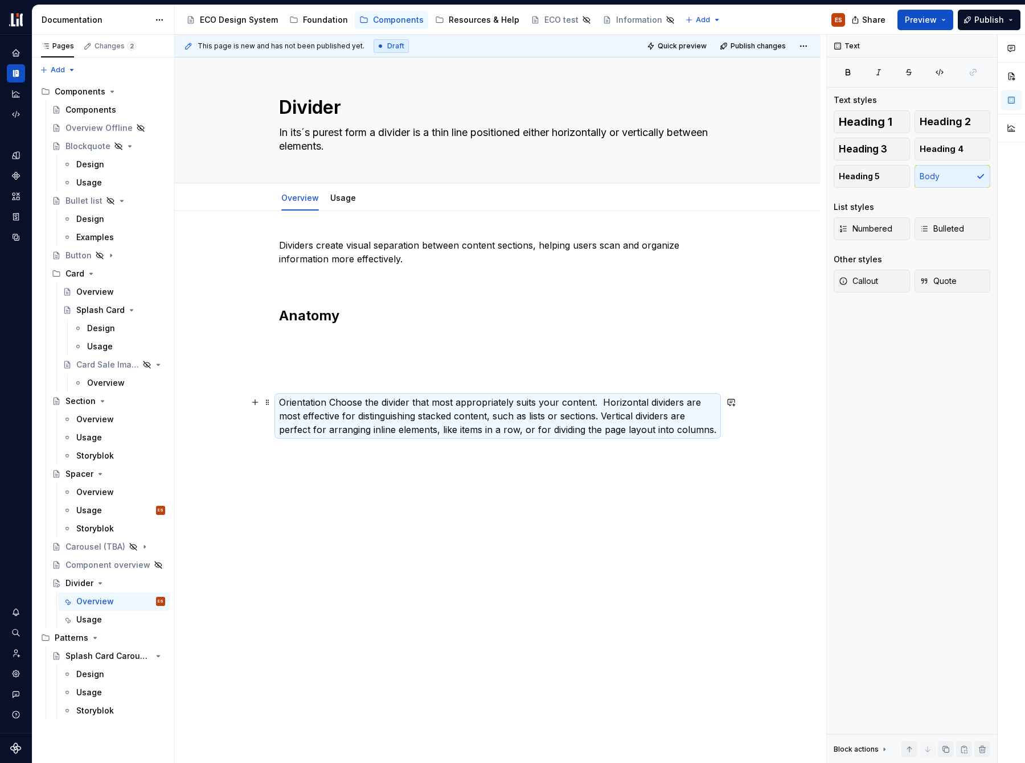
click at [331, 405] on p "Orientation Choose the divider that most appropriately suits your content. Hori…" at bounding box center [497, 416] width 437 height 41
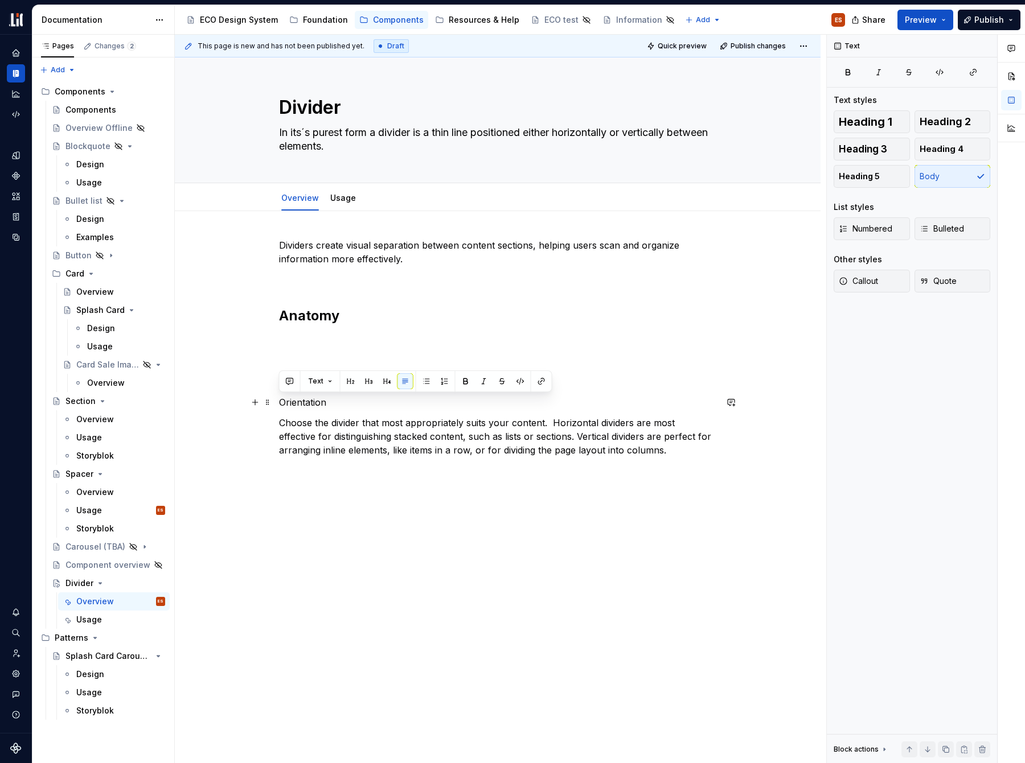
drag, startPoint x: 335, startPoint y: 400, endPoint x: 277, endPoint y: 401, distance: 58.1
click at [277, 401] on div "Dividers create visual separation between content sections, helping users scan …" at bounding box center [498, 455] width 646 height 489
click at [921, 122] on span "Heading 2" at bounding box center [945, 121] width 51 height 11
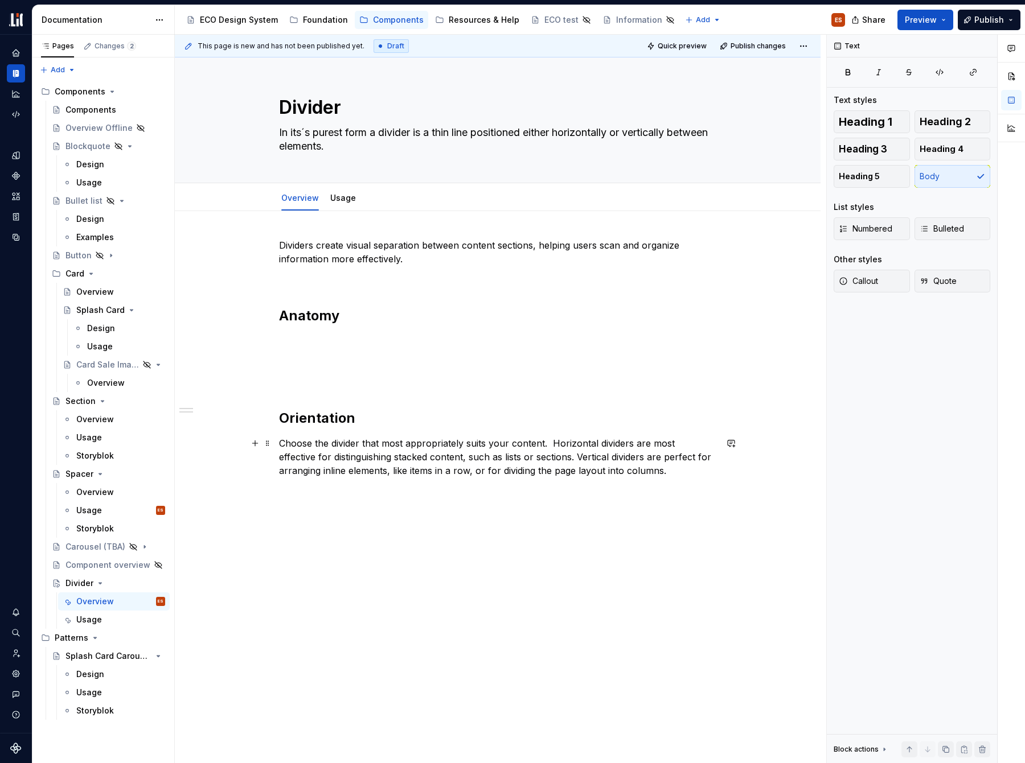
click at [398, 444] on p "Choose the divider that most appropriately suits your content. Horizontal divid…" at bounding box center [497, 457] width 437 height 41
click at [552, 444] on p "Choose the divider that most appropriately suits your content. Horizontal divid…" at bounding box center [497, 457] width 437 height 41
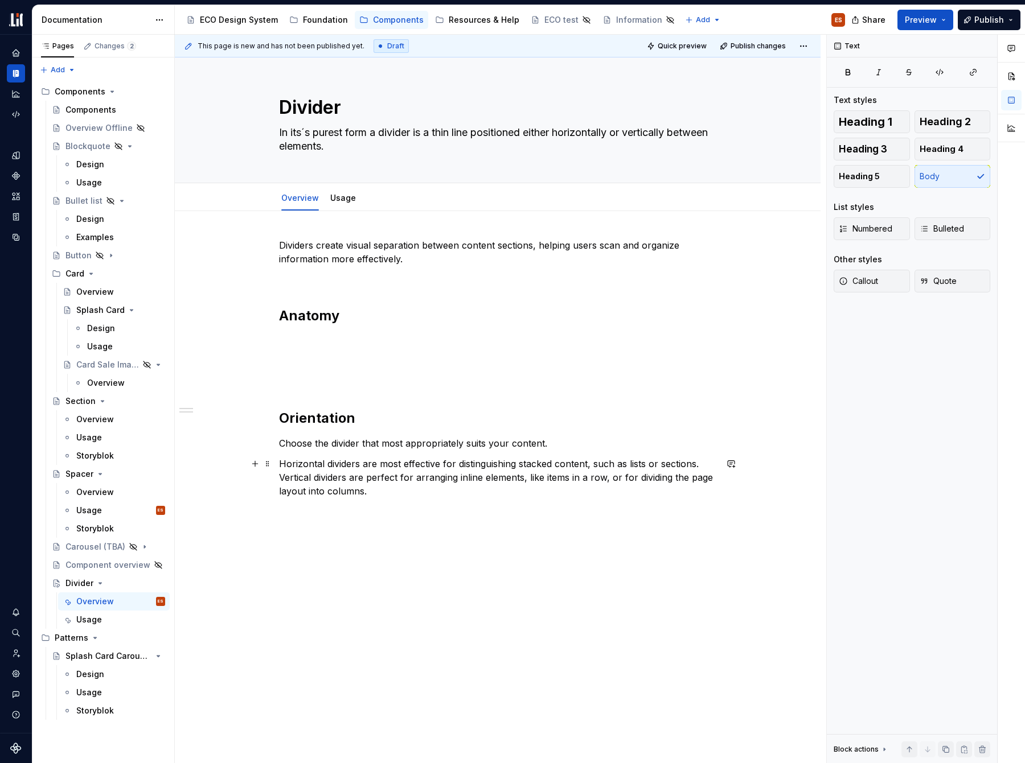
click at [280, 479] on p "Horizontal dividers are most effective for distinguishing stacked content, such…" at bounding box center [497, 477] width 437 height 41
click at [279, 463] on p "Horizontal dividers are most effective for distinguishing stacked content, such…" at bounding box center [497, 464] width 437 height 14
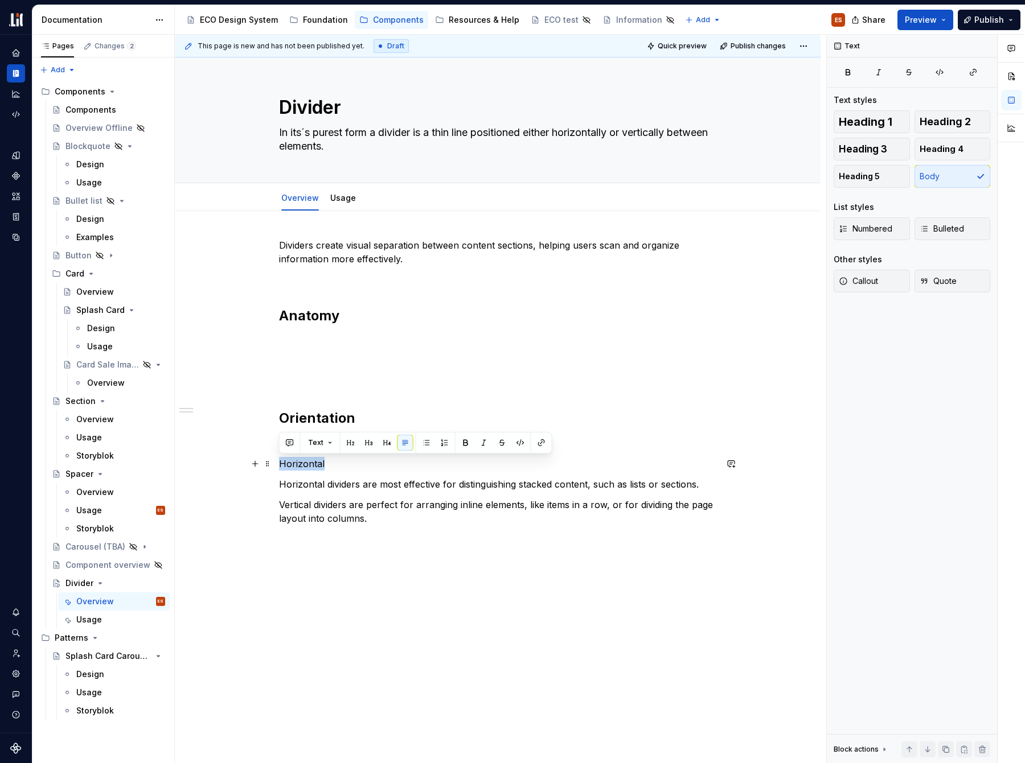
drag, startPoint x: 336, startPoint y: 464, endPoint x: 277, endPoint y: 460, distance: 58.8
click at [277, 460] on div "Dividers create visual separation between content sections, helping users scan …" at bounding box center [498, 489] width 646 height 557
click at [871, 151] on span "Heading 3" at bounding box center [863, 148] width 48 height 11
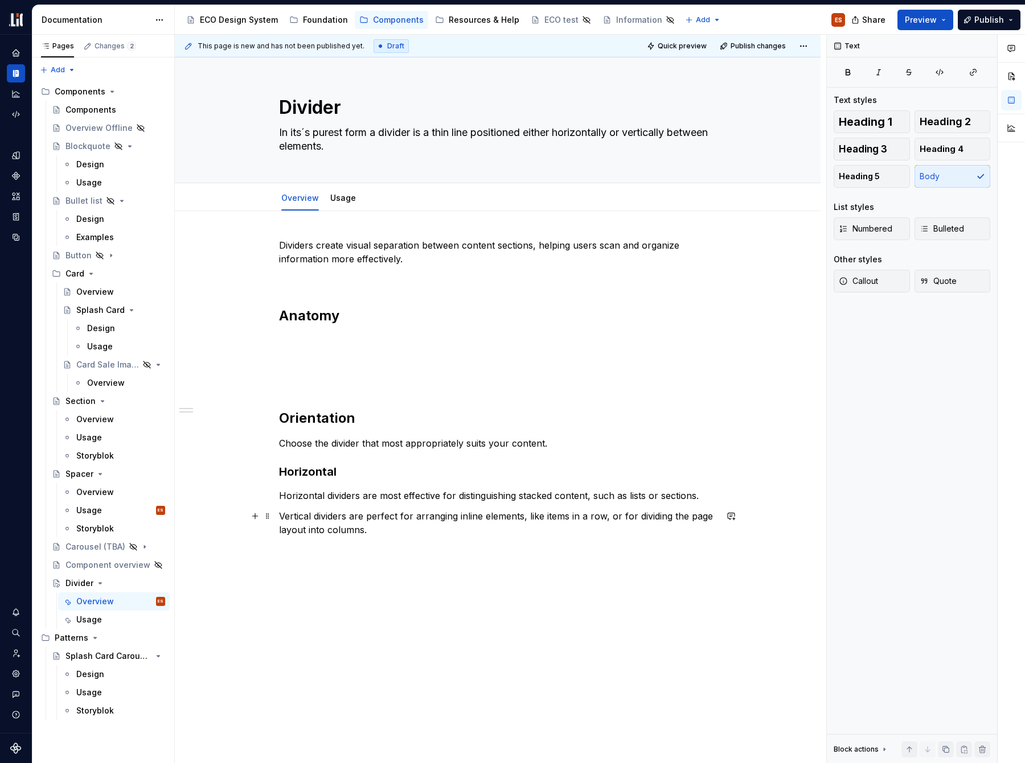
click at [280, 516] on p "Vertical dividers are perfect for arranging inline elements, like items in a ro…" at bounding box center [497, 523] width 437 height 27
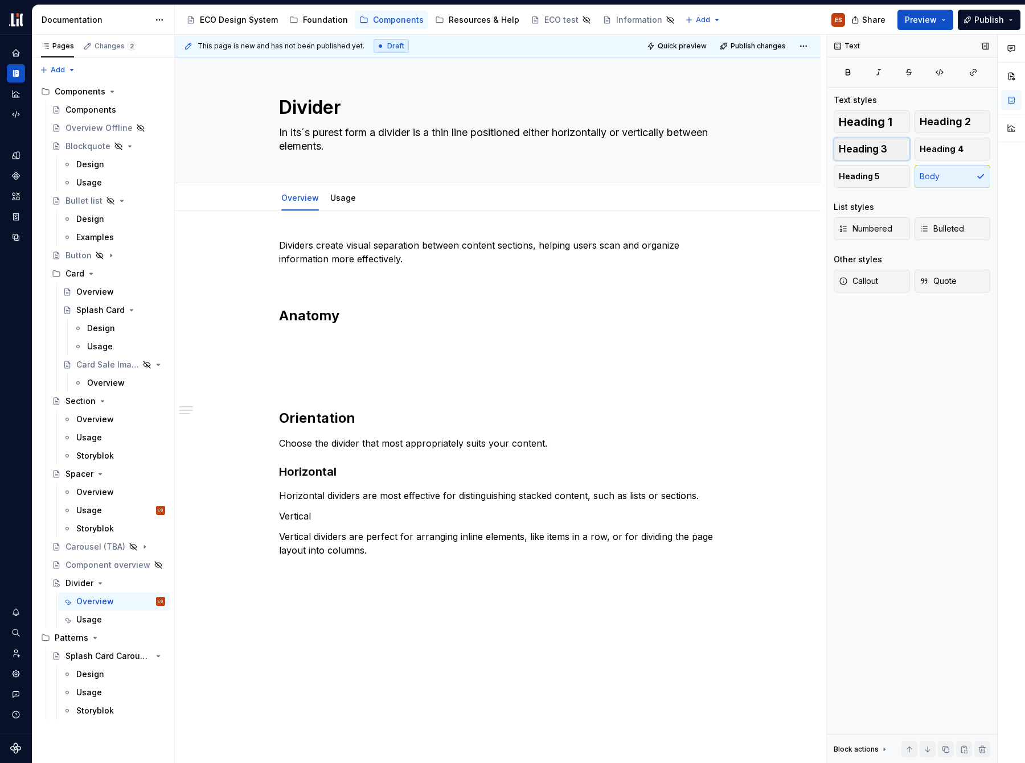
click at [876, 146] on span "Heading 3" at bounding box center [863, 148] width 48 height 11
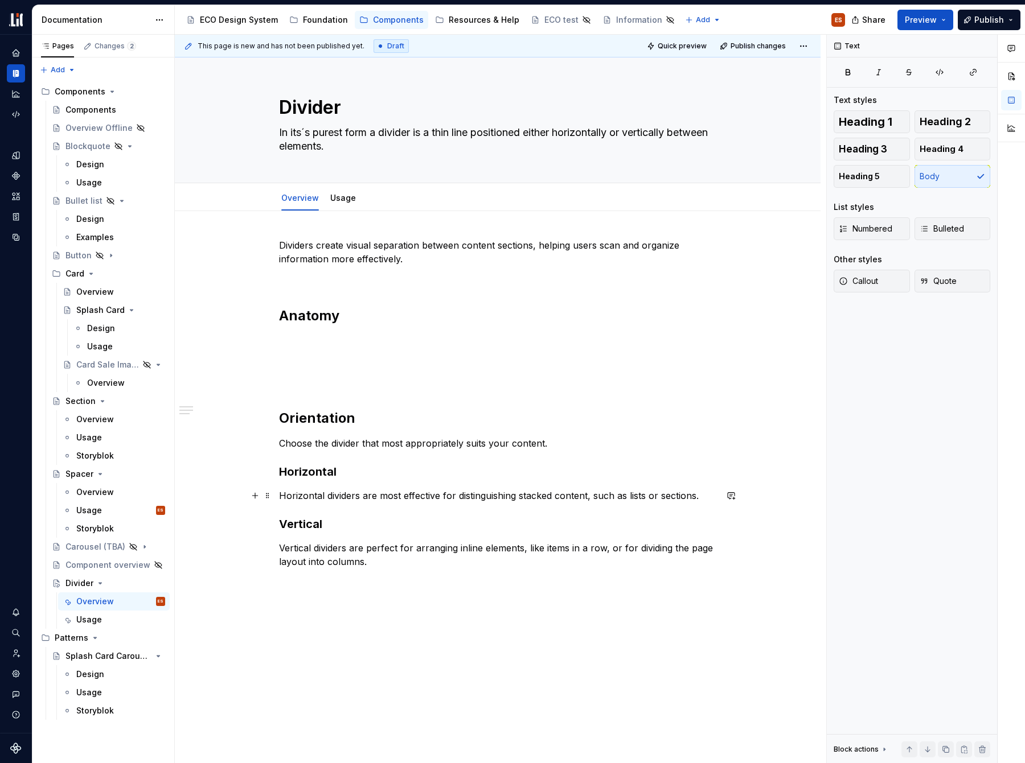
click at [705, 497] on p "Horizontal dividers are most effective for distinguishing stacked content, such…" at bounding box center [497, 496] width 437 height 14
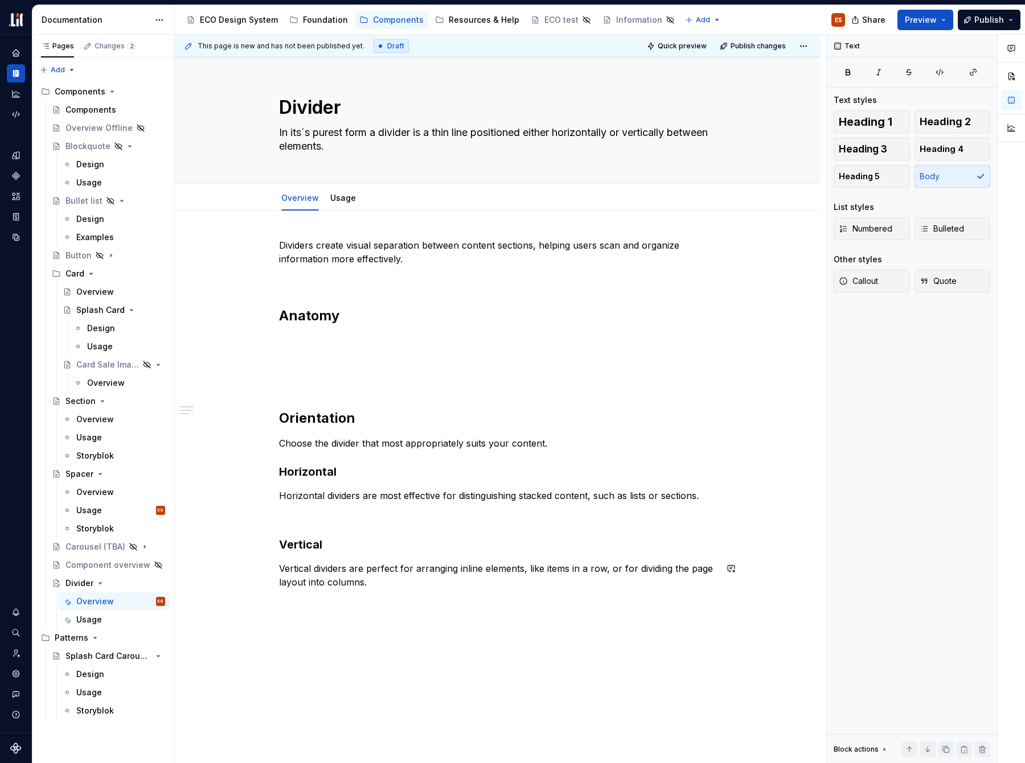
click at [539, 617] on div "Dividers create visual separation between content sections, helping users scan …" at bounding box center [498, 521] width 646 height 621
click at [326, 420] on h2 "Orientation" at bounding box center [497, 418] width 437 height 18
click at [322, 473] on h3 "Horizontal" at bounding box center [497, 472] width 437 height 16
click at [931, 146] on span "Heading 4" at bounding box center [942, 148] width 44 height 11
click at [315, 541] on h3 "Vertical" at bounding box center [497, 543] width 437 height 16
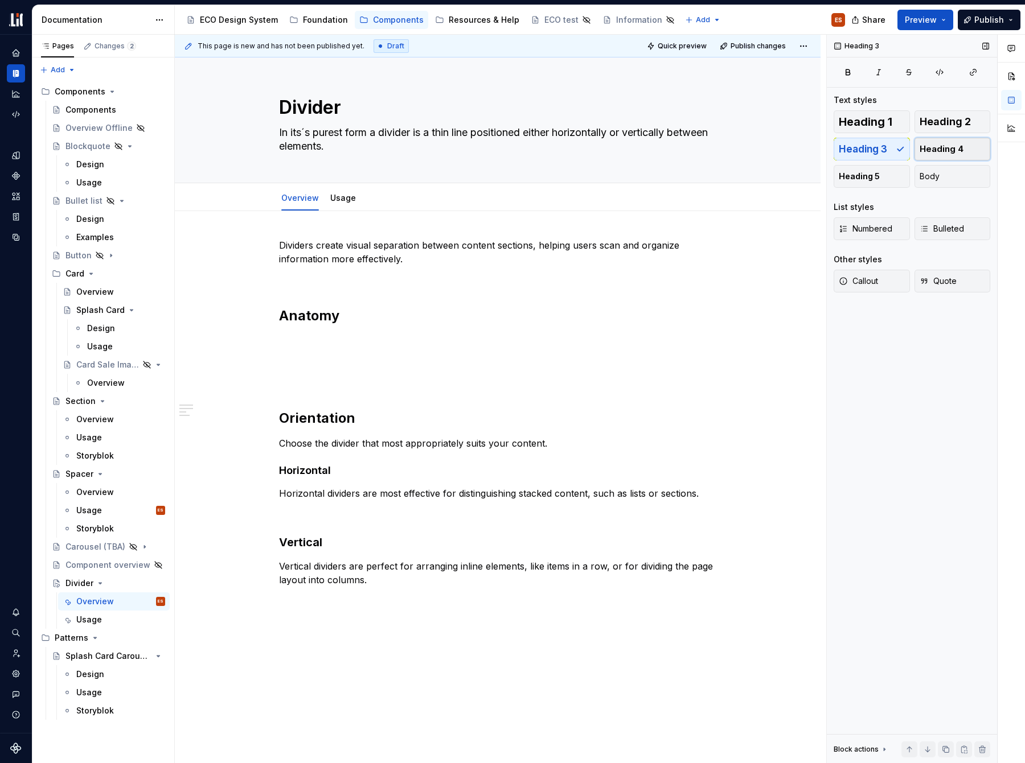
click at [933, 148] on span "Heading 4" at bounding box center [942, 148] width 44 height 11
click at [311, 567] on p "Vertical dividers are perfect for arranging inline elements, like items in a ro…" at bounding box center [497, 570] width 437 height 27
click at [282, 494] on p "Horizontal dividers are most effective for distinguishing stacked content, such…" at bounding box center [497, 494] width 437 height 14
click at [281, 495] on p "Horizontal dividers are most effective for distinguishing stacked content, such…" at bounding box center [497, 494] width 437 height 14
click at [268, 471] on span at bounding box center [267, 471] width 9 height 16
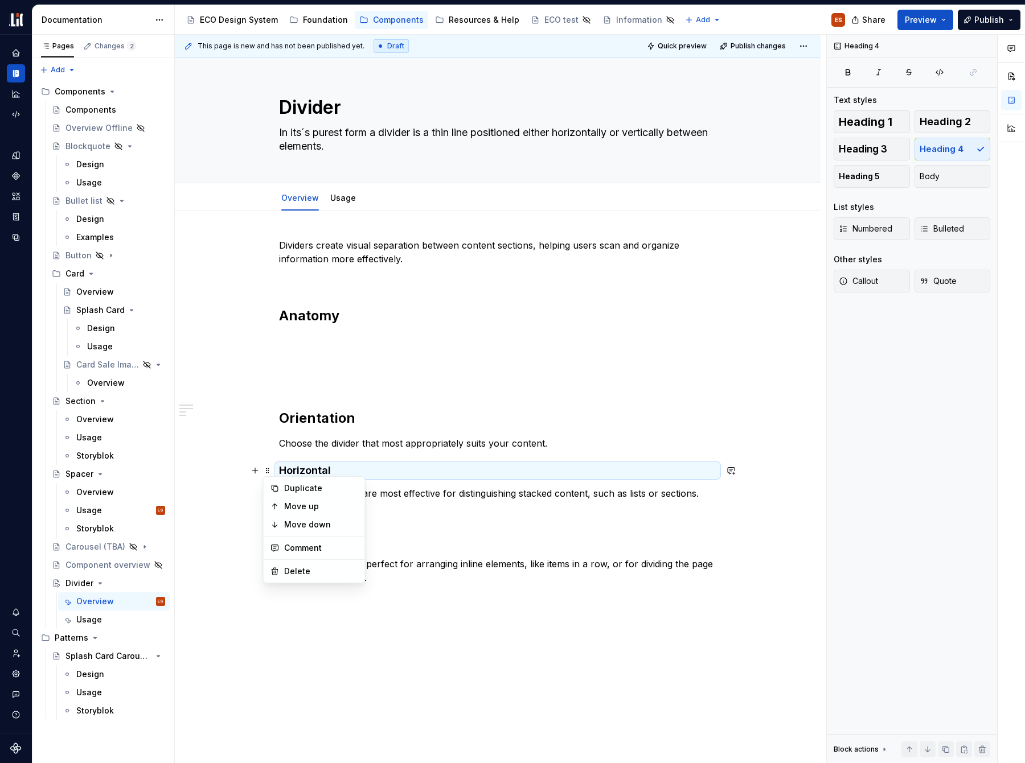
click at [508, 523] on div "Dividers create visual separation between content sections, helping users scan …" at bounding box center [497, 422] width 437 height 367
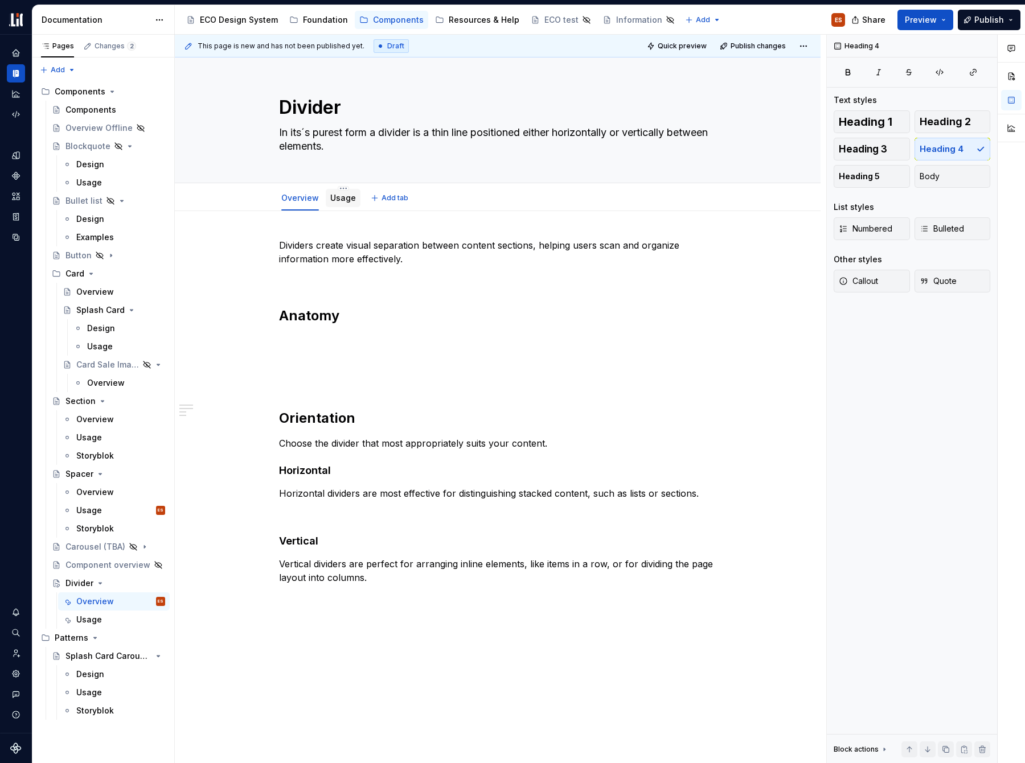
click at [343, 202] on link "Usage" at bounding box center [343, 198] width 26 height 10
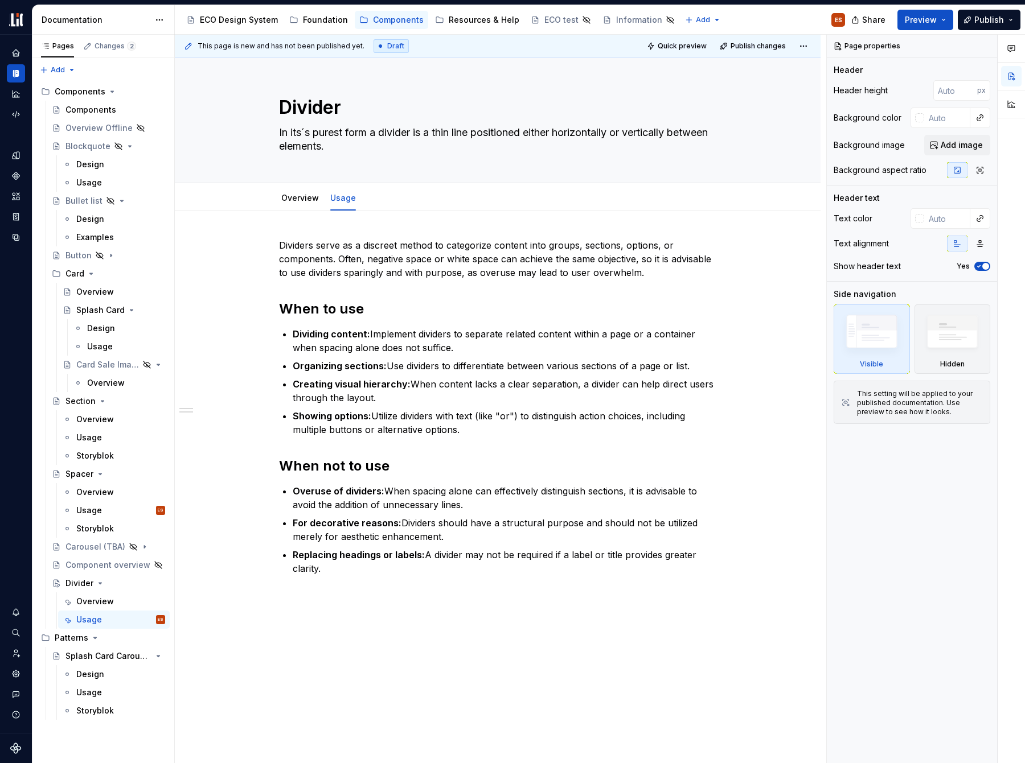
type textarea "*"
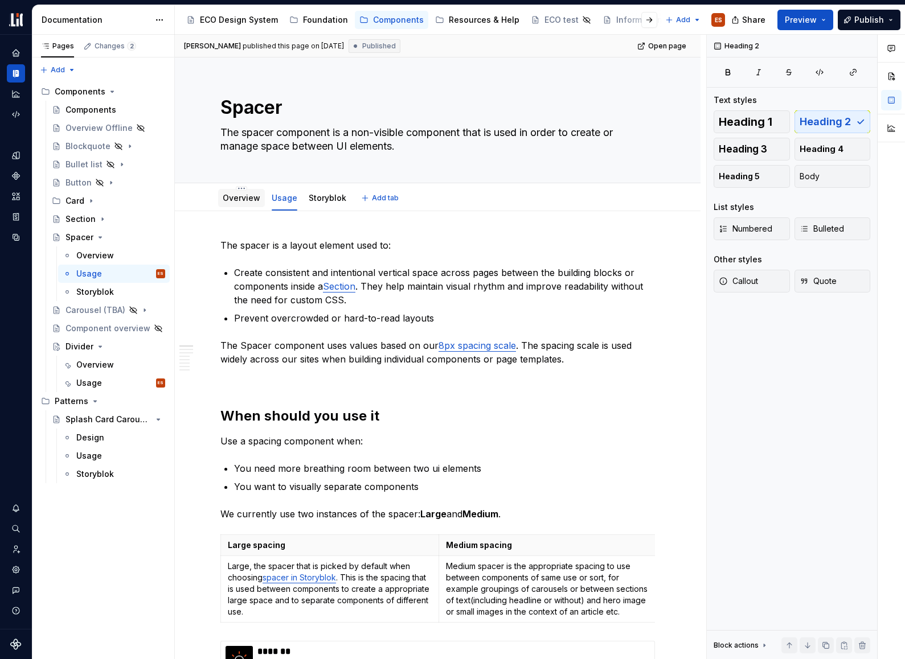
click at [247, 203] on link "Overview" at bounding box center [242, 198] width 38 height 10
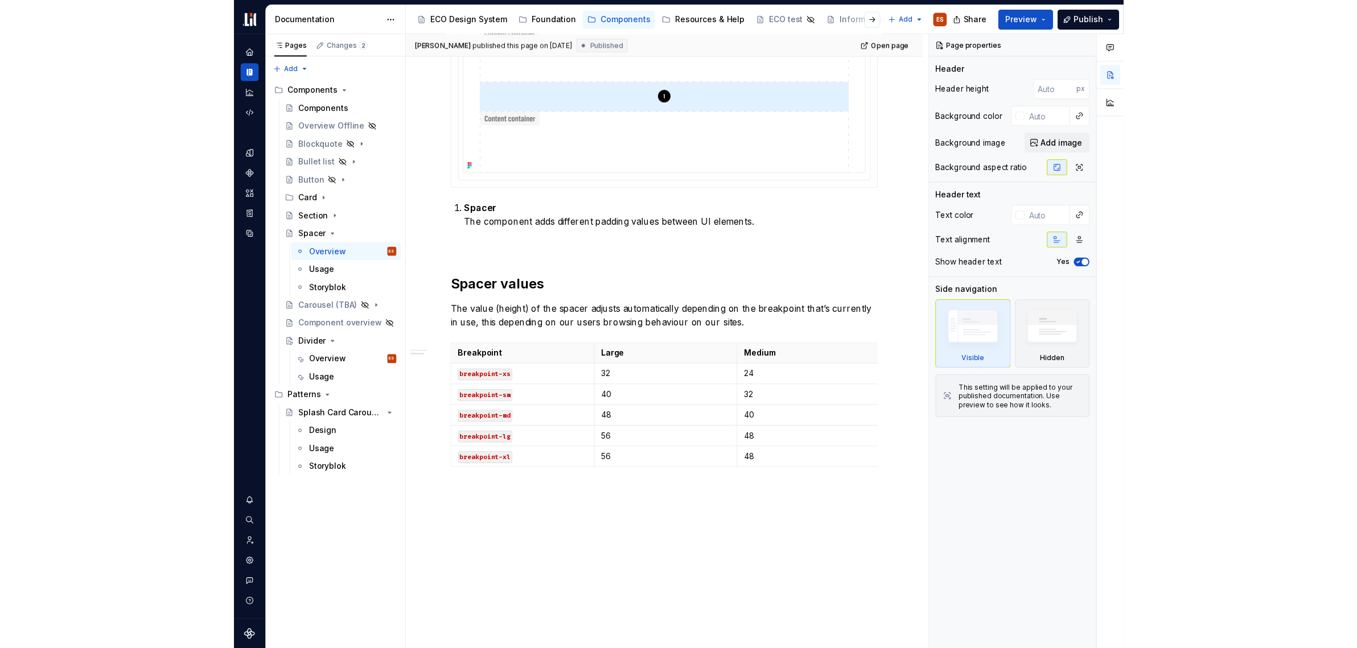
scroll to position [384, 0]
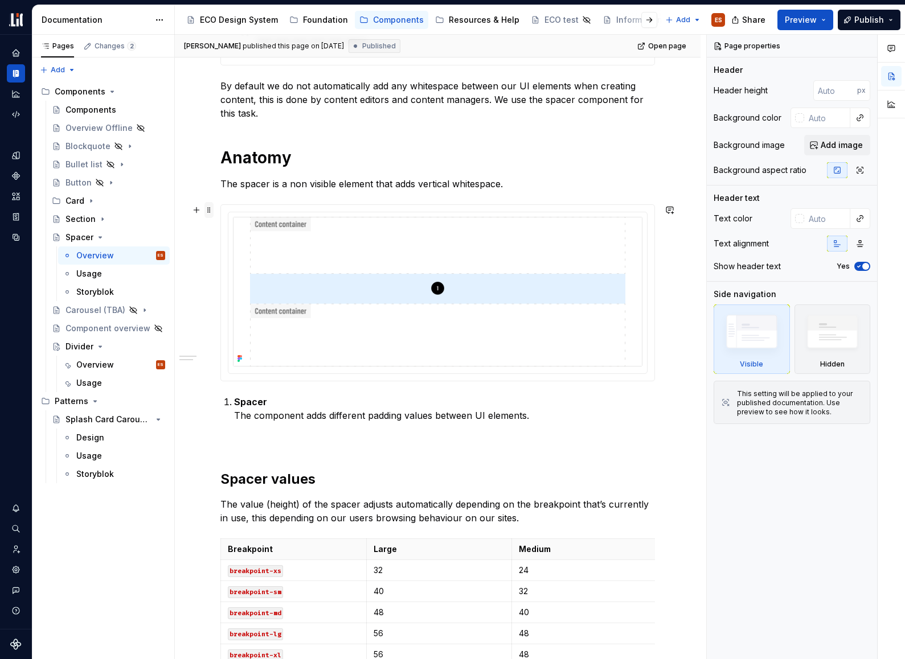
click at [208, 211] on span at bounding box center [208, 210] width 9 height 16
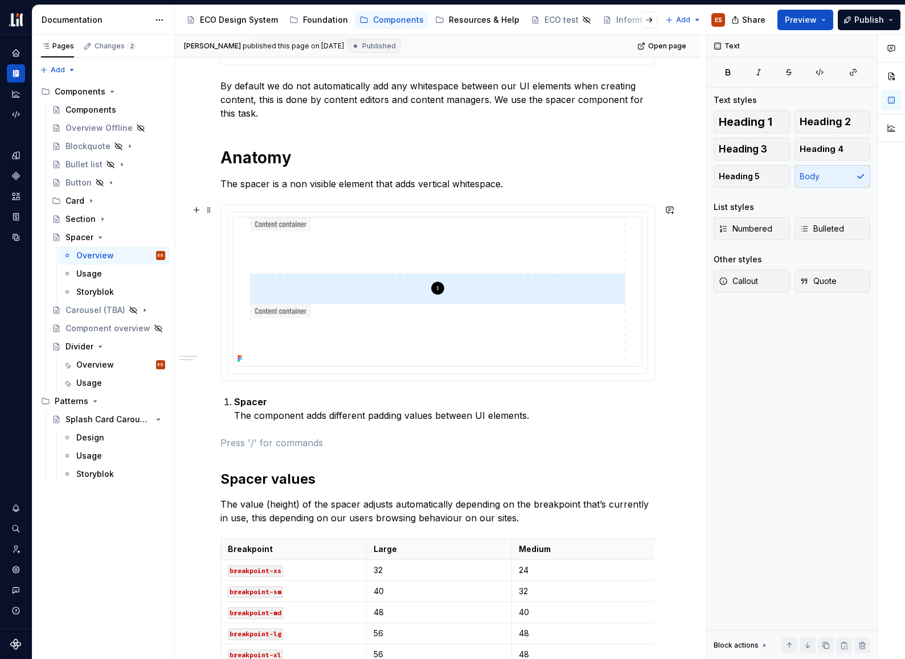
click at [253, 436] on p at bounding box center [437, 443] width 434 height 14
click at [211, 402] on span at bounding box center [208, 402] width 9 height 16
click at [399, 461] on div "**********" at bounding box center [437, 297] width 434 height 884
click at [207, 403] on span at bounding box center [208, 402] width 9 height 16
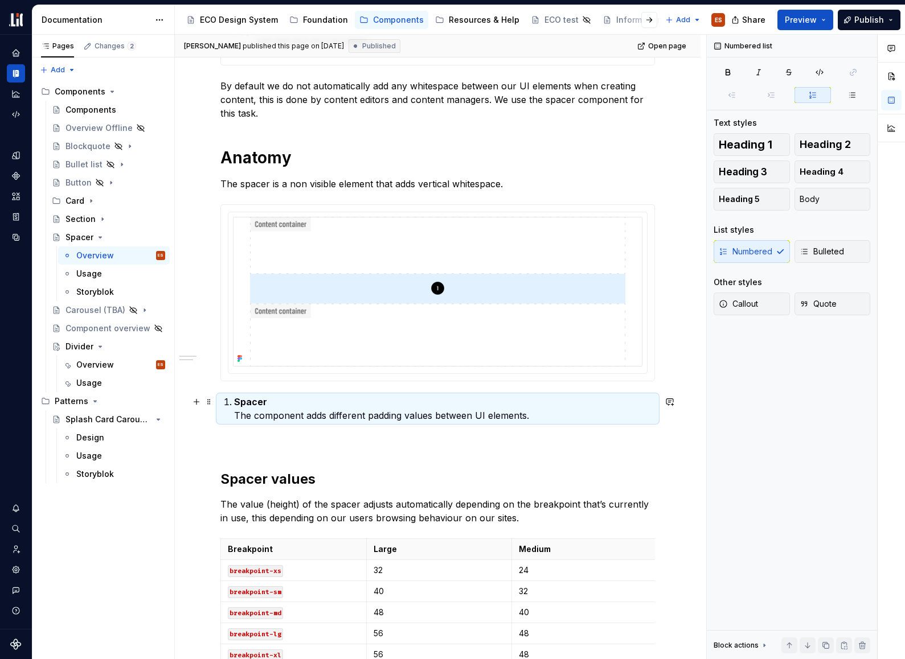
click at [215, 391] on div "**********" at bounding box center [438, 388] width 526 height 1122
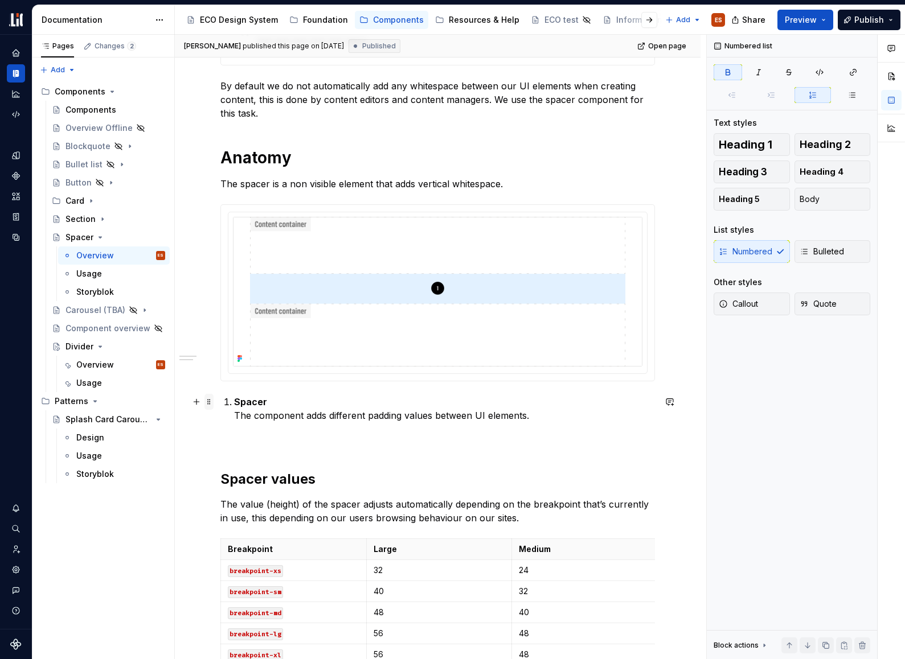
click at [209, 401] on span at bounding box center [208, 402] width 9 height 16
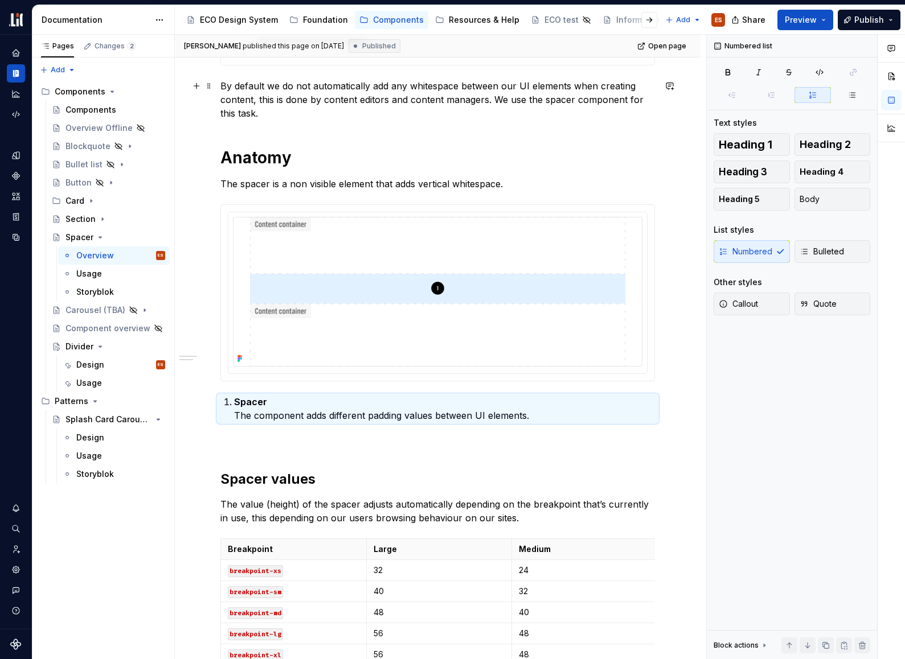
click at [247, 110] on p "By default we do not automatically add any whitespace between our UI elements w…" at bounding box center [437, 99] width 434 height 41
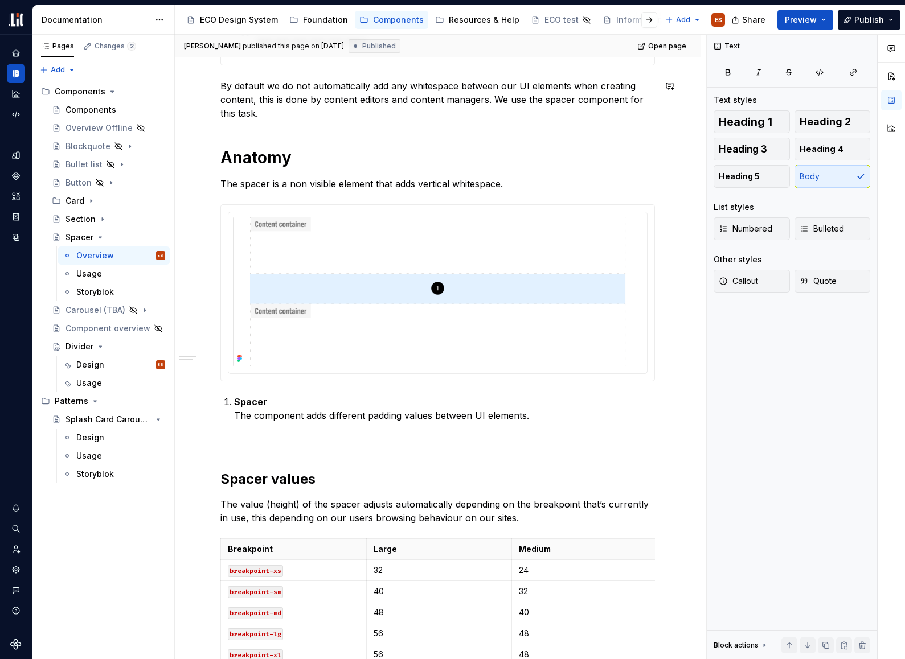
click at [218, 138] on div "**********" at bounding box center [438, 388] width 526 height 1122
click at [210, 88] on span at bounding box center [208, 86] width 9 height 16
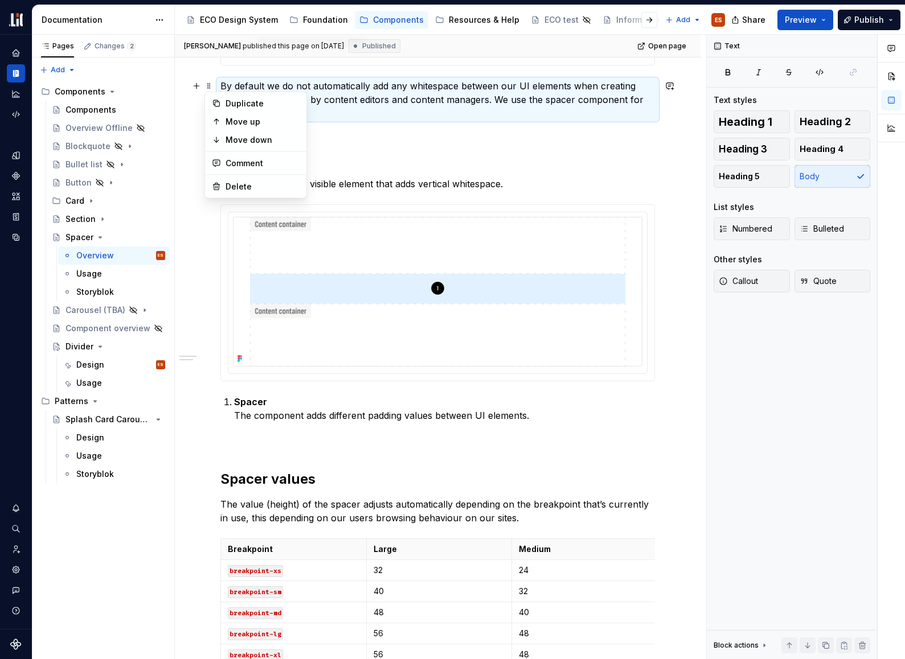
click at [396, 165] on h1 "Anatomy" at bounding box center [437, 157] width 434 height 20
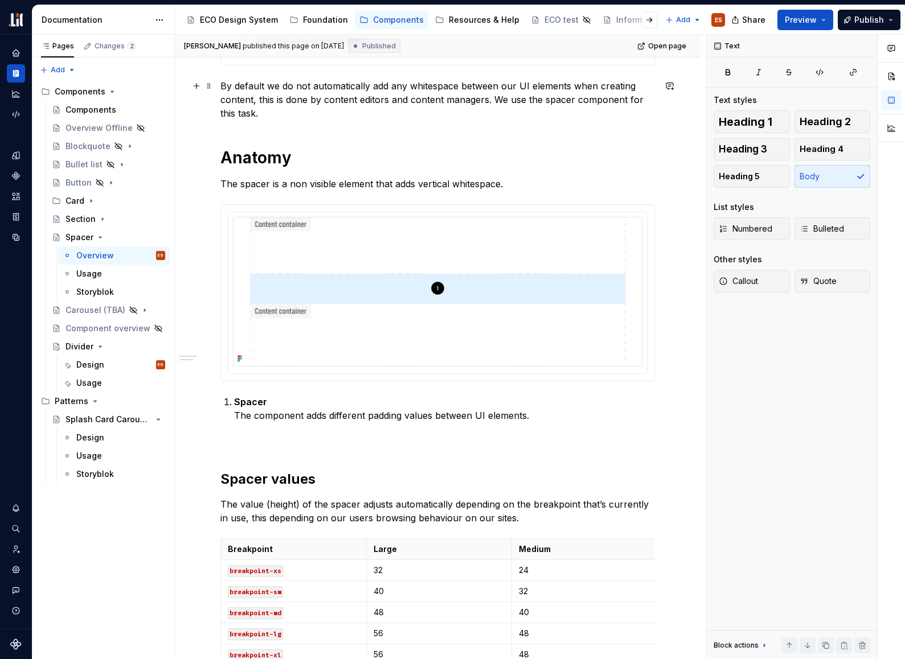
click at [232, 109] on p "By default we do not automatically add any whitespace between our UI elements w…" at bounding box center [437, 99] width 434 height 41
click at [211, 85] on span at bounding box center [208, 86] width 9 height 16
click at [437, 142] on div "**********" at bounding box center [437, 297] width 434 height 884
click at [257, 159] on h1 "Anatomy" at bounding box center [437, 157] width 434 height 20
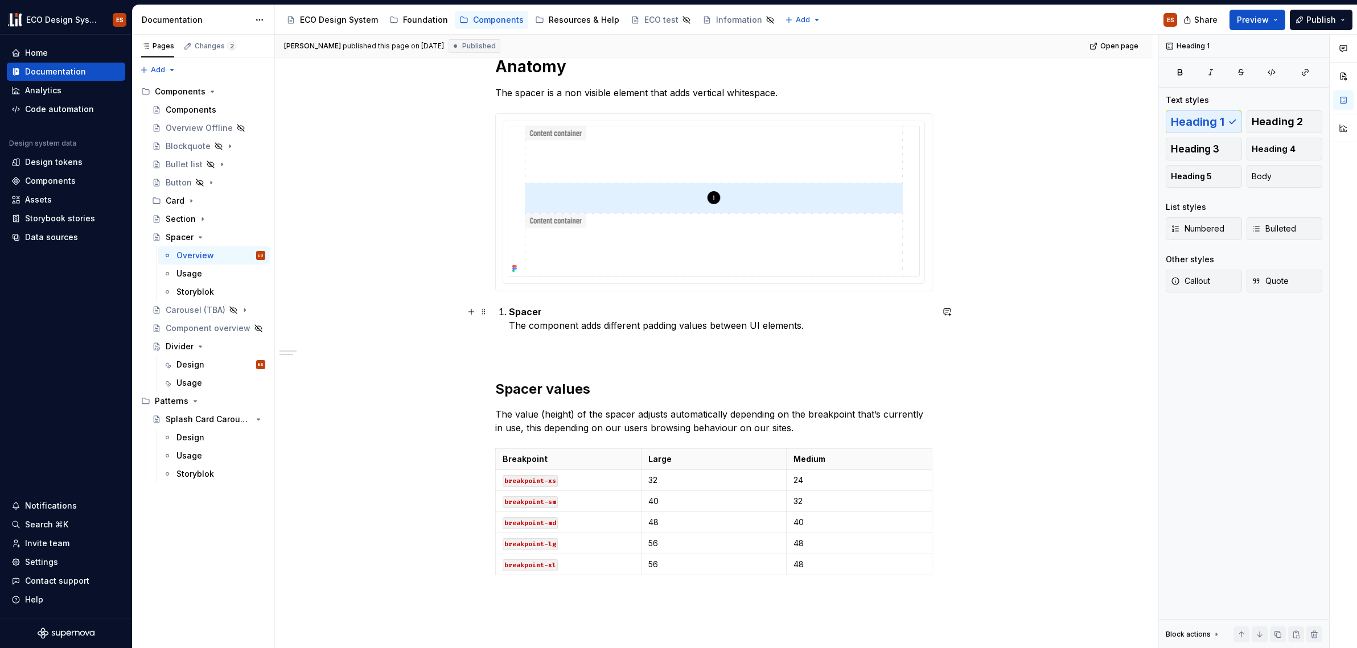
scroll to position [482, 0]
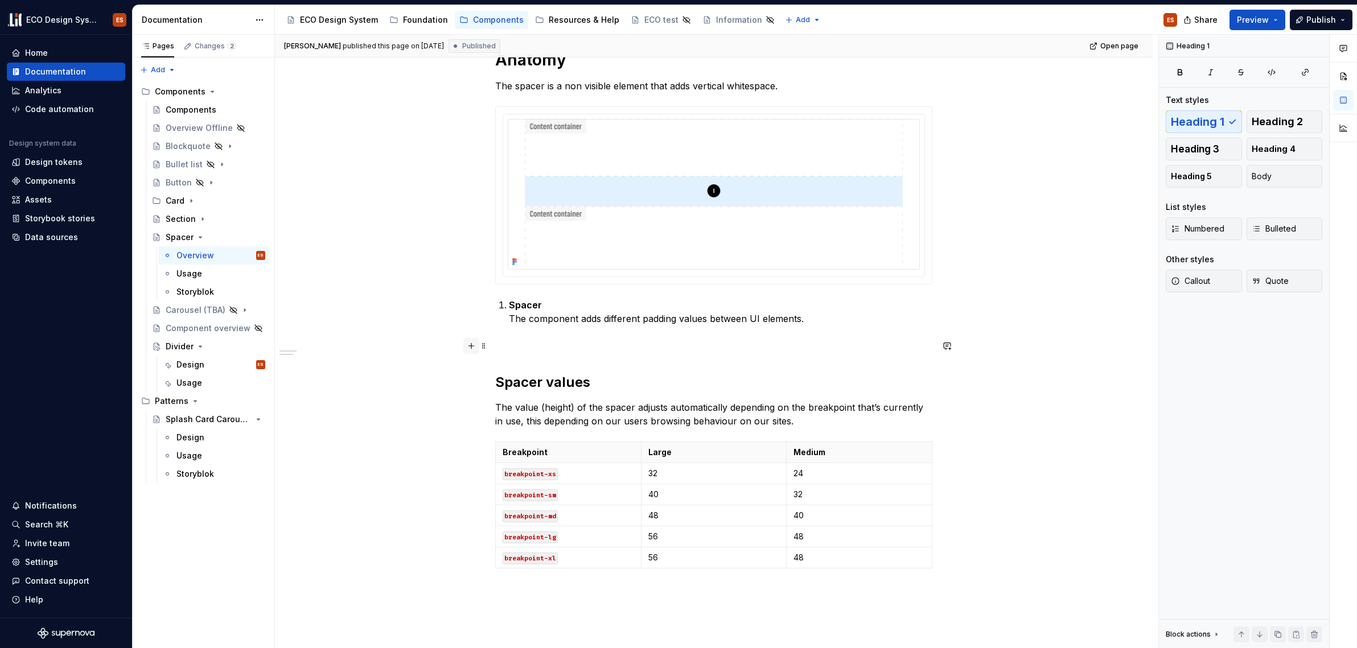
click at [468, 347] on button "button" at bounding box center [471, 346] width 16 height 16
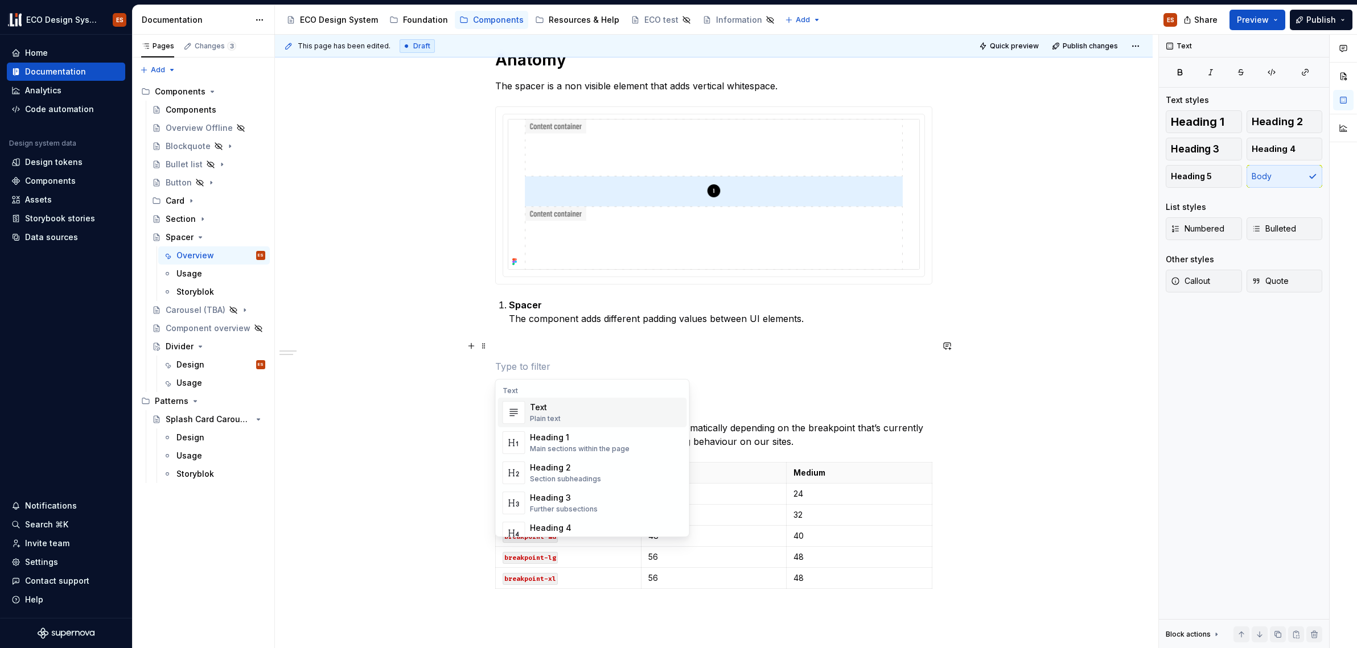
type textarea "*"
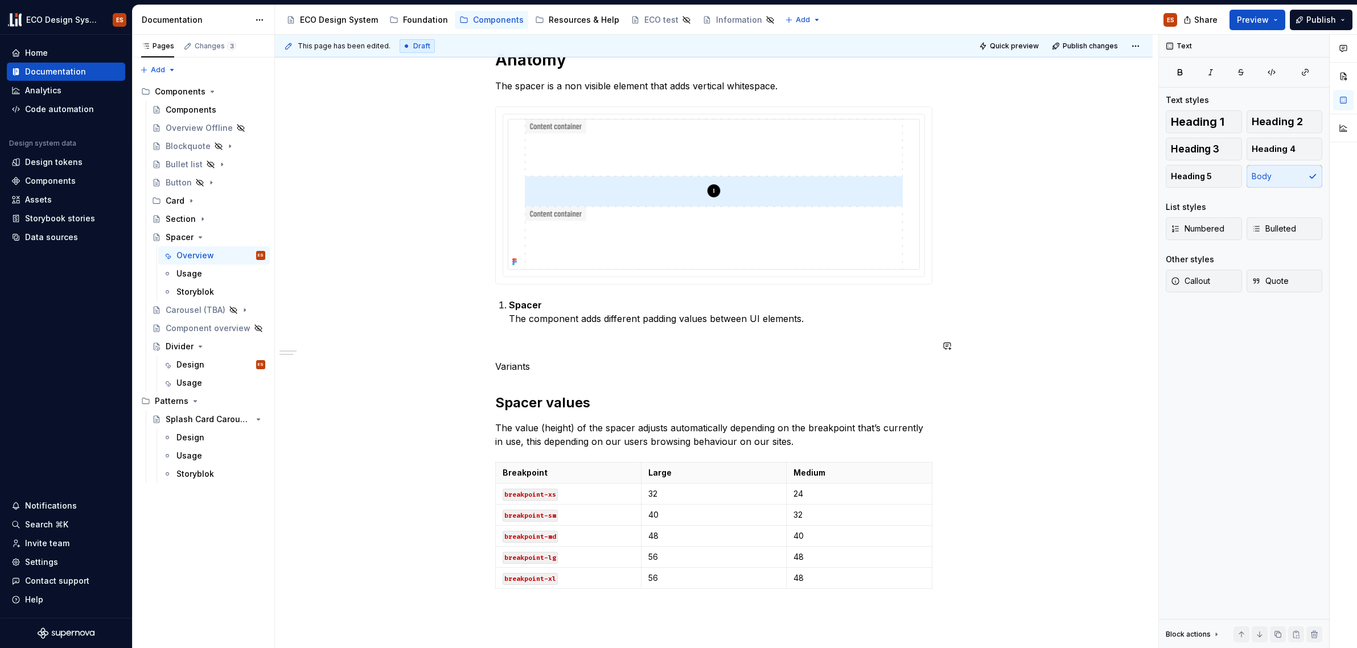
click at [522, 366] on p "Variants" at bounding box center [713, 367] width 437 height 14
click at [545, 370] on p "Variants" at bounding box center [713, 367] width 437 height 14
click at [483, 368] on span at bounding box center [483, 367] width 9 height 16
click at [563, 366] on p "Variants" at bounding box center [713, 367] width 437 height 14
click at [904, 125] on span "Heading 2" at bounding box center [1277, 121] width 51 height 11
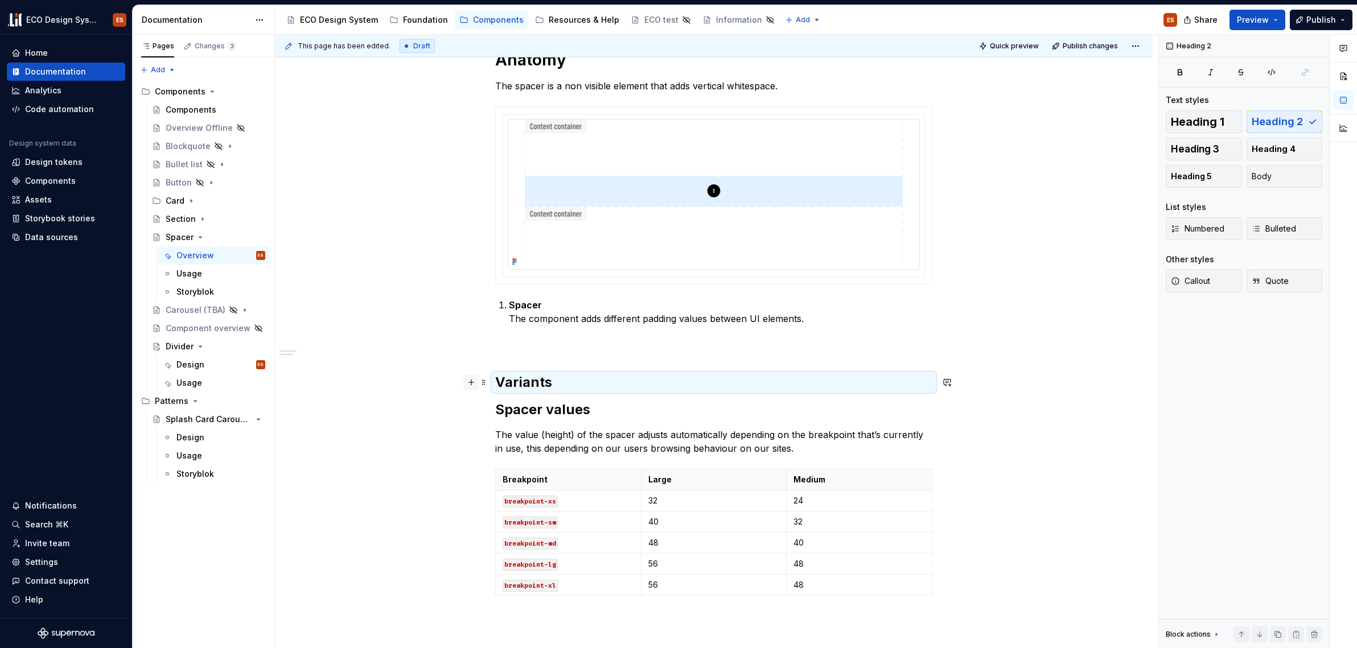
click at [467, 386] on button "button" at bounding box center [471, 383] width 16 height 16
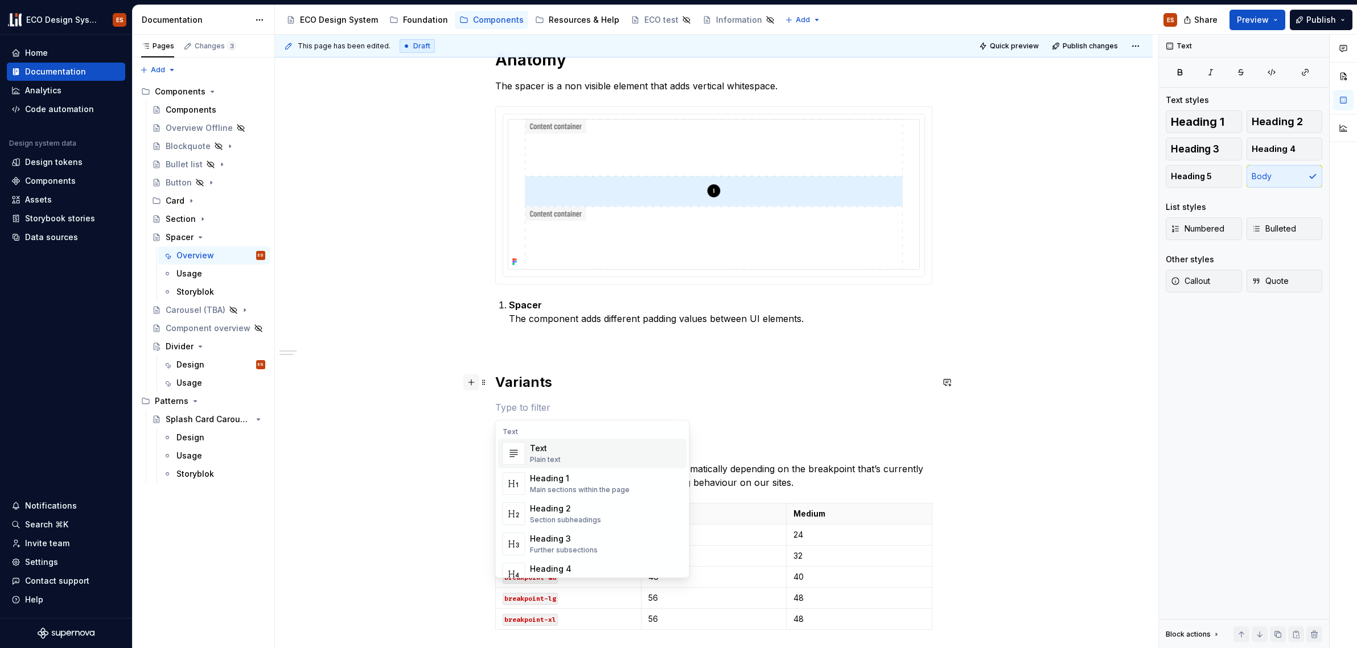
click at [471, 386] on button "button" at bounding box center [471, 383] width 16 height 16
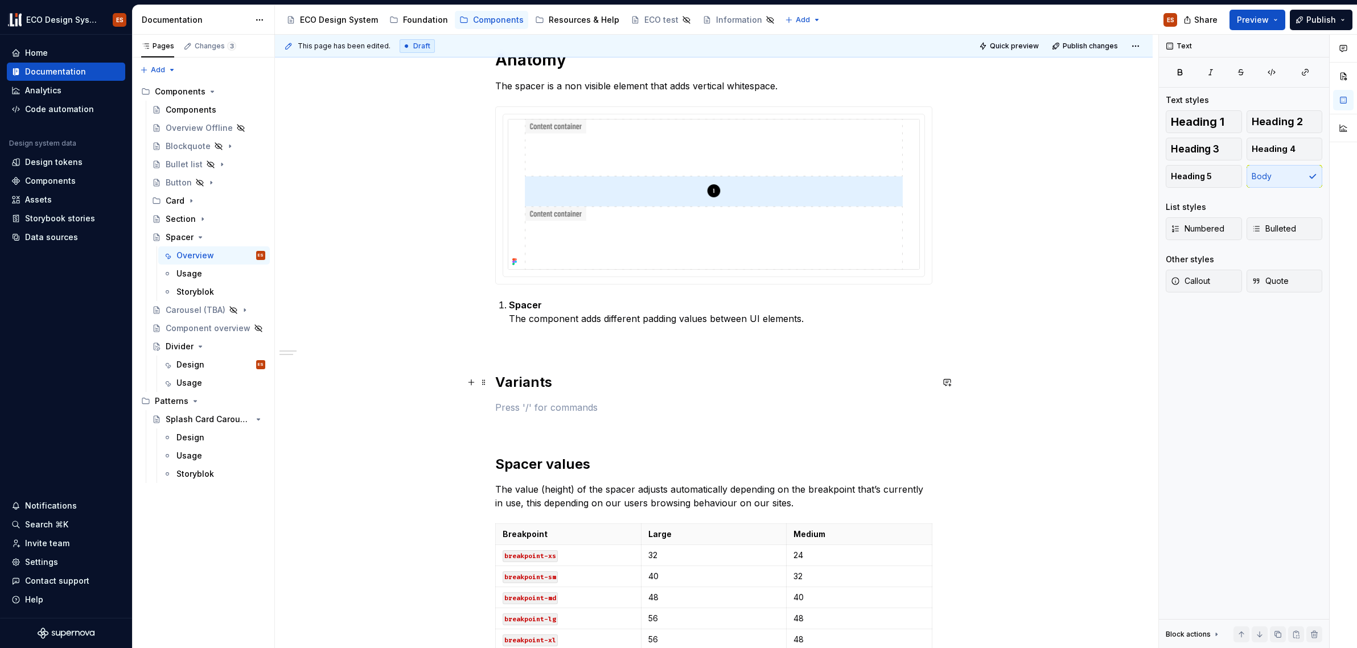
click at [500, 406] on p at bounding box center [713, 408] width 437 height 14
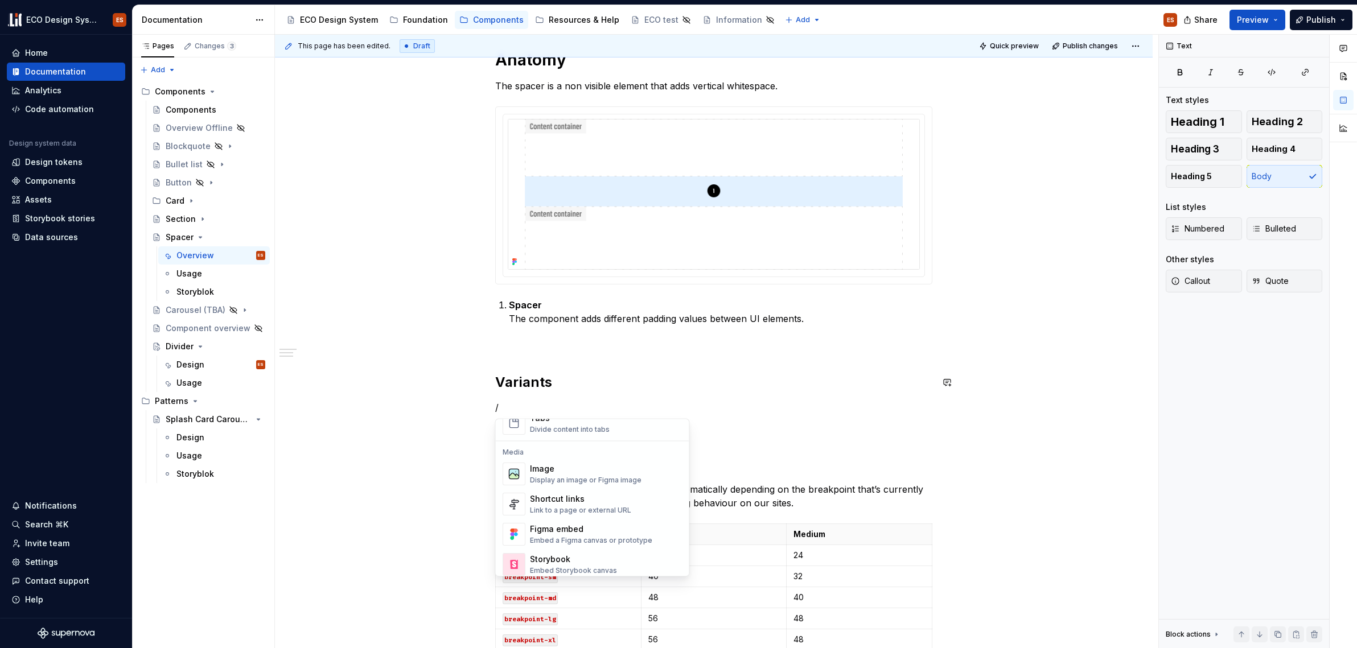
scroll to position [536, 0]
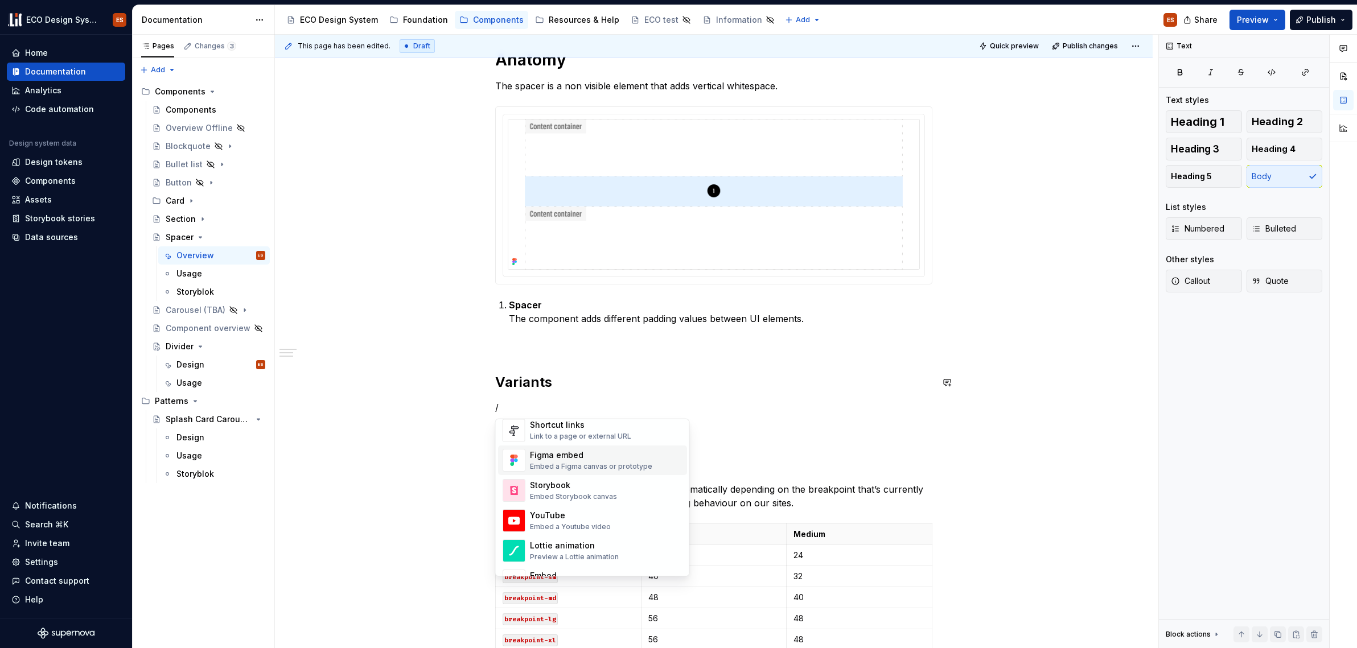
click at [904, 363] on div "**********" at bounding box center [714, 331] width 878 height 1202
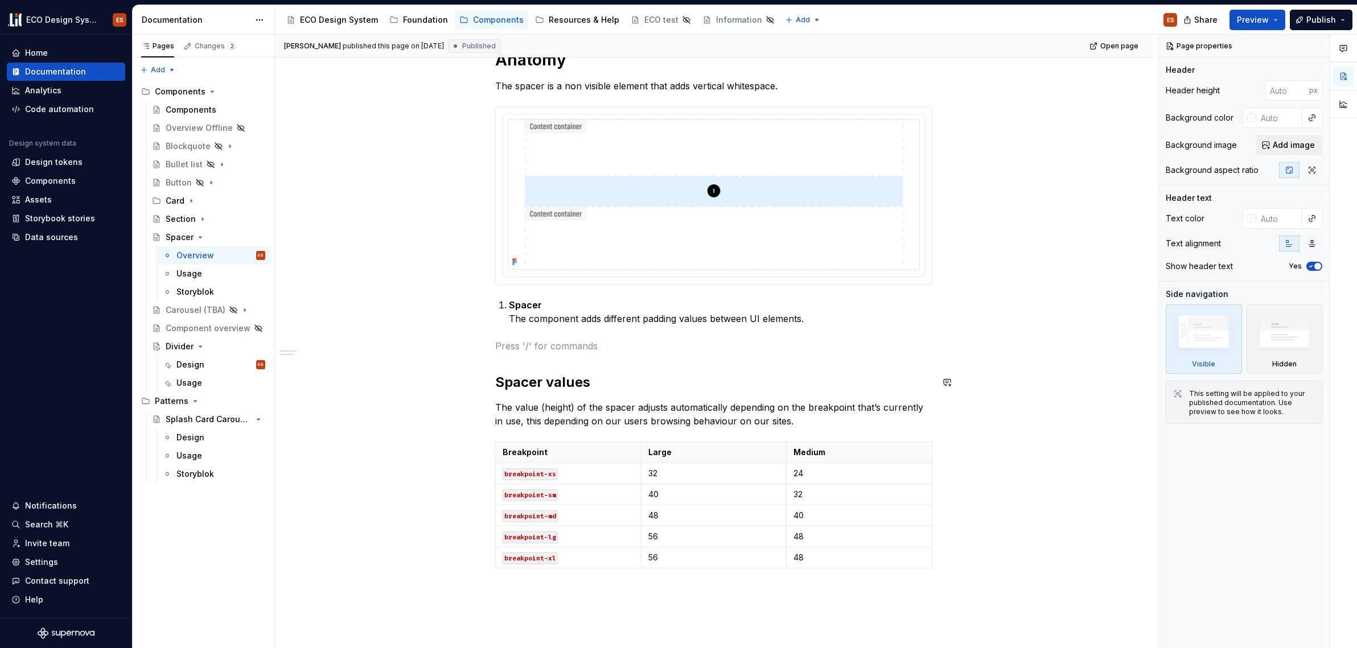
click at [533, 350] on p at bounding box center [713, 346] width 437 height 14
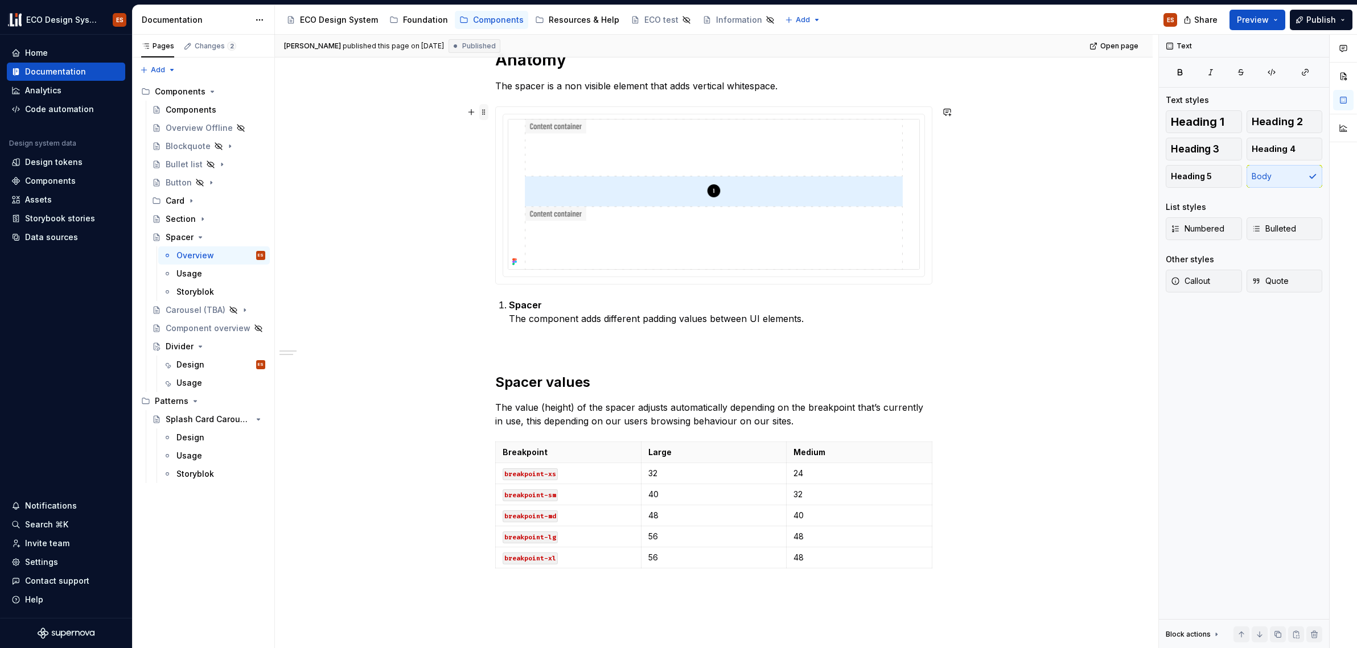
click at [481, 112] on span at bounding box center [483, 112] width 9 height 16
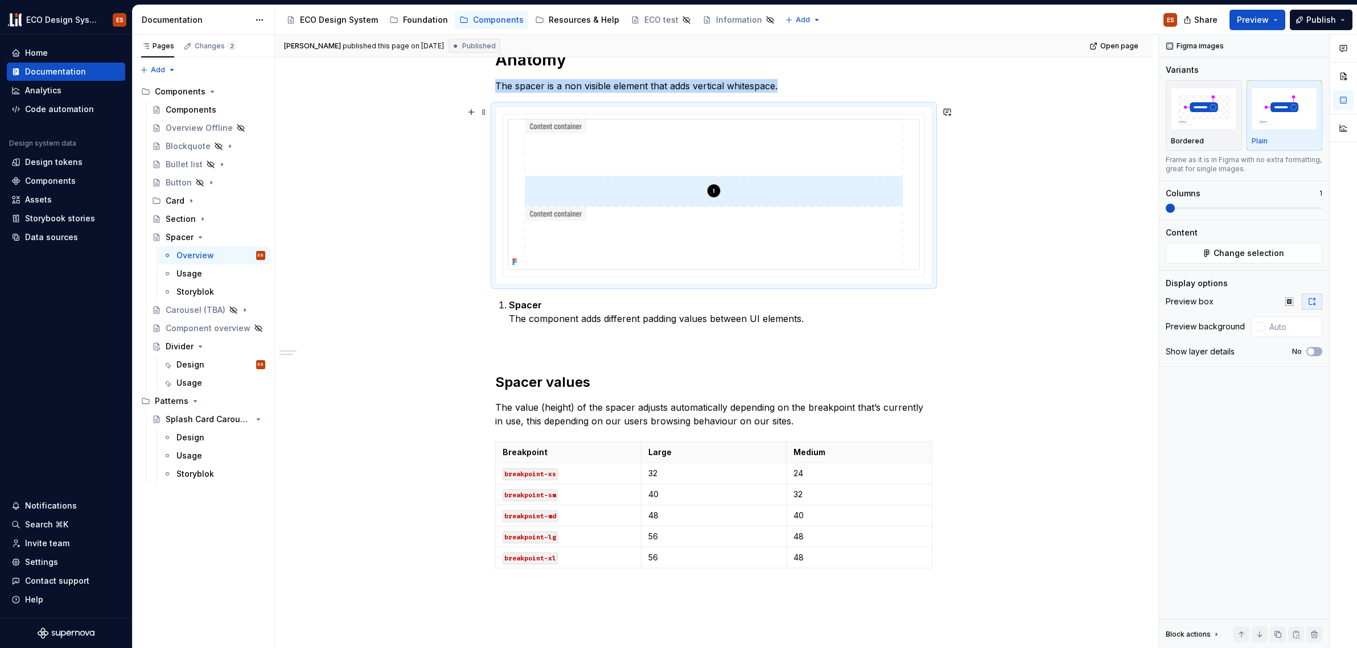
click at [904, 204] on div "**********" at bounding box center [714, 290] width 878 height 1120
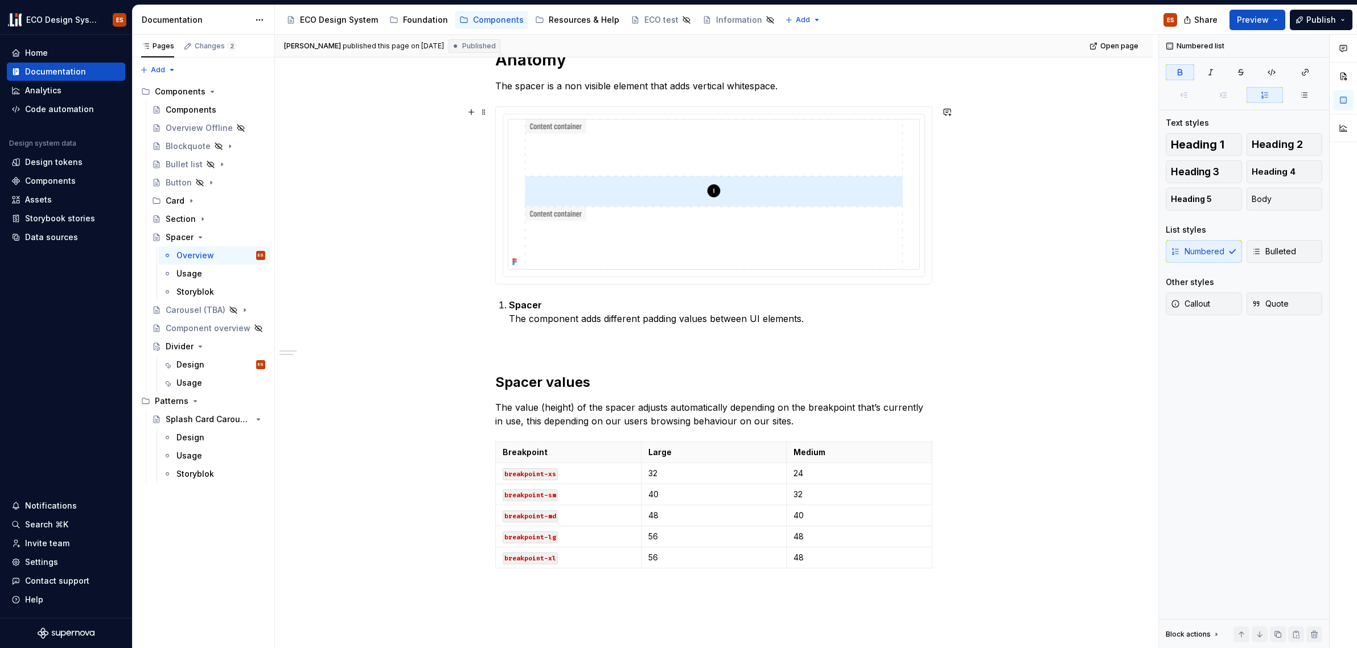
scroll to position [178, 0]
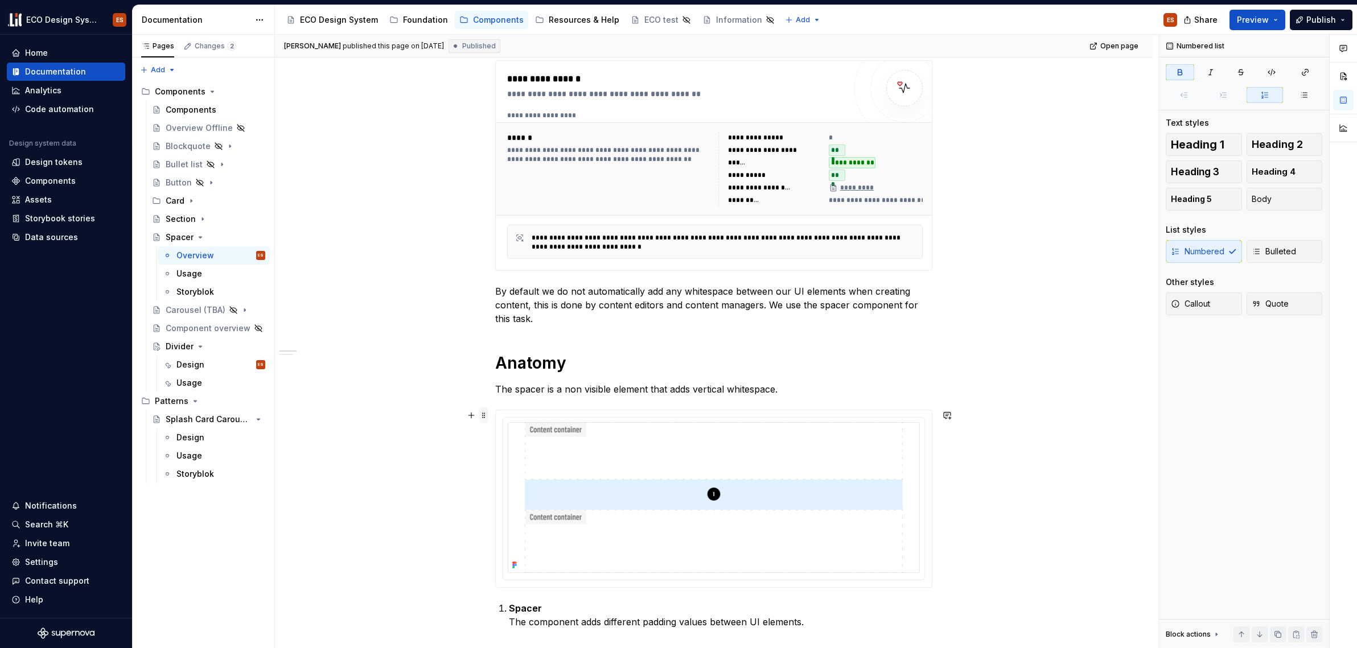
click at [485, 416] on span at bounding box center [483, 416] width 9 height 16
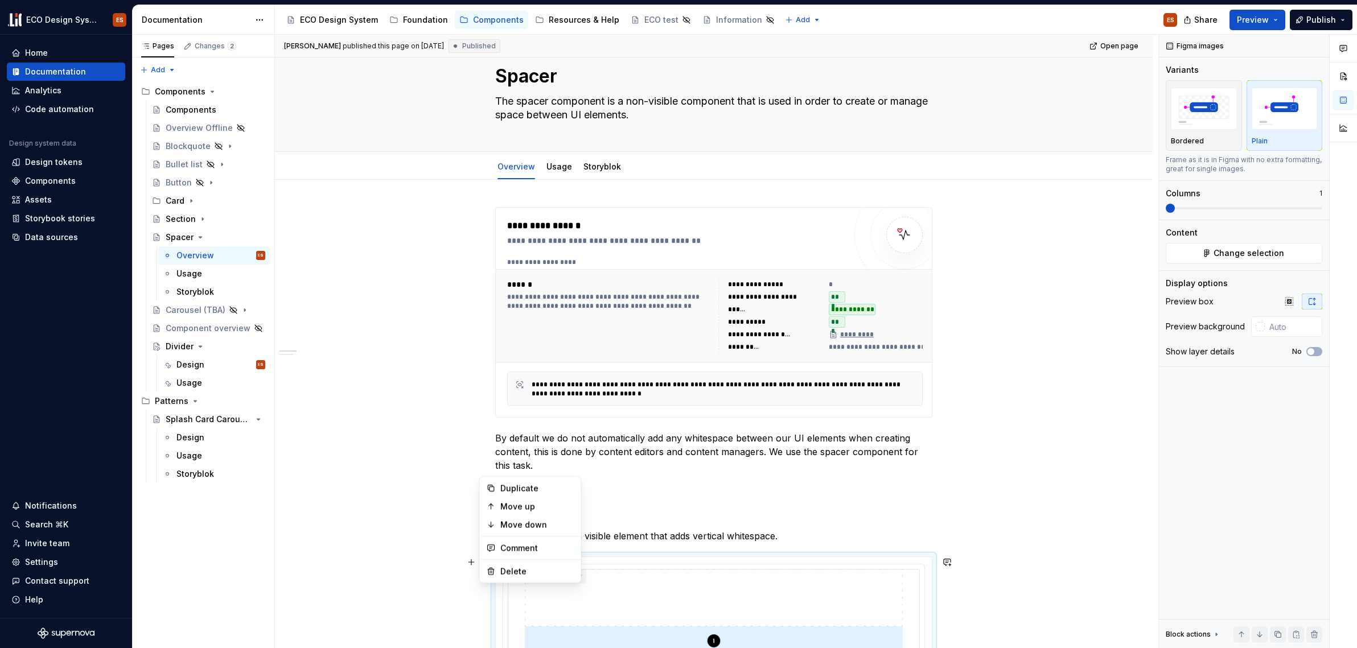
scroll to position [0, 0]
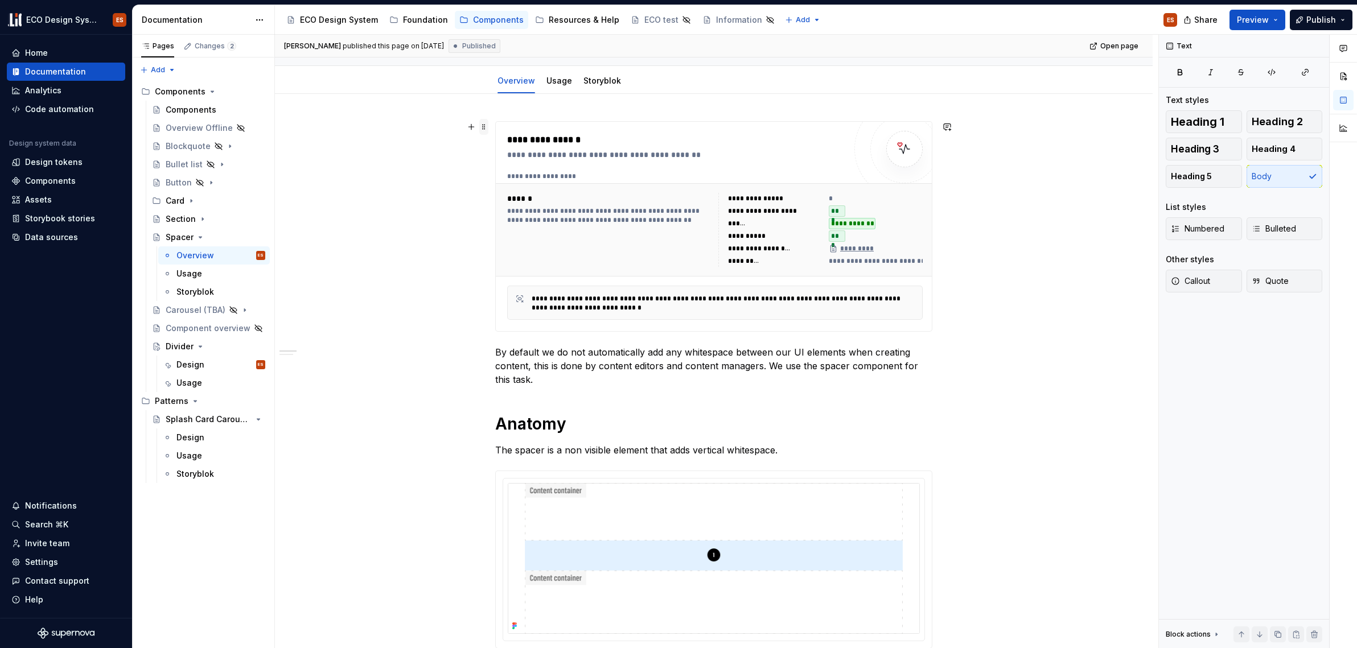
click at [486, 128] on span at bounding box center [483, 127] width 9 height 16
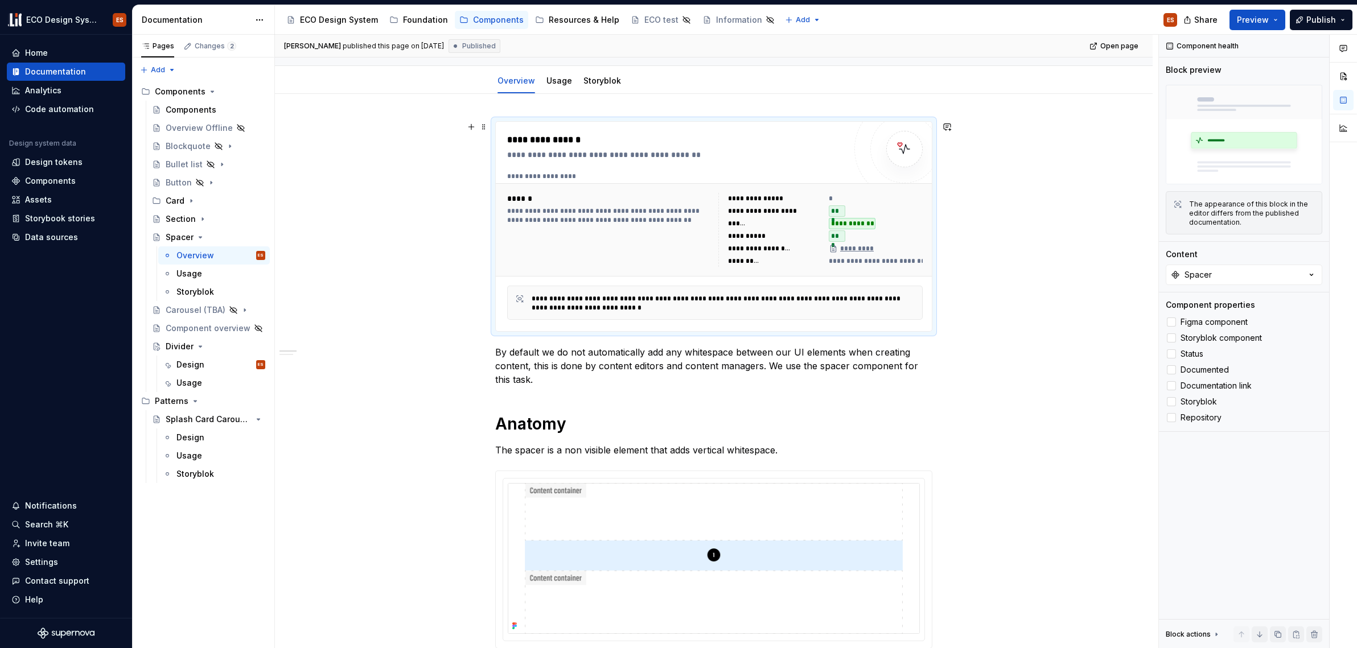
click at [426, 258] on div "**********" at bounding box center [714, 654] width 878 height 1120
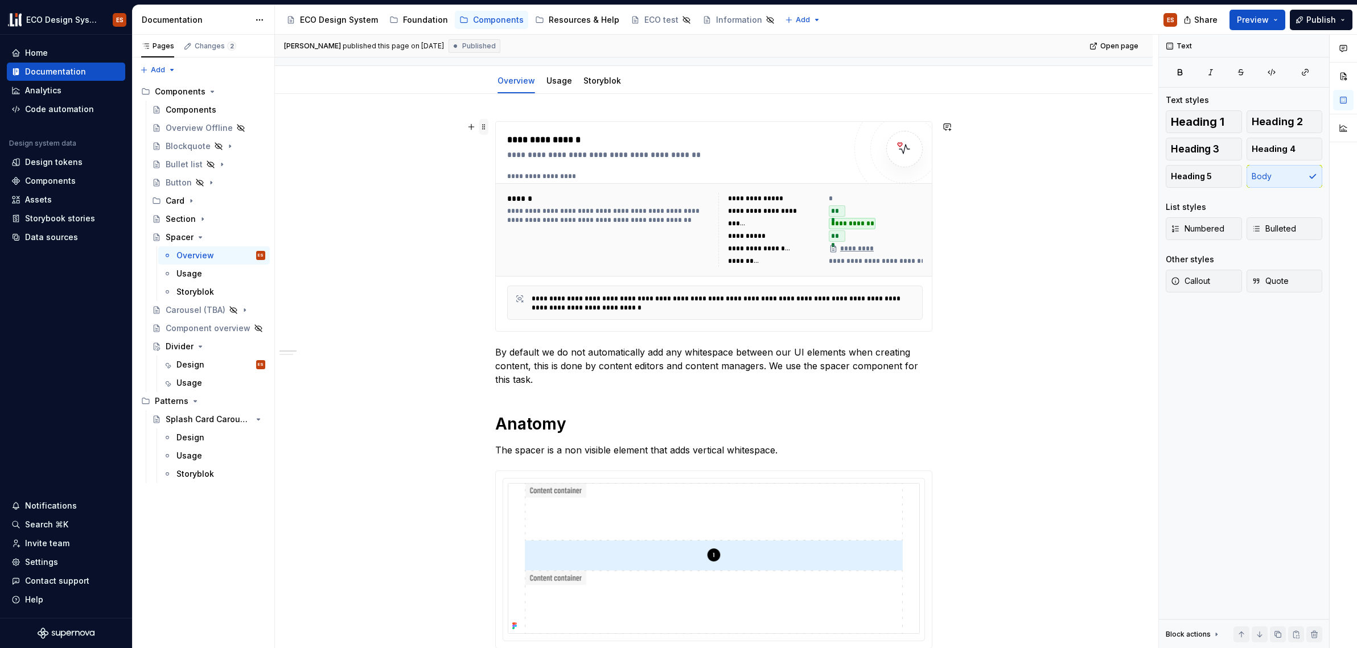
click at [484, 124] on span at bounding box center [483, 127] width 9 height 16
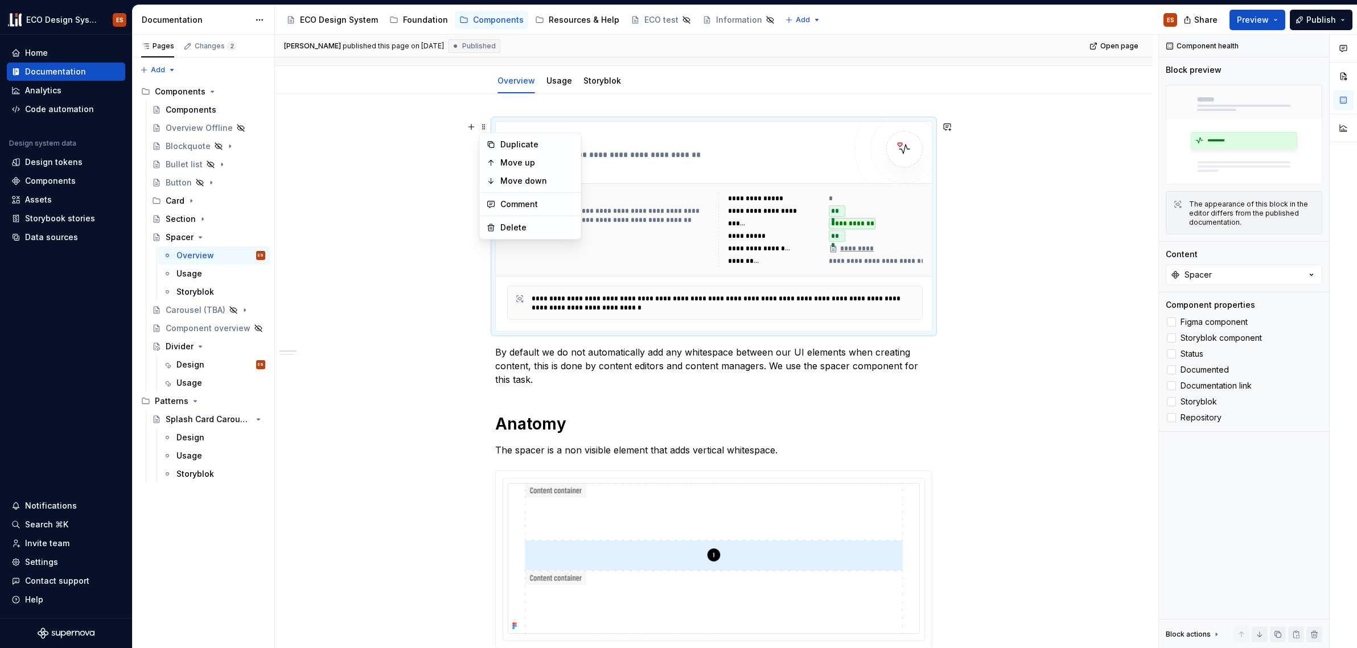
click at [904, 191] on div "**********" at bounding box center [714, 654] width 878 height 1120
click at [479, 129] on span at bounding box center [483, 127] width 9 height 16
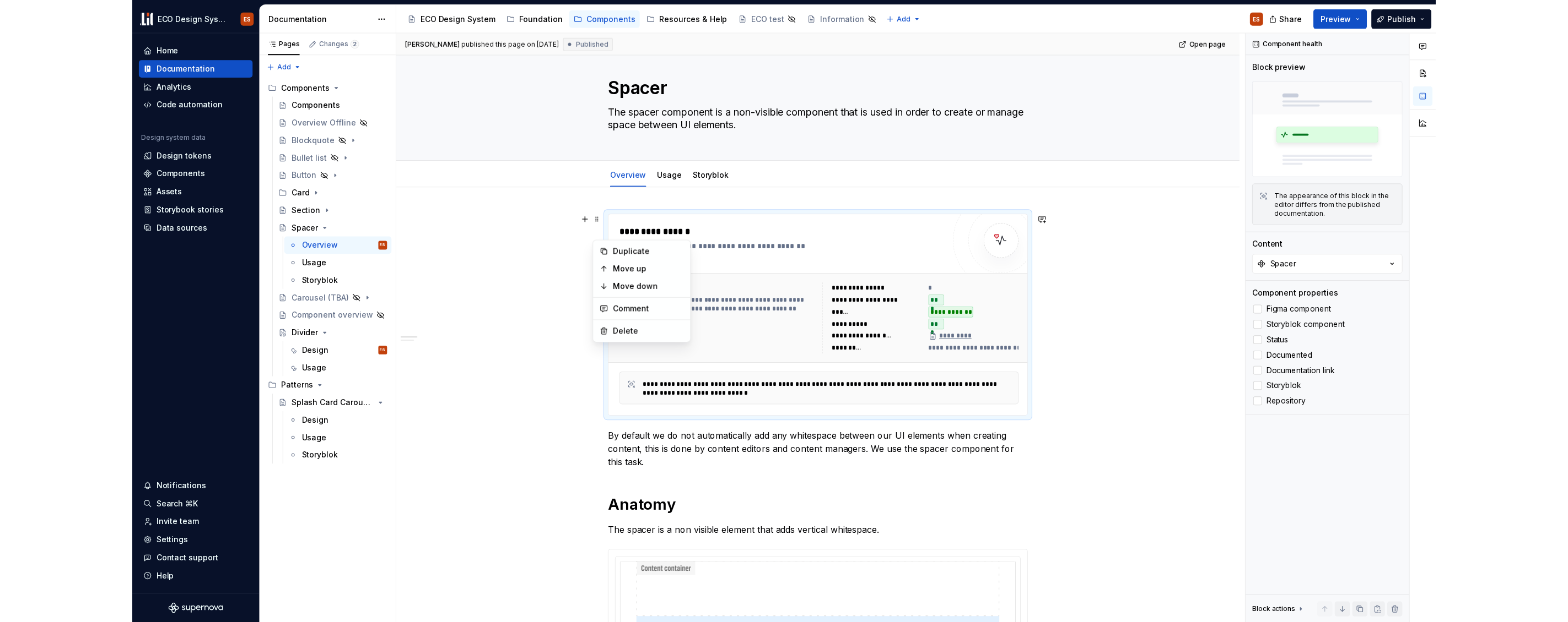
scroll to position [0, 0]
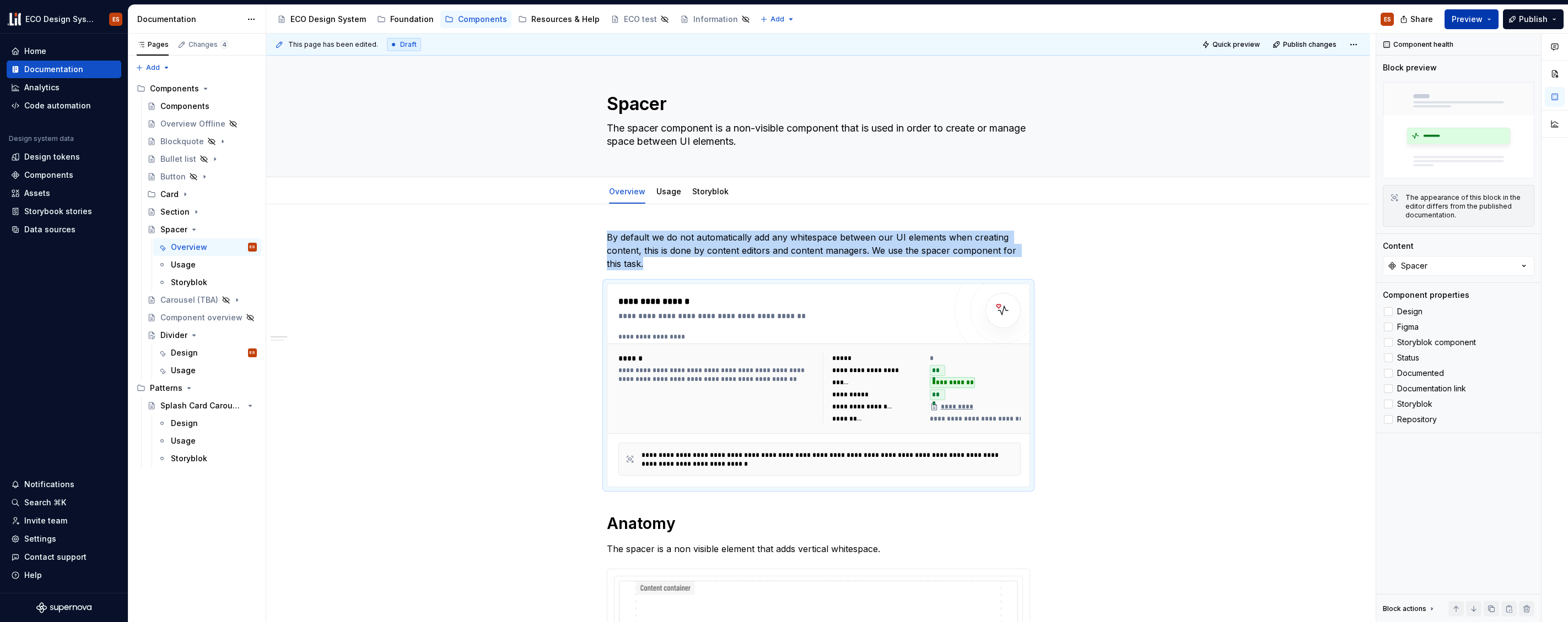
click at [875, 17] on button "Preview" at bounding box center [1471, 19] width 54 height 19
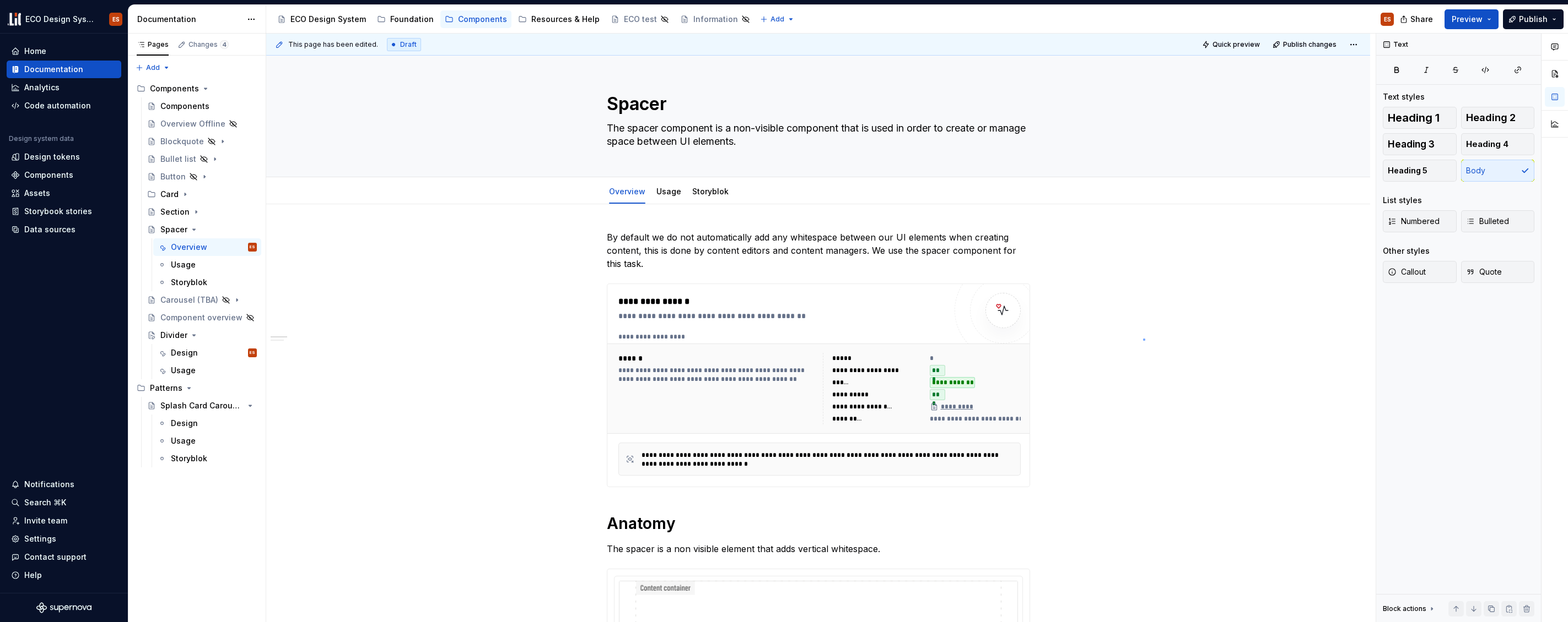
click at [875, 339] on div "**********" at bounding box center [821, 328] width 1109 height 589
type textarea "*"
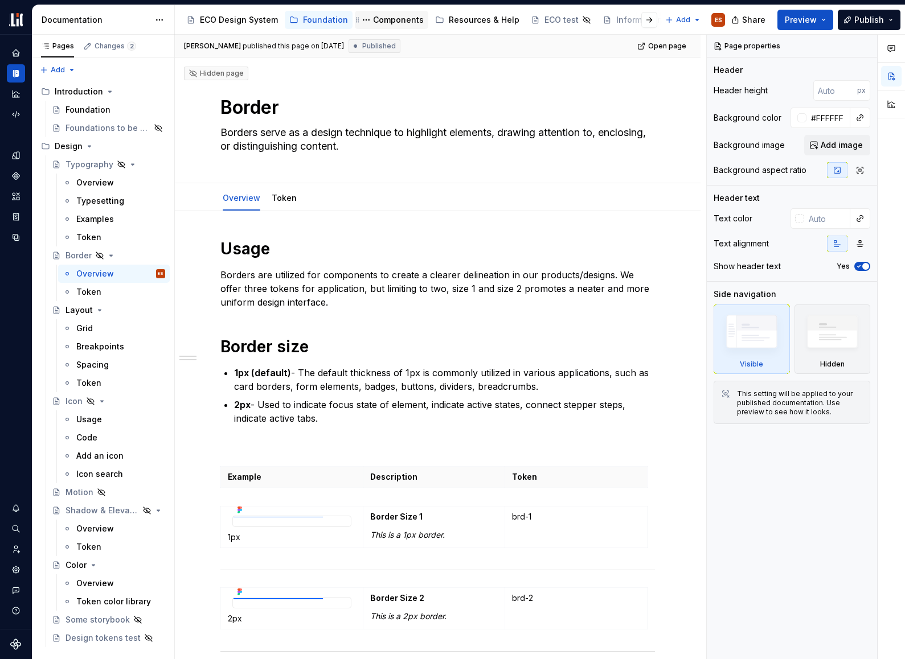
click at [373, 18] on div "Components" at bounding box center [398, 19] width 51 height 11
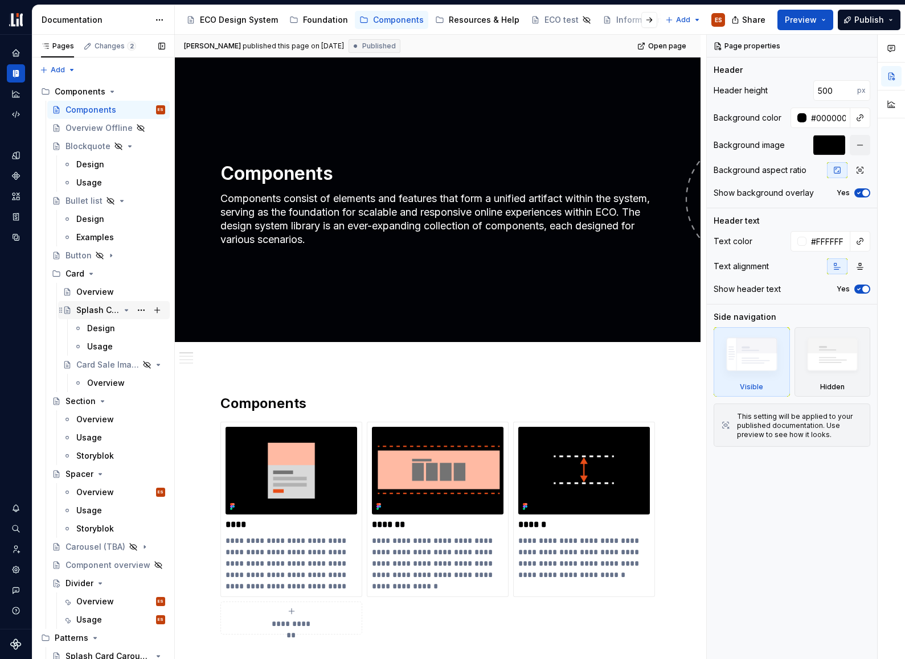
click at [89, 308] on div "Splash Card" at bounding box center [97, 310] width 43 height 11
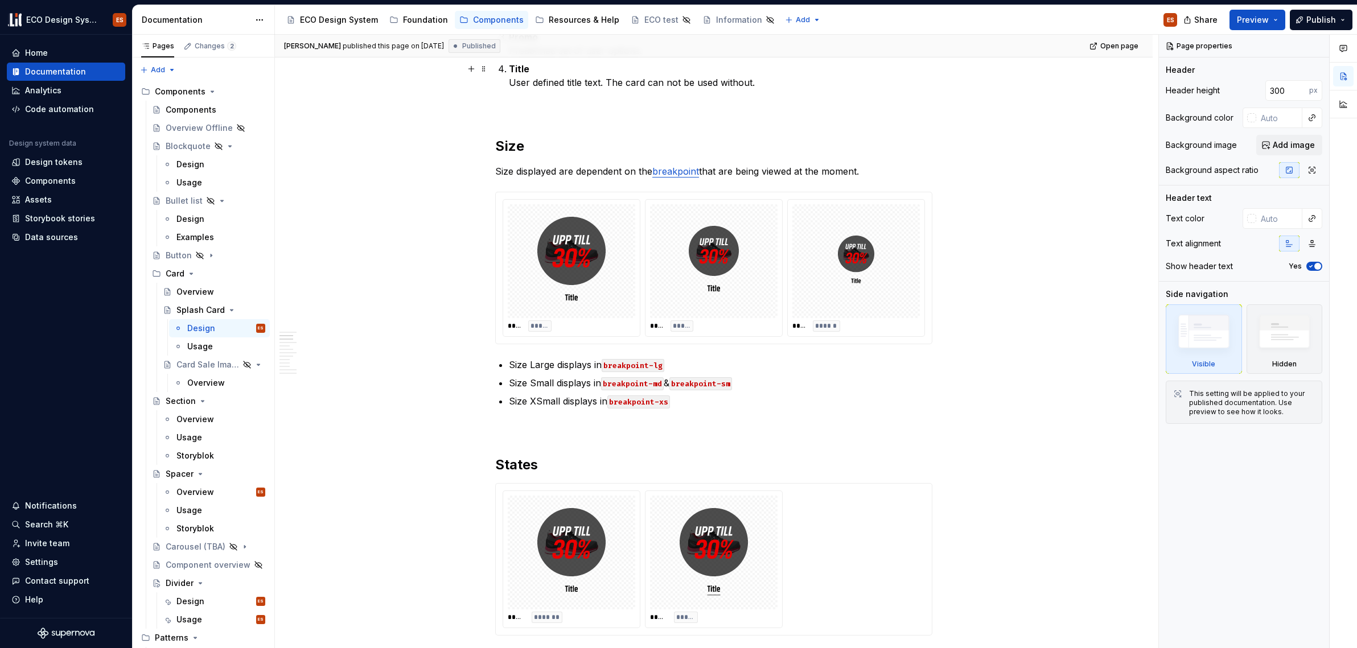
scroll to position [853, 0]
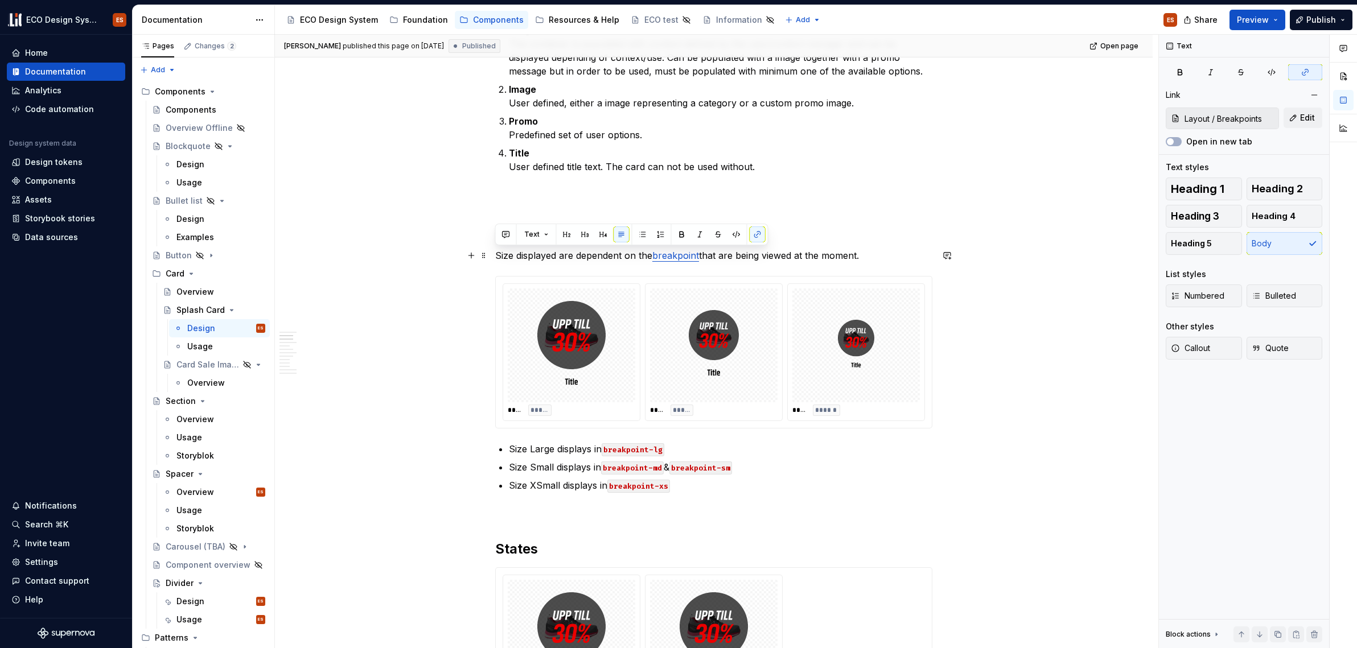
drag, startPoint x: 869, startPoint y: 257, endPoint x: 494, endPoint y: 258, distance: 375.8
copy p "Size displayed are dependent on the breakpoint that are being viewed at the mom…"
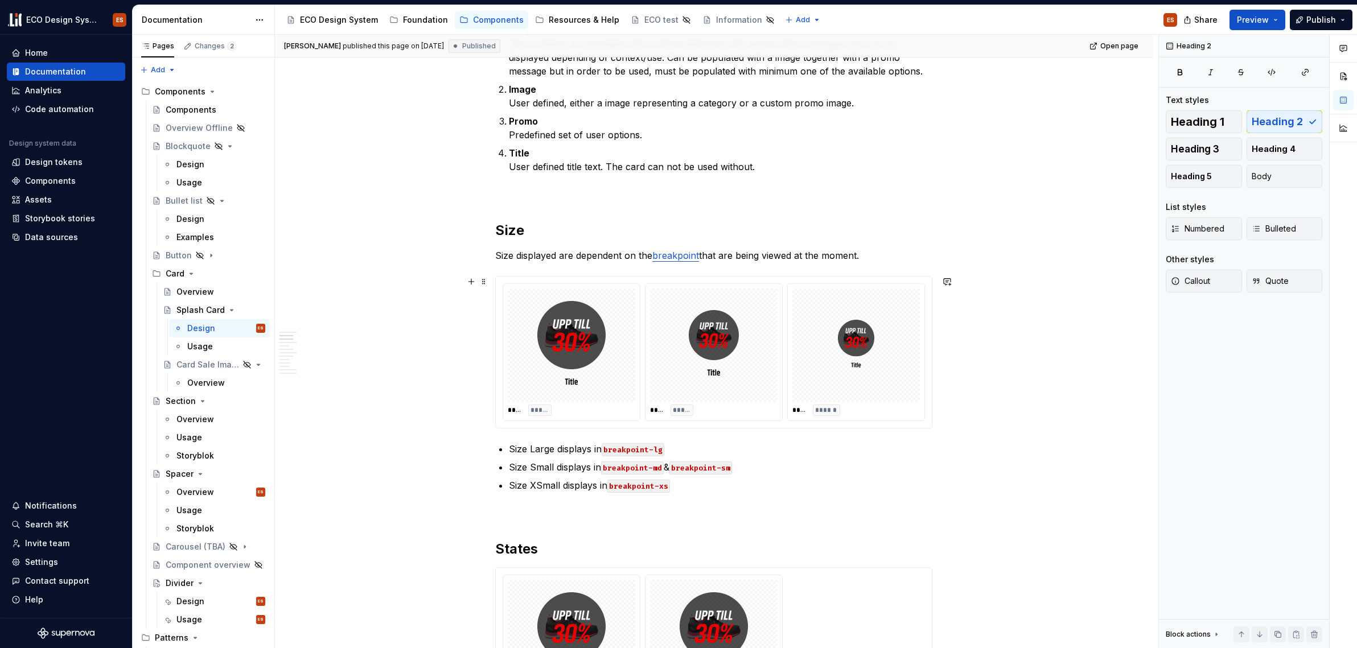
scroll to position [1073, 0]
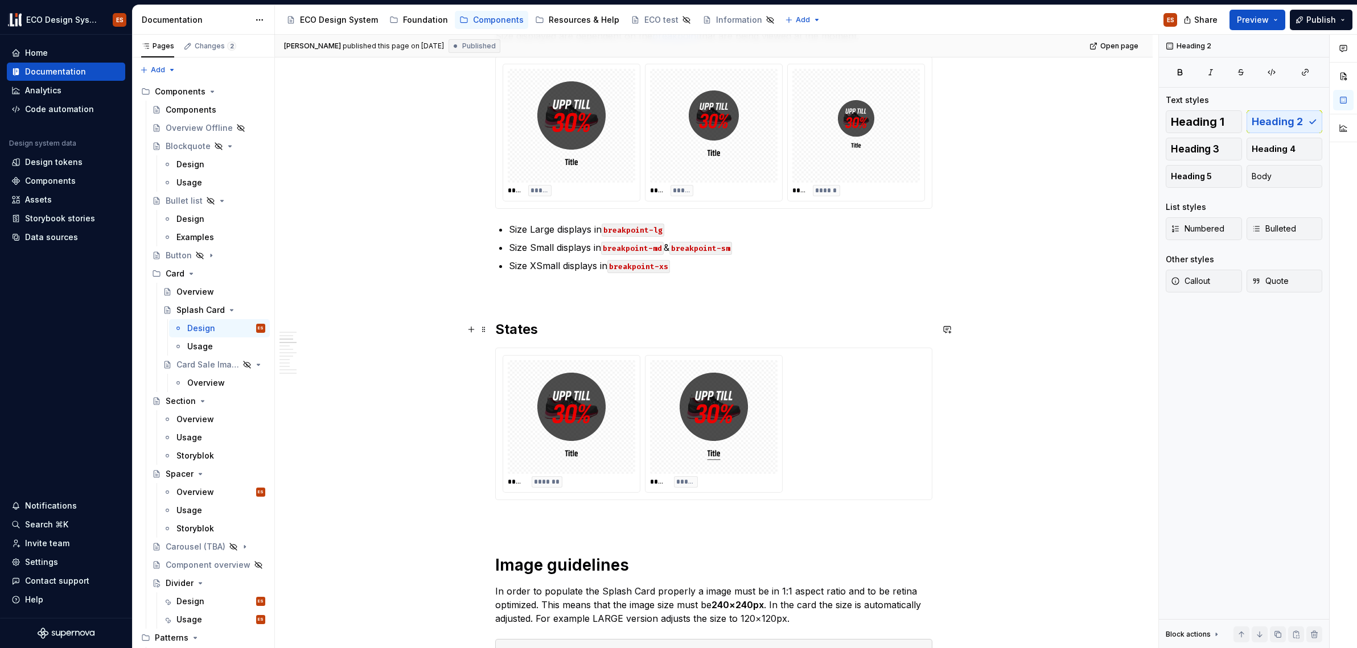
click at [521, 326] on h2 "States" at bounding box center [713, 330] width 437 height 18
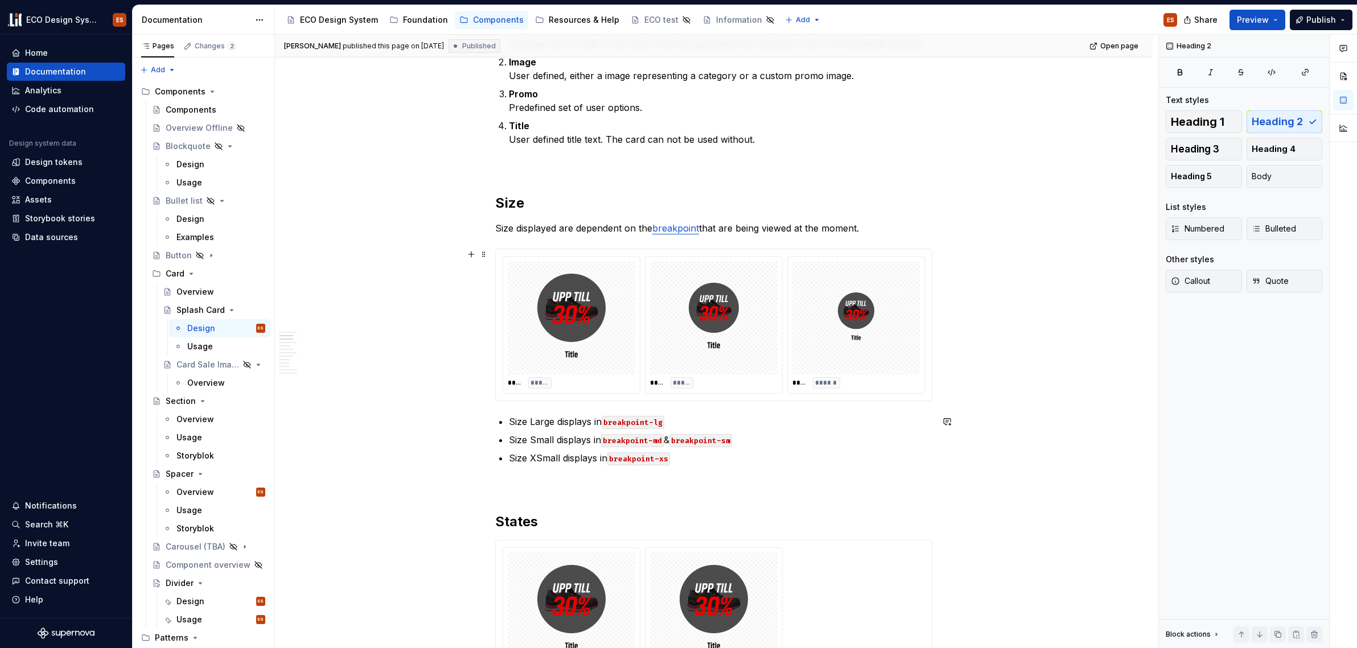
scroll to position [844, 0]
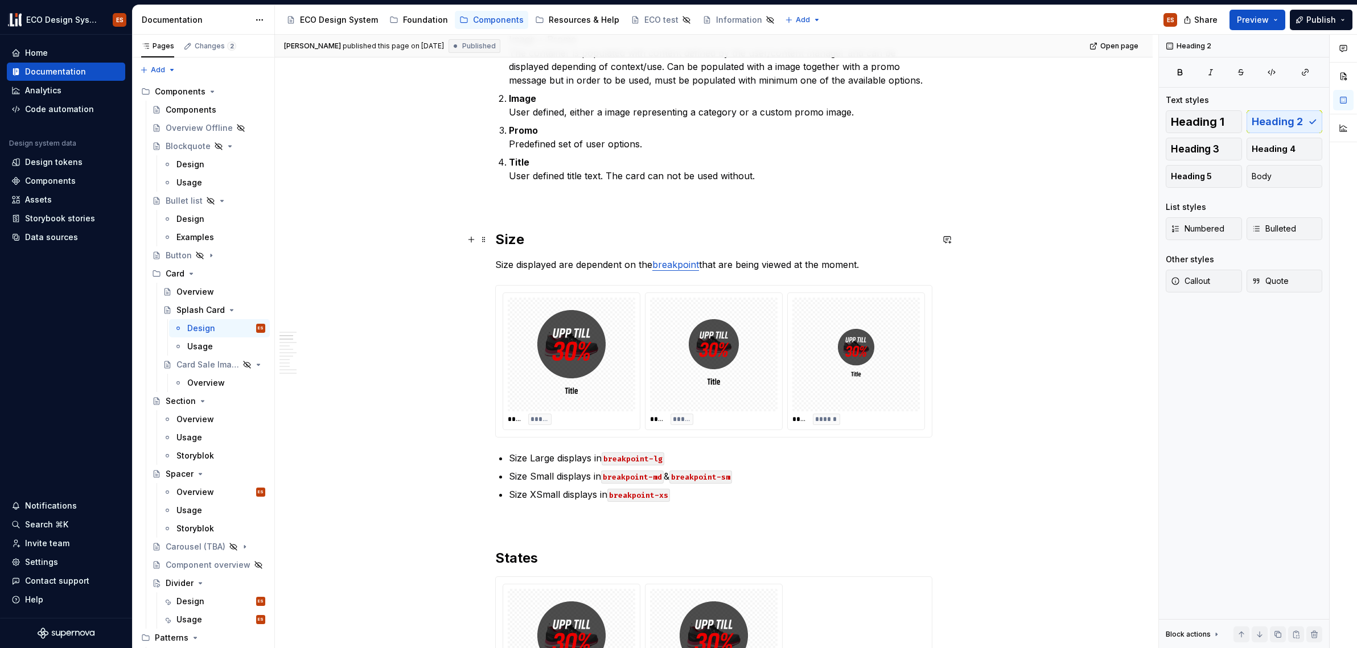
click at [509, 240] on h2 "Size" at bounding box center [713, 240] width 437 height 18
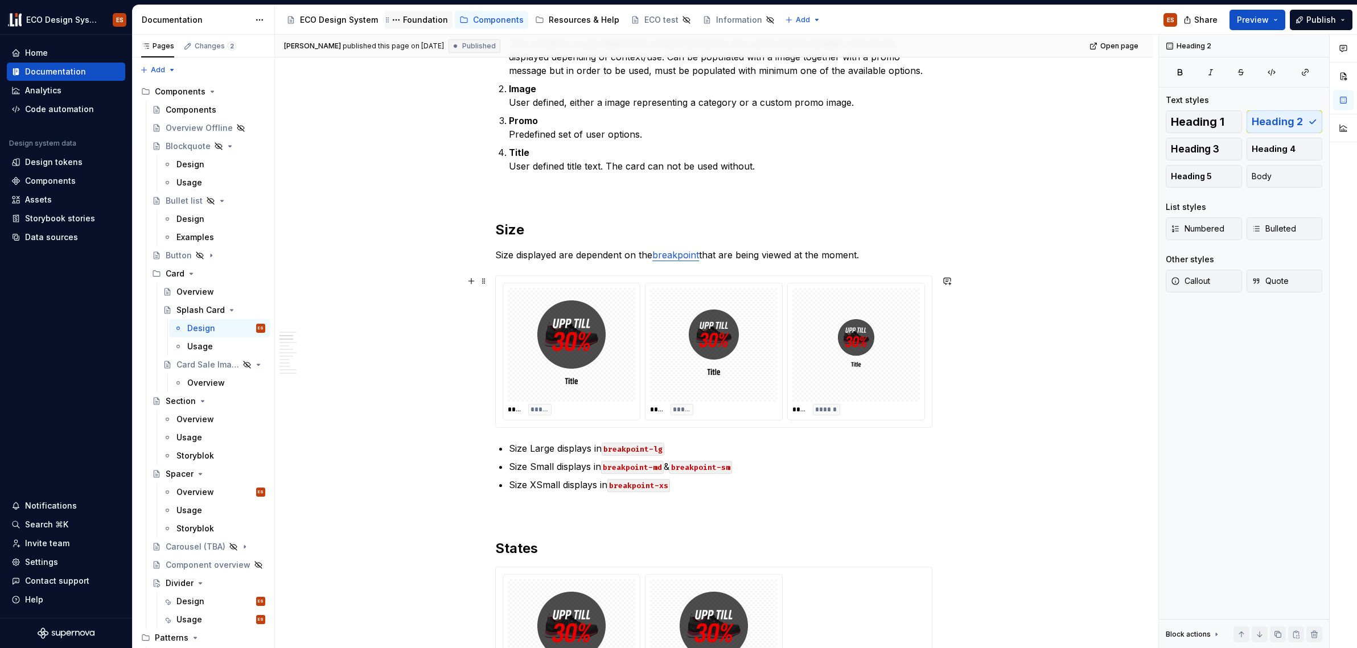
scroll to position [910, 0]
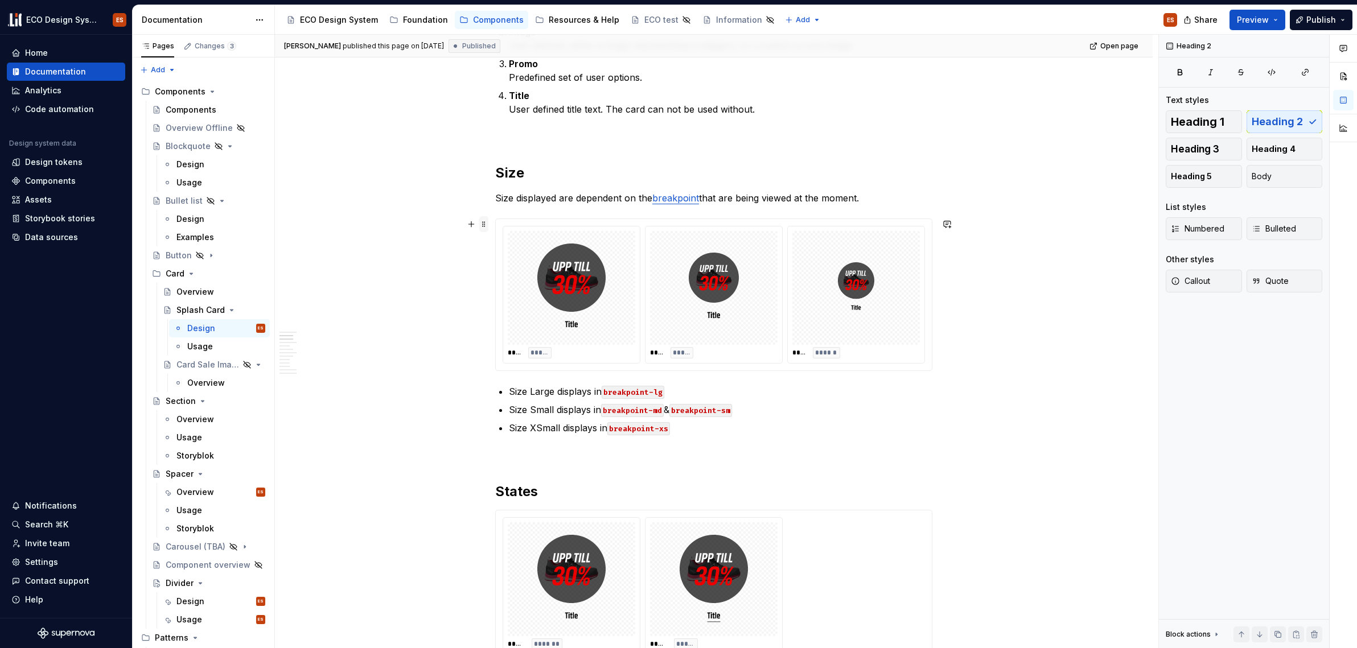
click at [486, 221] on span at bounding box center [483, 224] width 9 height 16
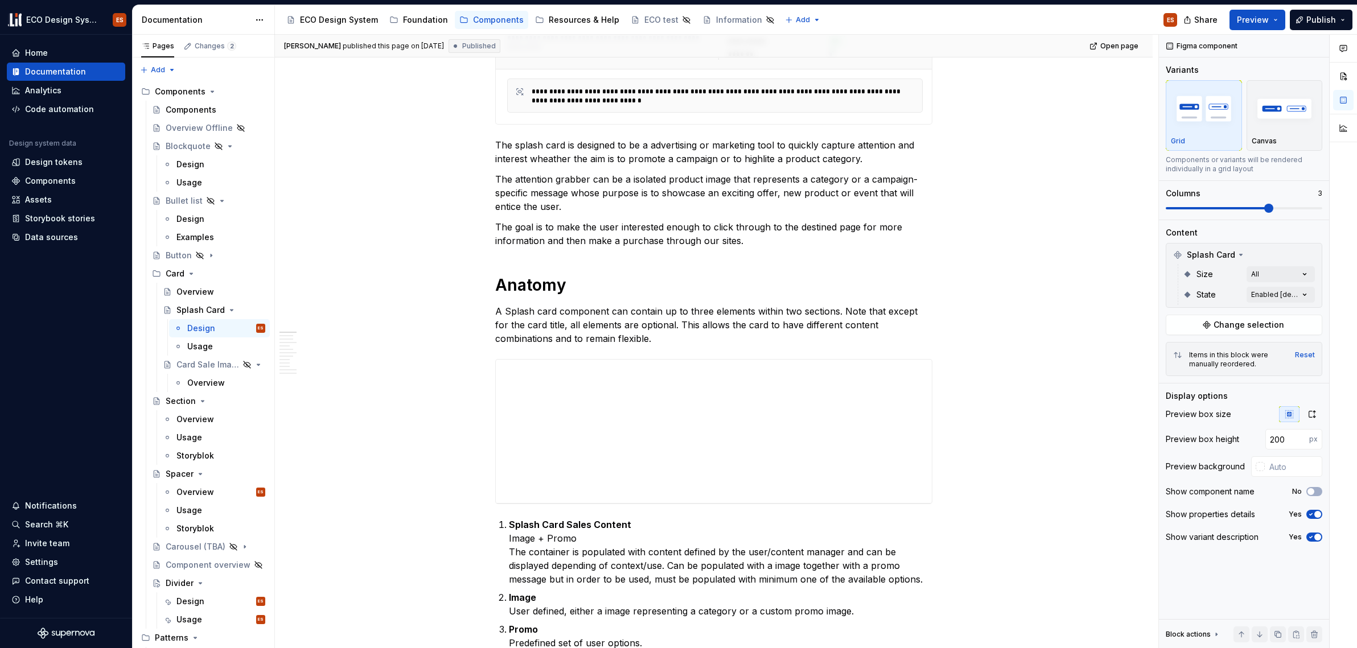
scroll to position [282, 0]
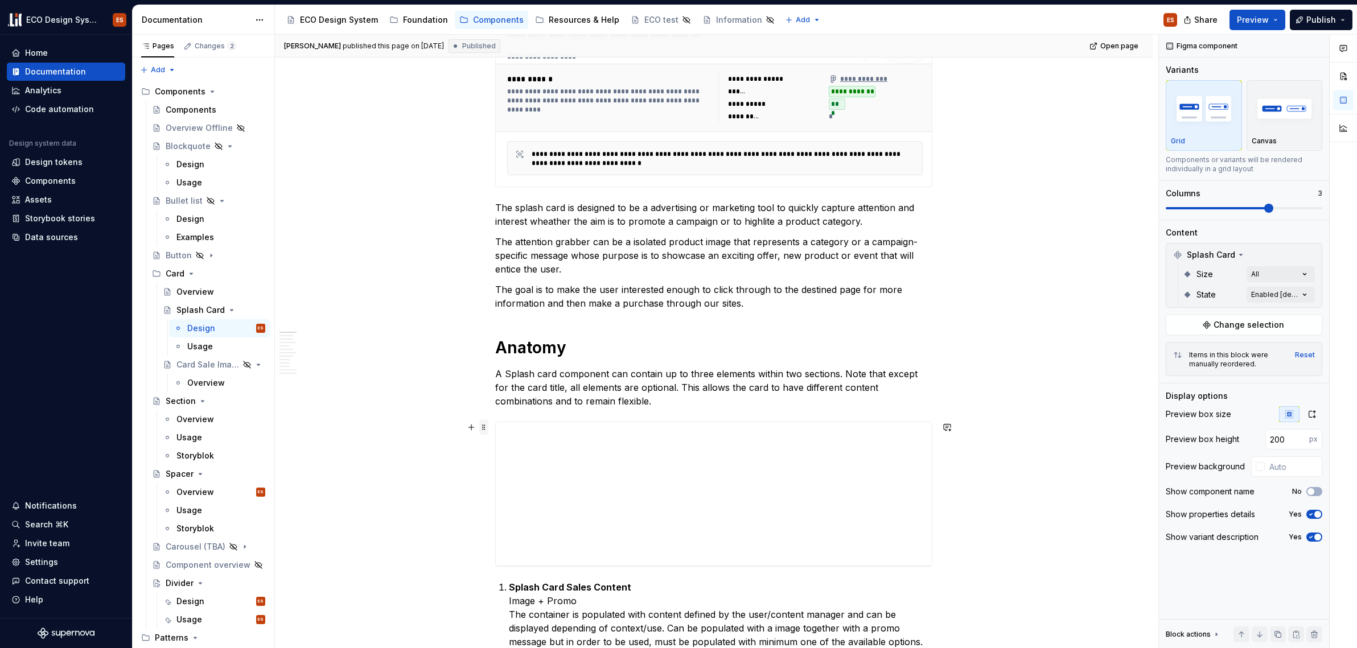
click at [486, 429] on span at bounding box center [483, 428] width 9 height 16
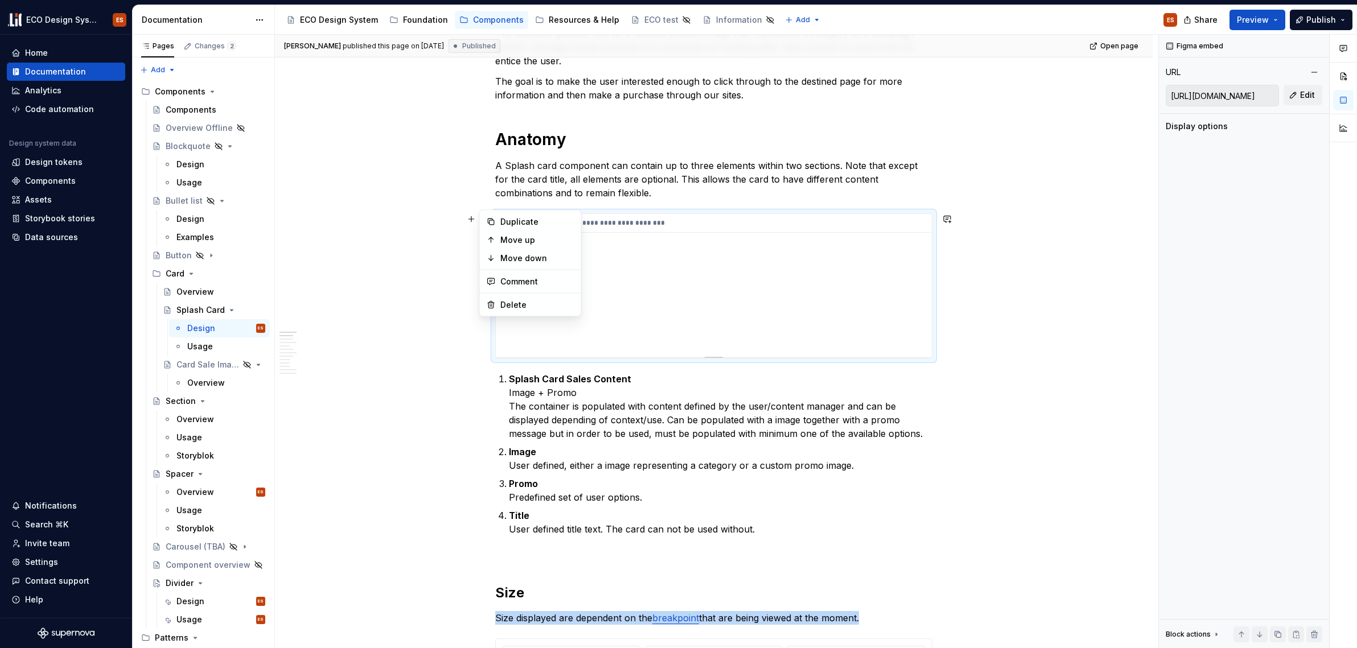
scroll to position [506, 0]
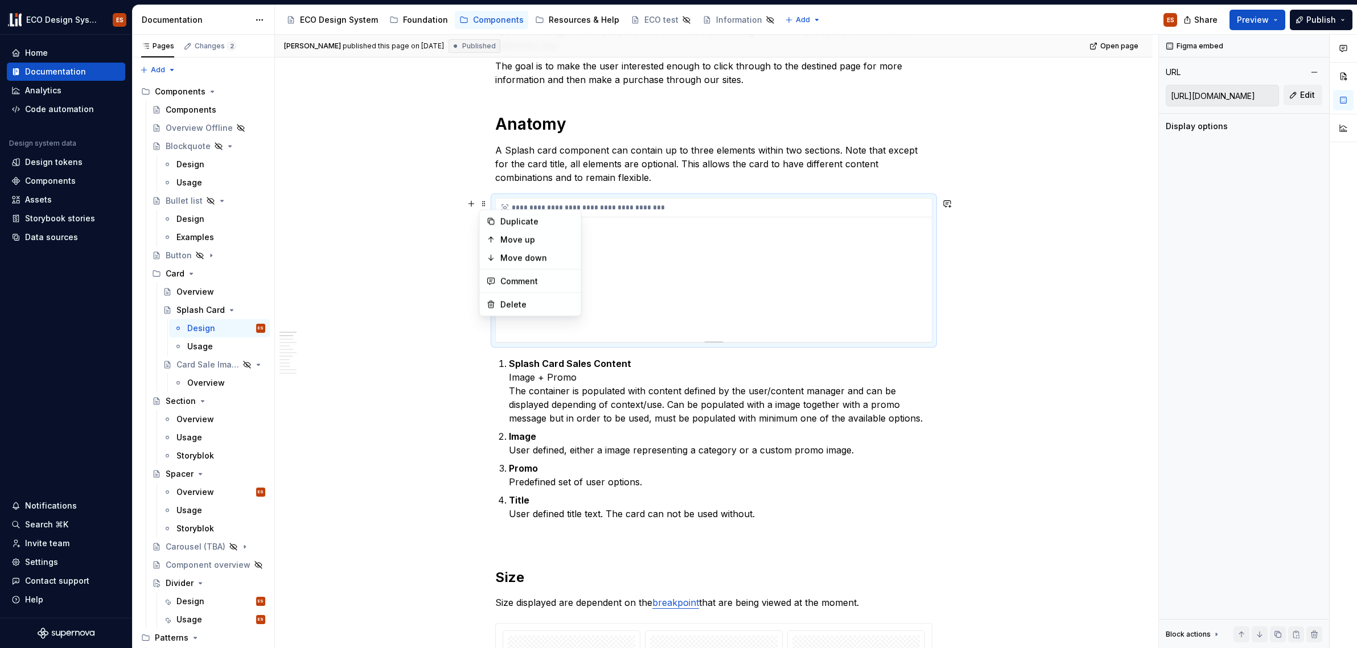
click at [684, 208] on div "**********" at bounding box center [714, 208] width 436 height 19
click at [486, 205] on span at bounding box center [483, 204] width 9 height 16
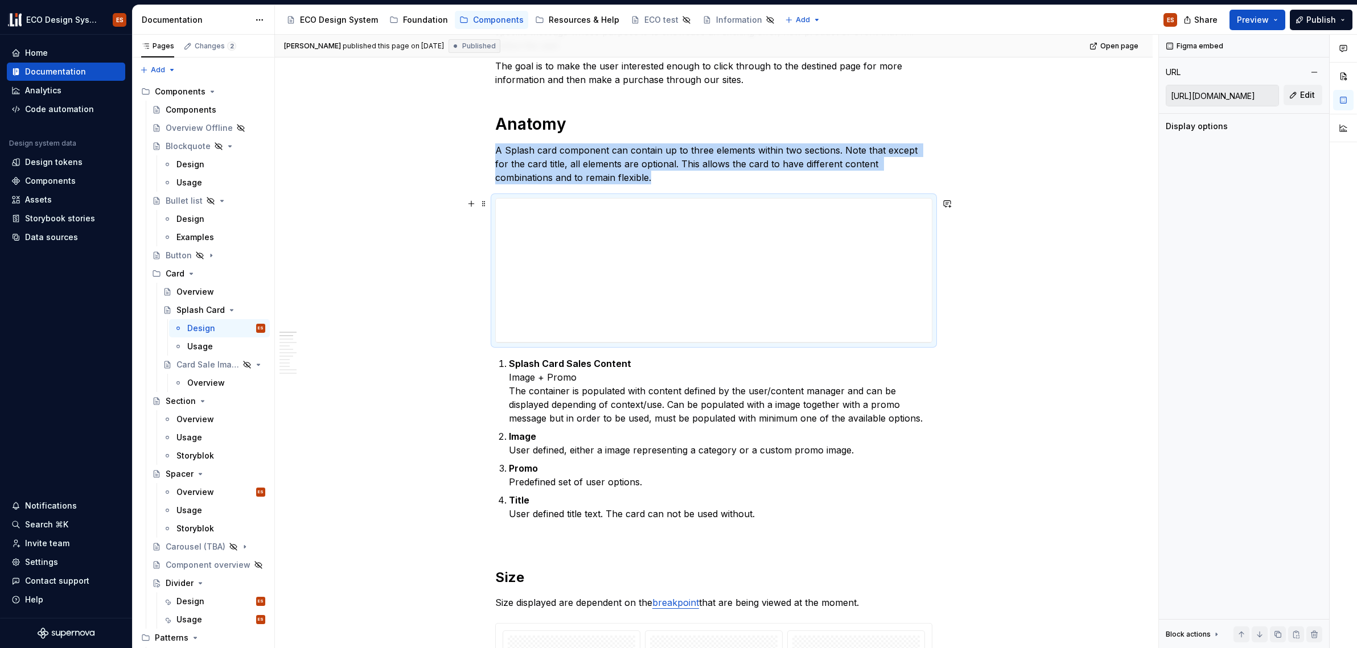
click at [483, 204] on span at bounding box center [483, 204] width 9 height 16
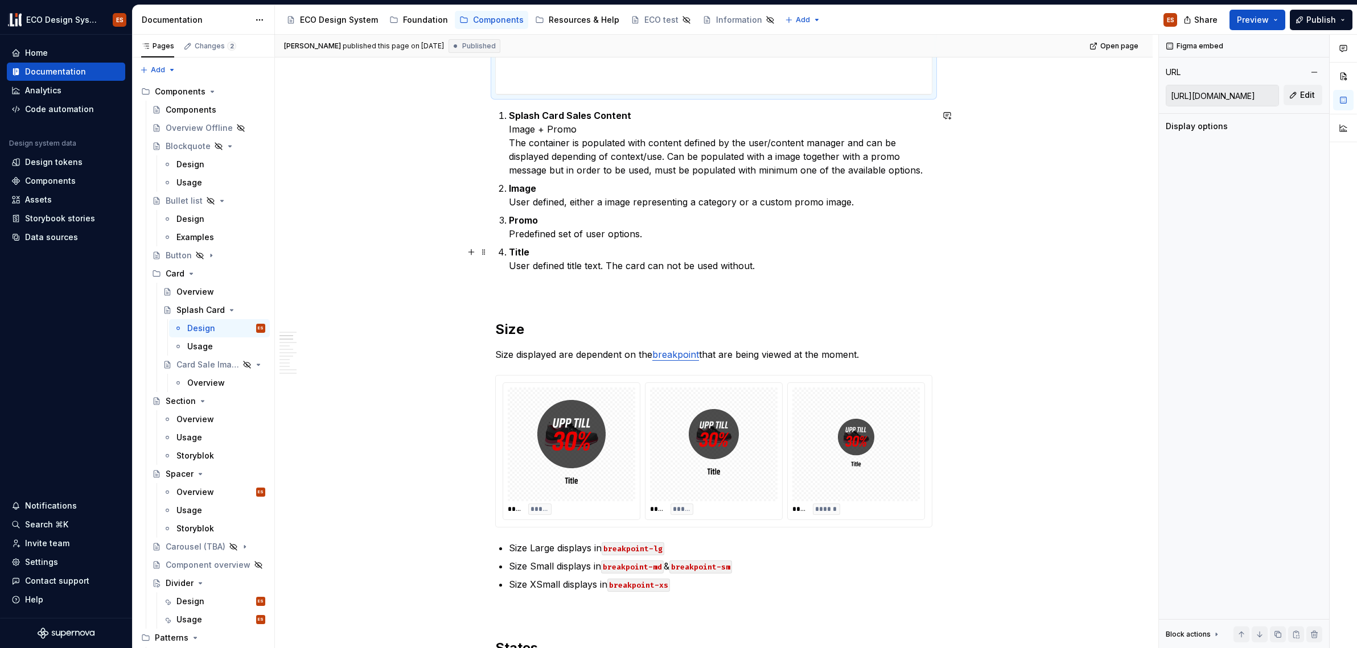
scroll to position [838, 0]
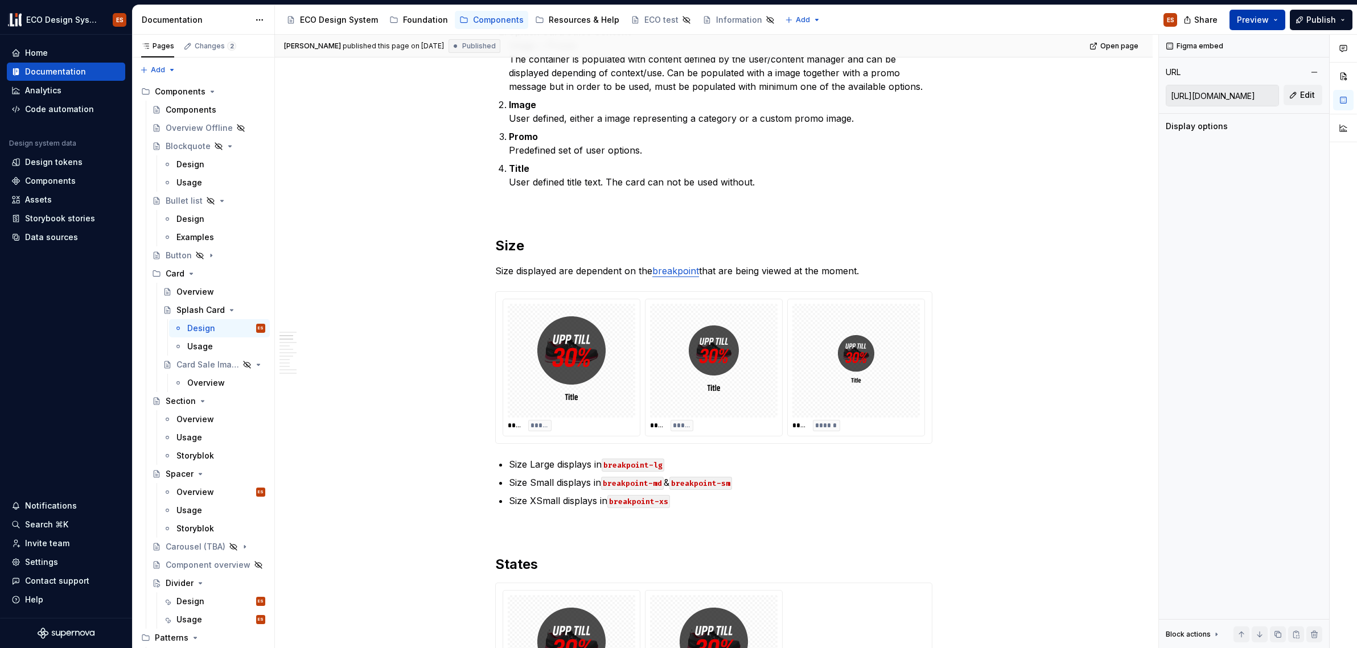
click at [904, 19] on button "Preview" at bounding box center [1258, 20] width 56 height 20
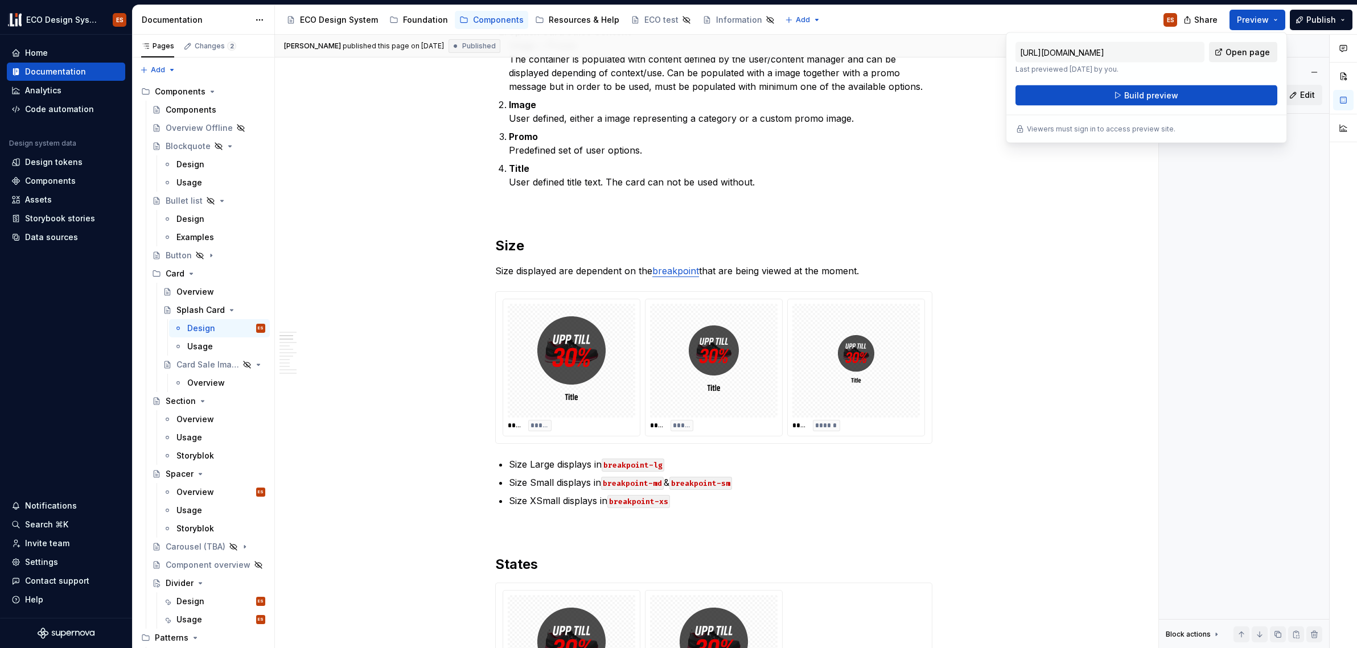
click at [904, 50] on span "Open page" at bounding box center [1248, 52] width 44 height 11
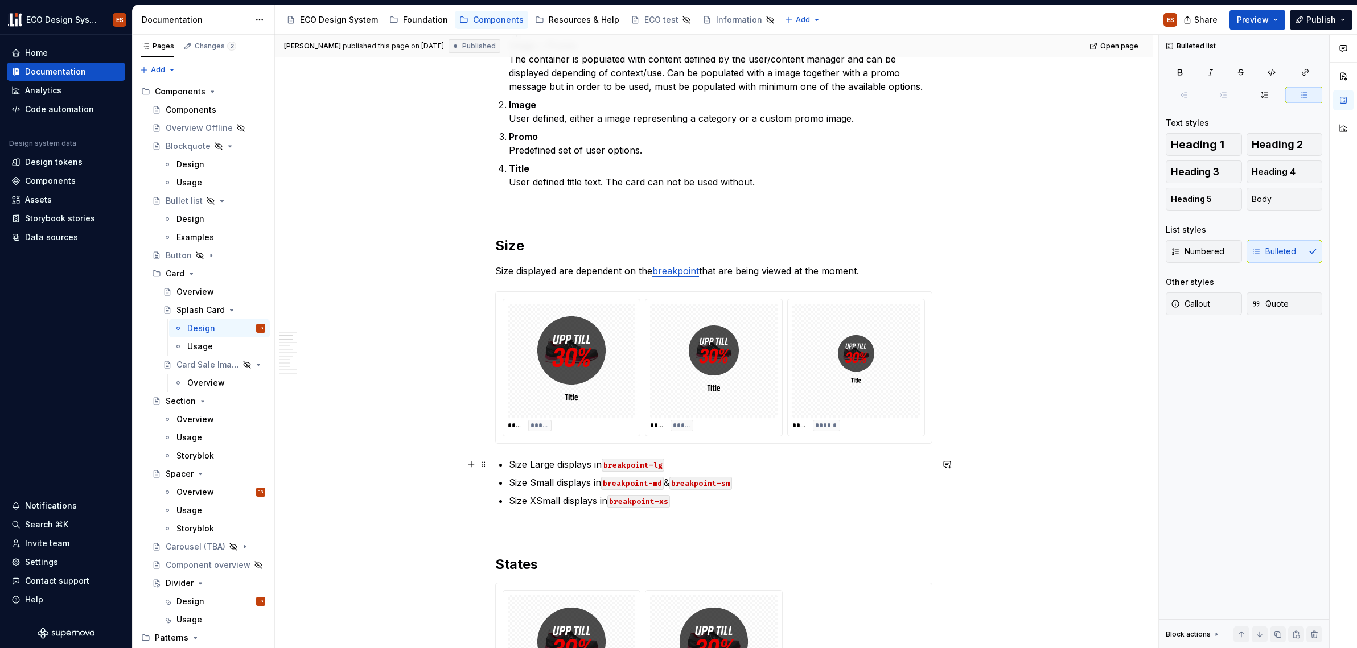
click at [555, 467] on p "Size Large displays in breakpoint-lg" at bounding box center [721, 465] width 424 height 14
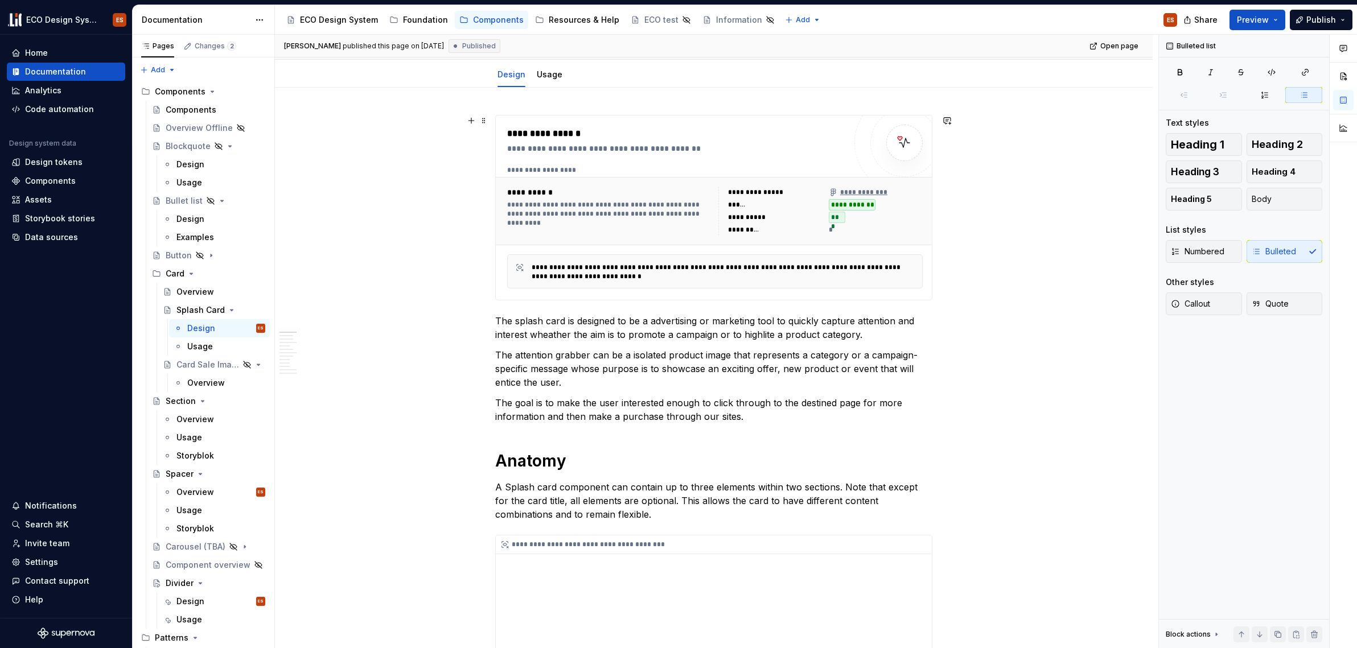
scroll to position [64, 0]
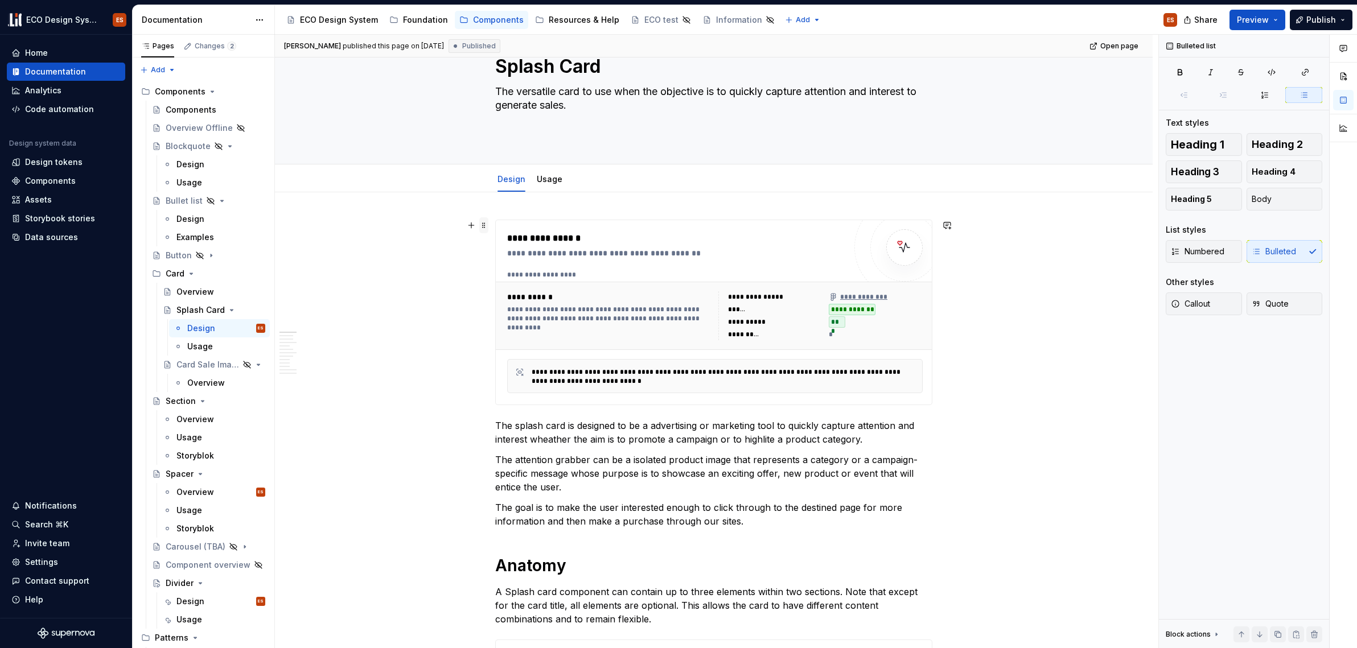
click at [486, 224] on span at bounding box center [483, 225] width 9 height 16
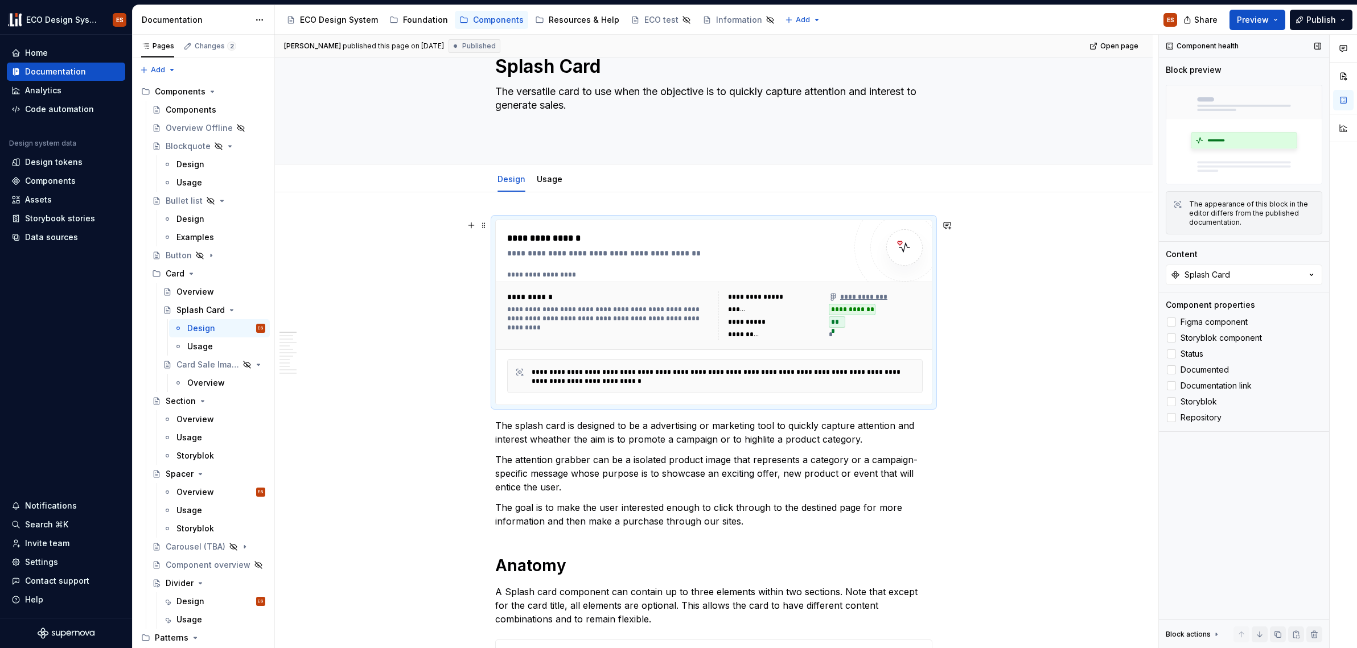
click at [904, 634] on icon at bounding box center [1216, 634] width 9 height 9
click at [904, 514] on icon at bounding box center [1216, 515] width 9 height 9
click at [810, 361] on div "**********" at bounding box center [715, 376] width 416 height 34
click at [604, 237] on div "**********" at bounding box center [676, 239] width 338 height 14
click at [904, 44] on div "Component health" at bounding box center [1203, 46] width 81 height 16
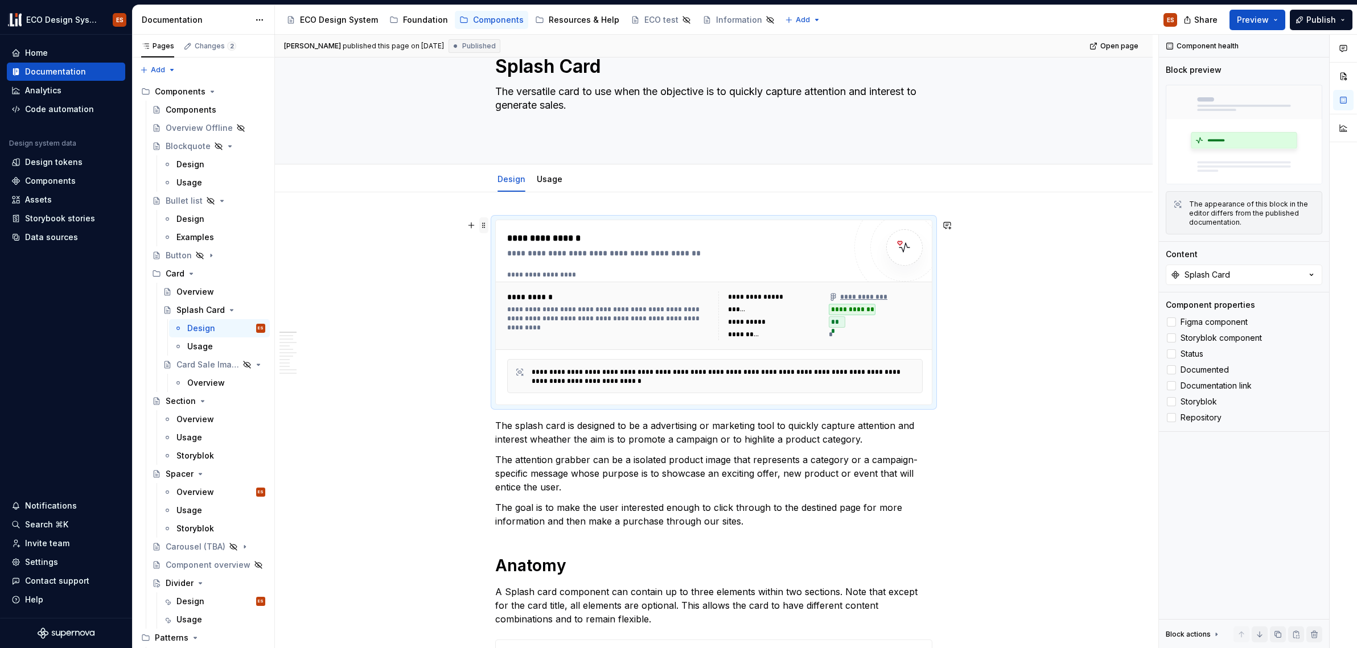
click at [481, 223] on span at bounding box center [483, 225] width 9 height 16
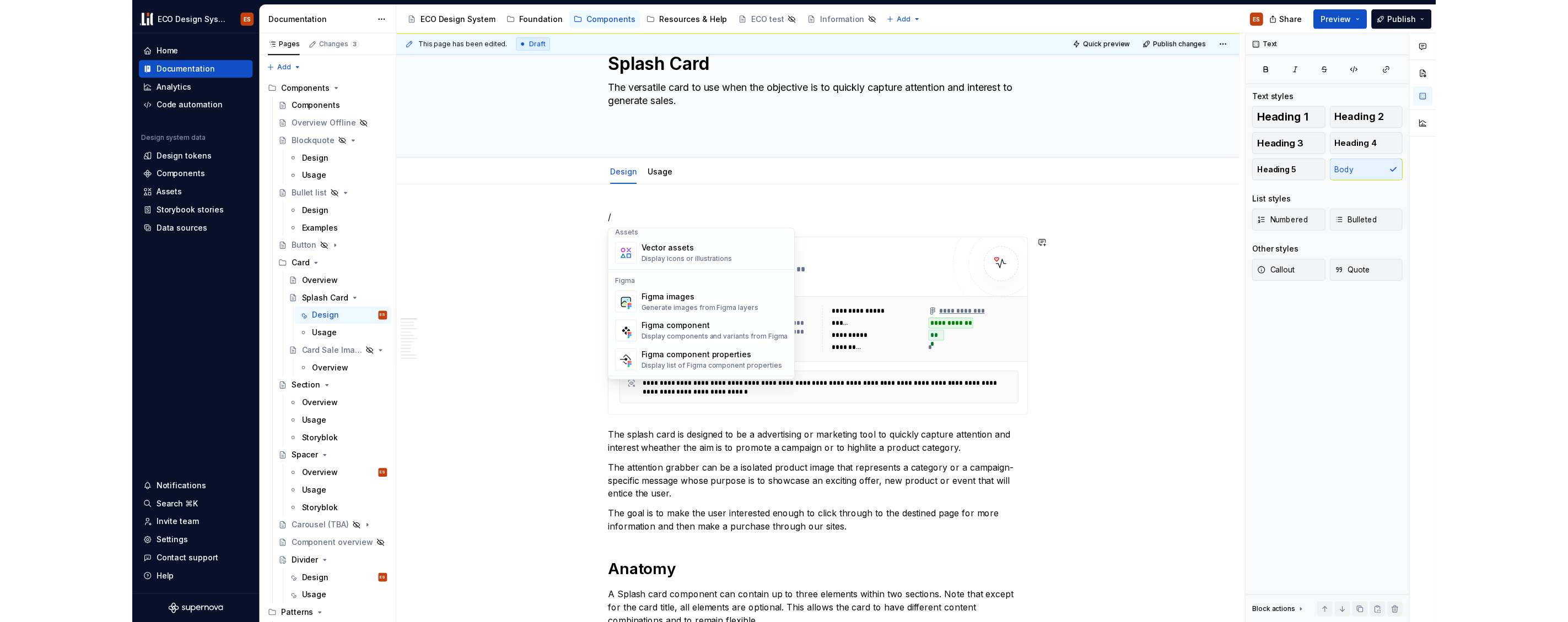
scroll to position [1097, 0]
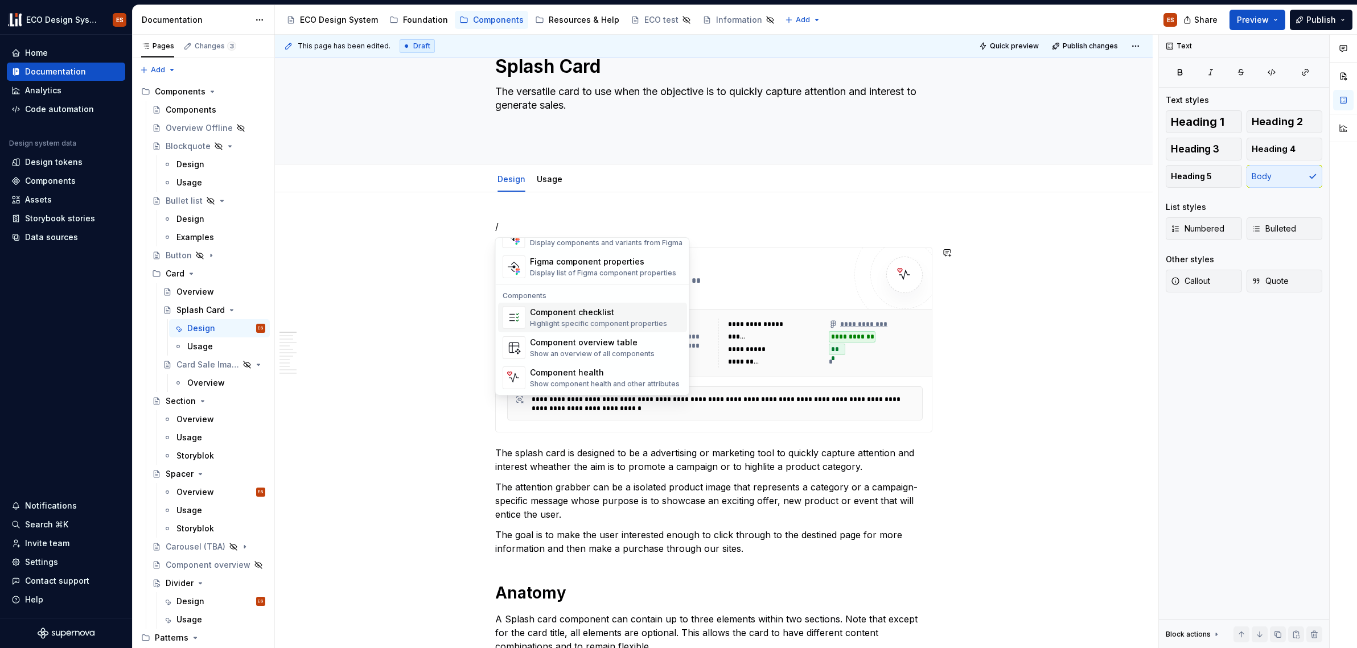
click at [622, 320] on div "Highlight specific component properties" at bounding box center [598, 323] width 137 height 9
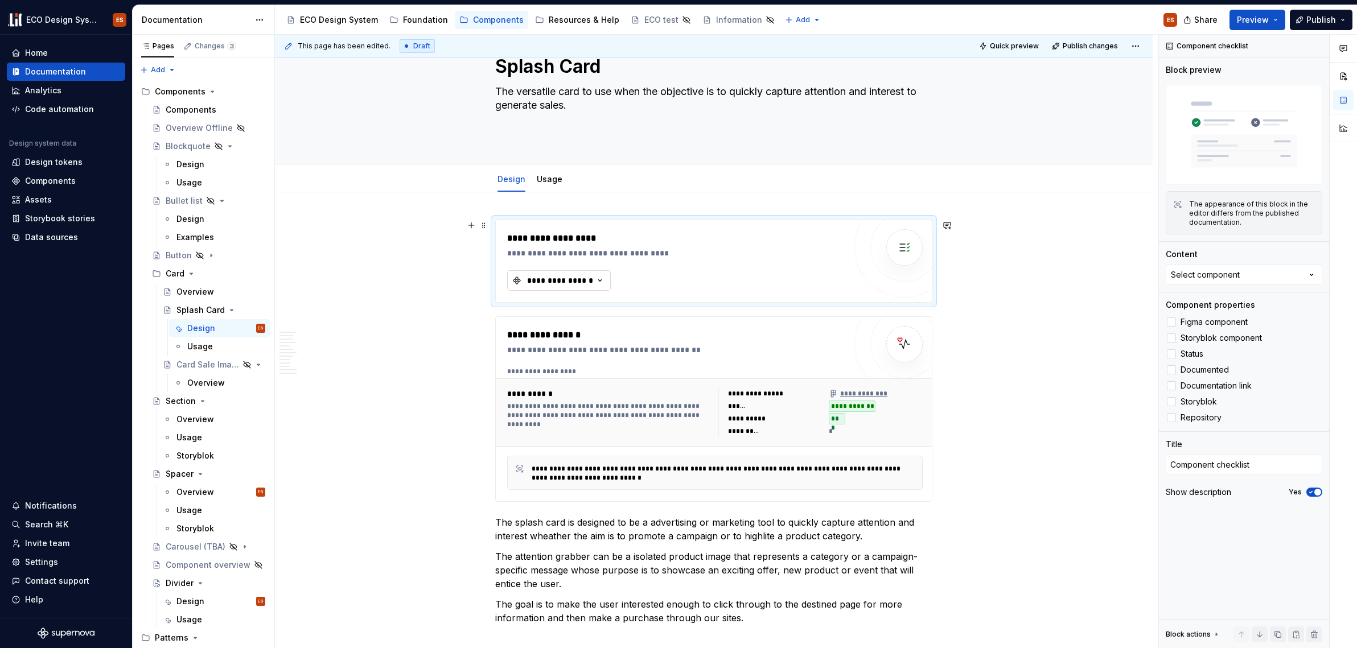
click at [552, 281] on div "**********" at bounding box center [560, 280] width 68 height 11
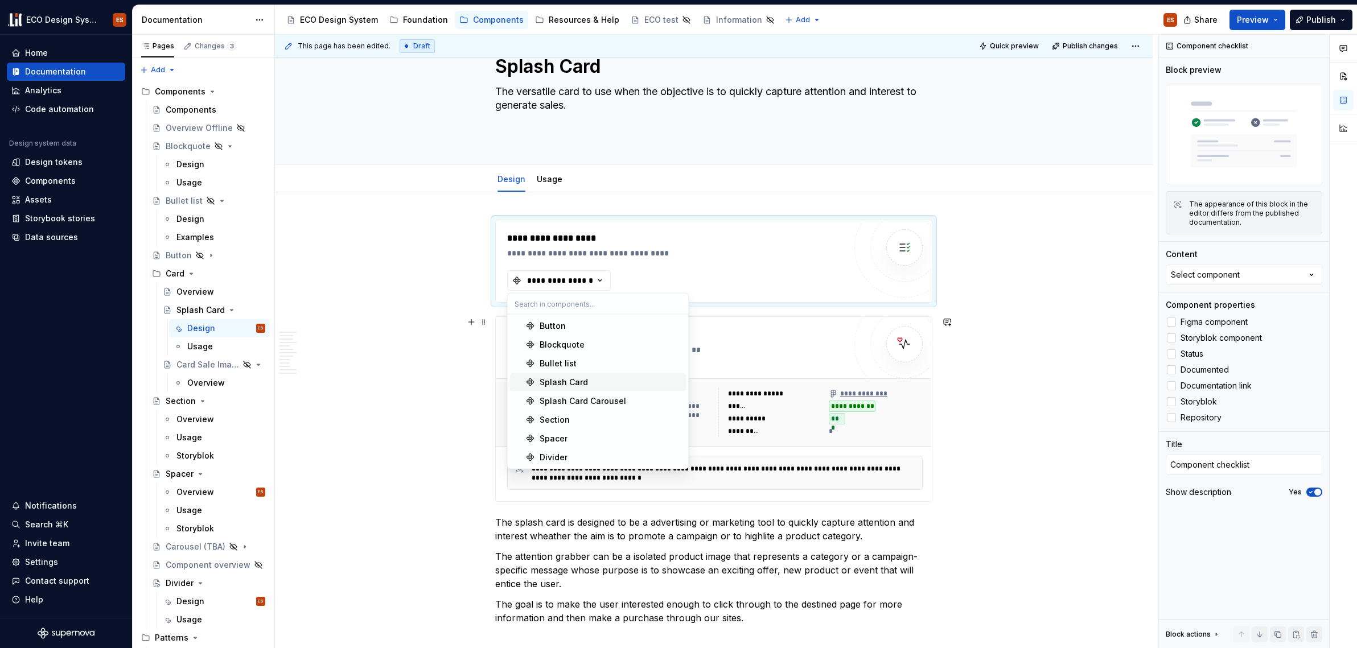
click at [586, 383] on div "Splash Card" at bounding box center [611, 382] width 142 height 11
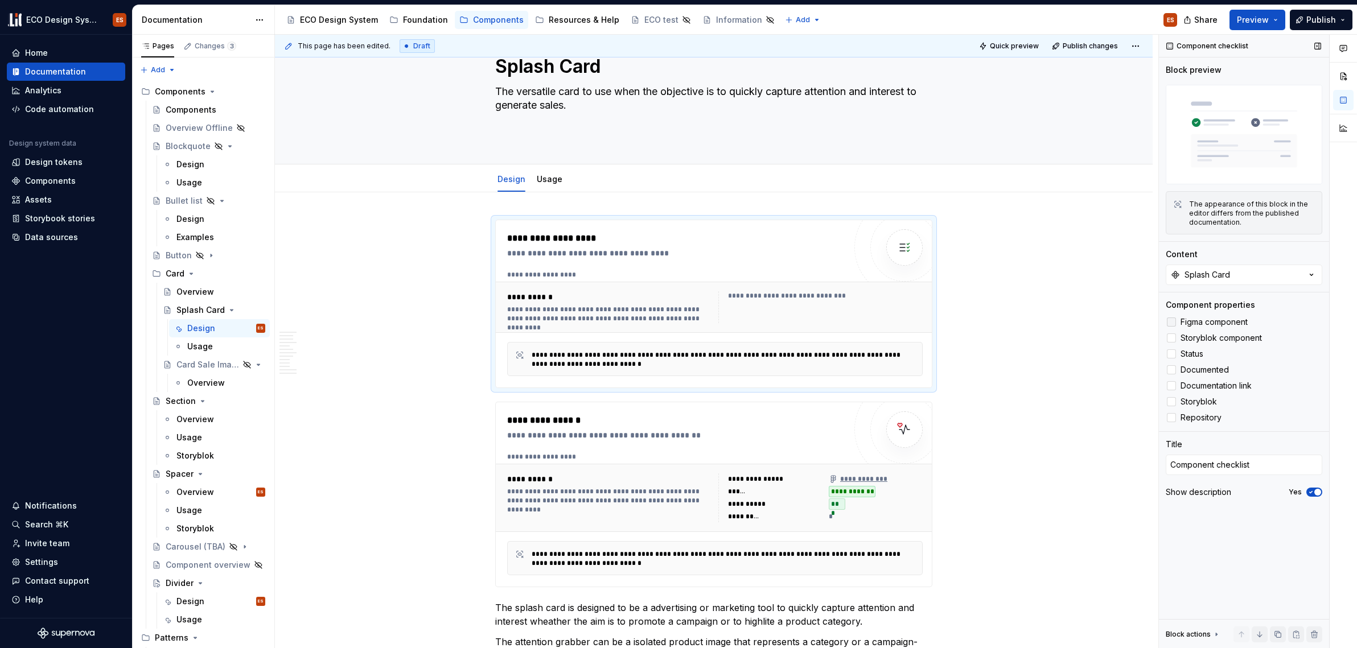
click at [904, 322] on div at bounding box center [1171, 322] width 9 height 9
click at [904, 354] on div at bounding box center [1171, 354] width 9 height 9
click at [904, 368] on div at bounding box center [1171, 370] width 9 height 9
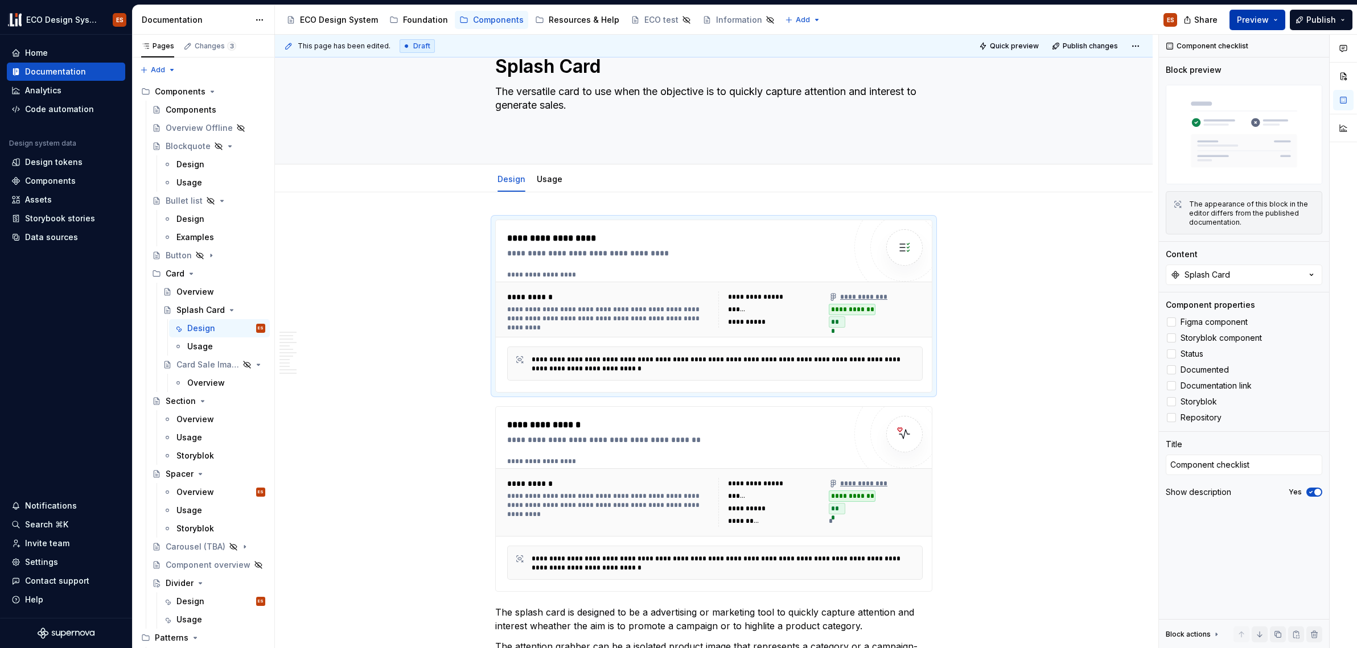
click at [904, 20] on button "Preview" at bounding box center [1258, 20] width 56 height 20
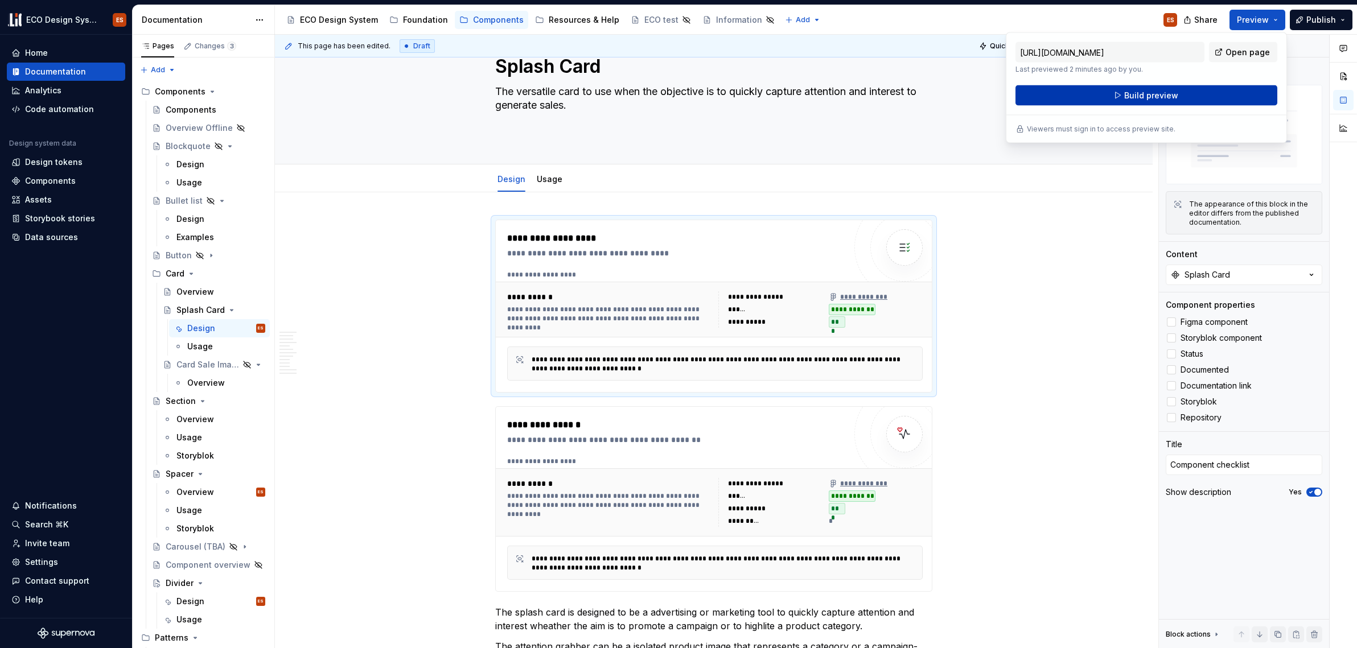
click at [904, 100] on button "Build preview" at bounding box center [1147, 95] width 262 height 20
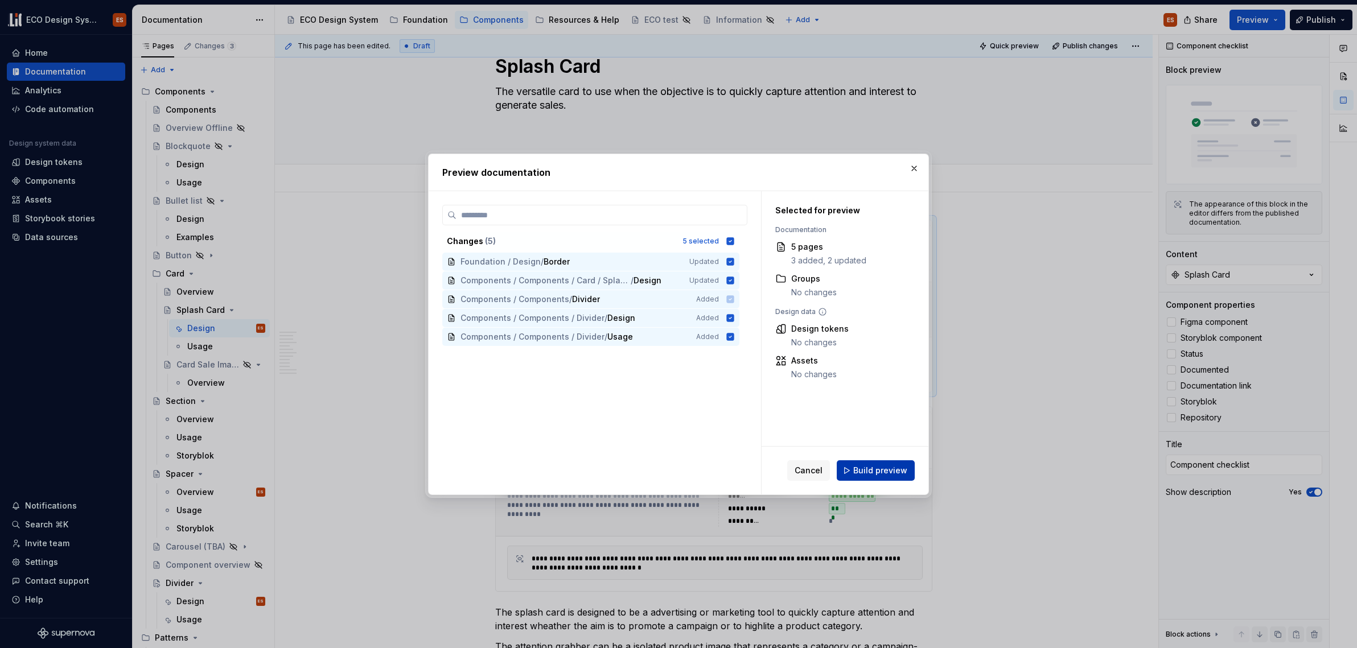
click at [897, 469] on span "Build preview" at bounding box center [880, 470] width 54 height 11
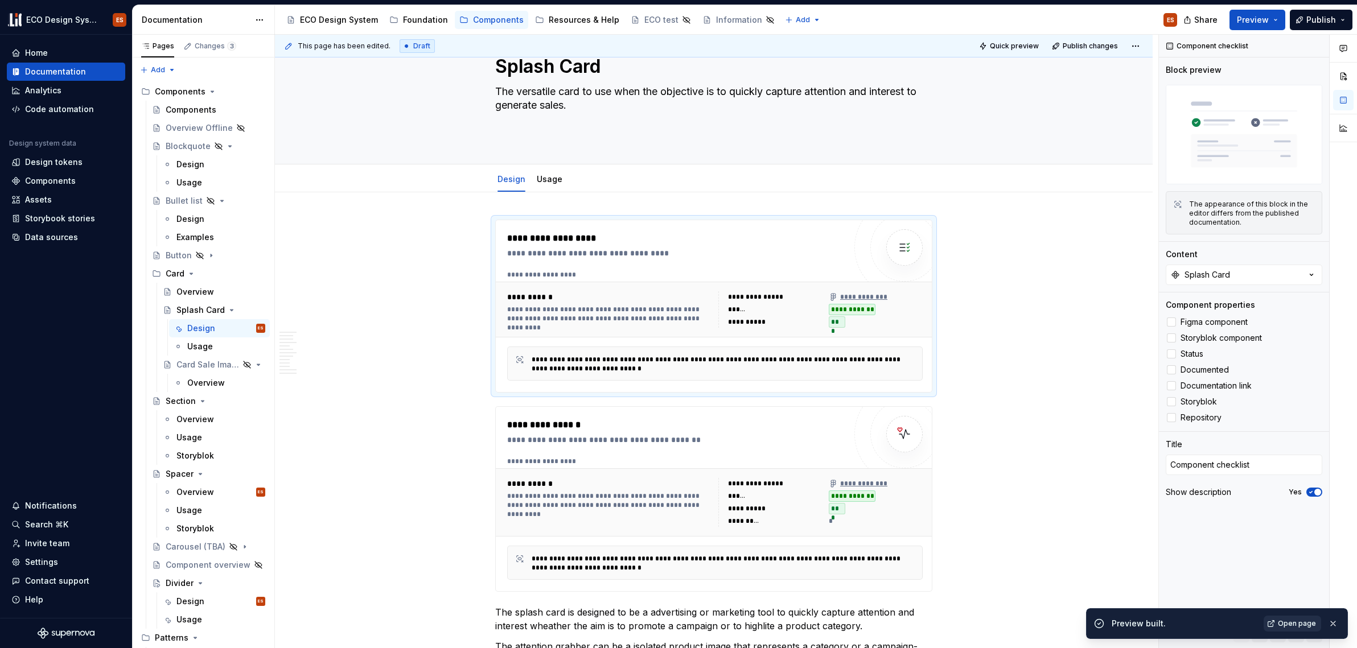
click at [904, 622] on span "Open page" at bounding box center [1297, 623] width 38 height 9
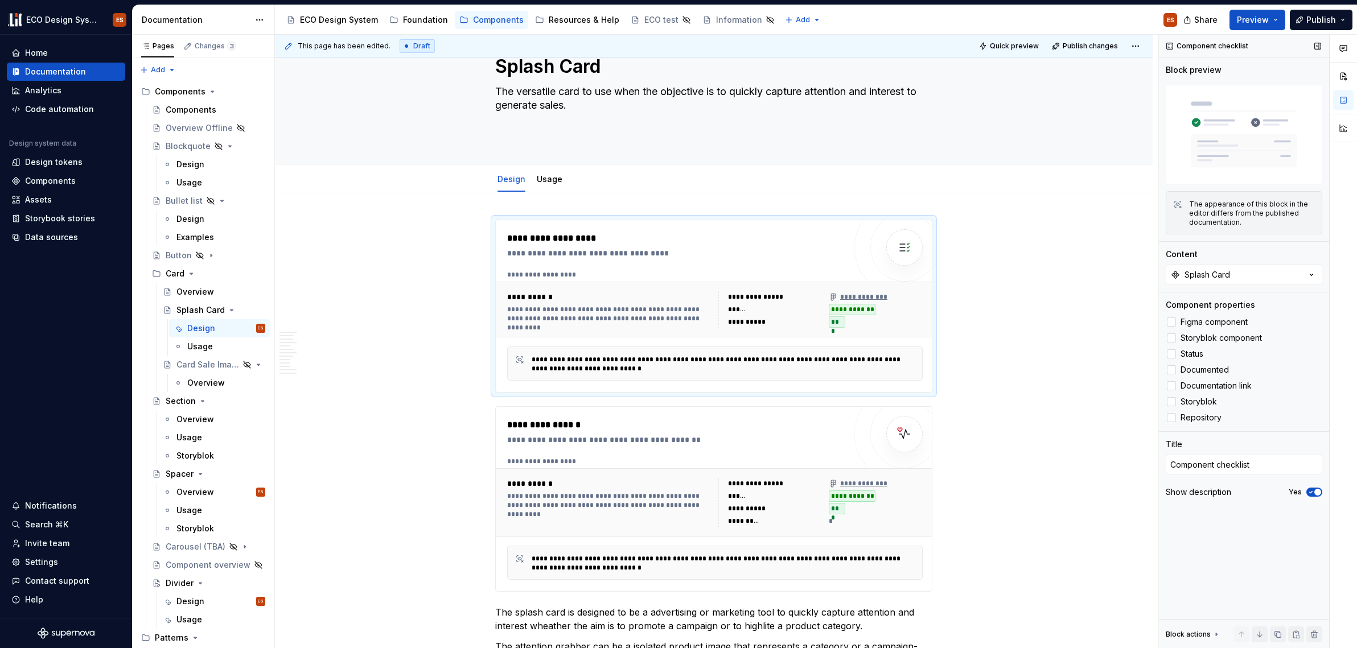
click at [904, 491] on icon "button" at bounding box center [1311, 492] width 9 height 7
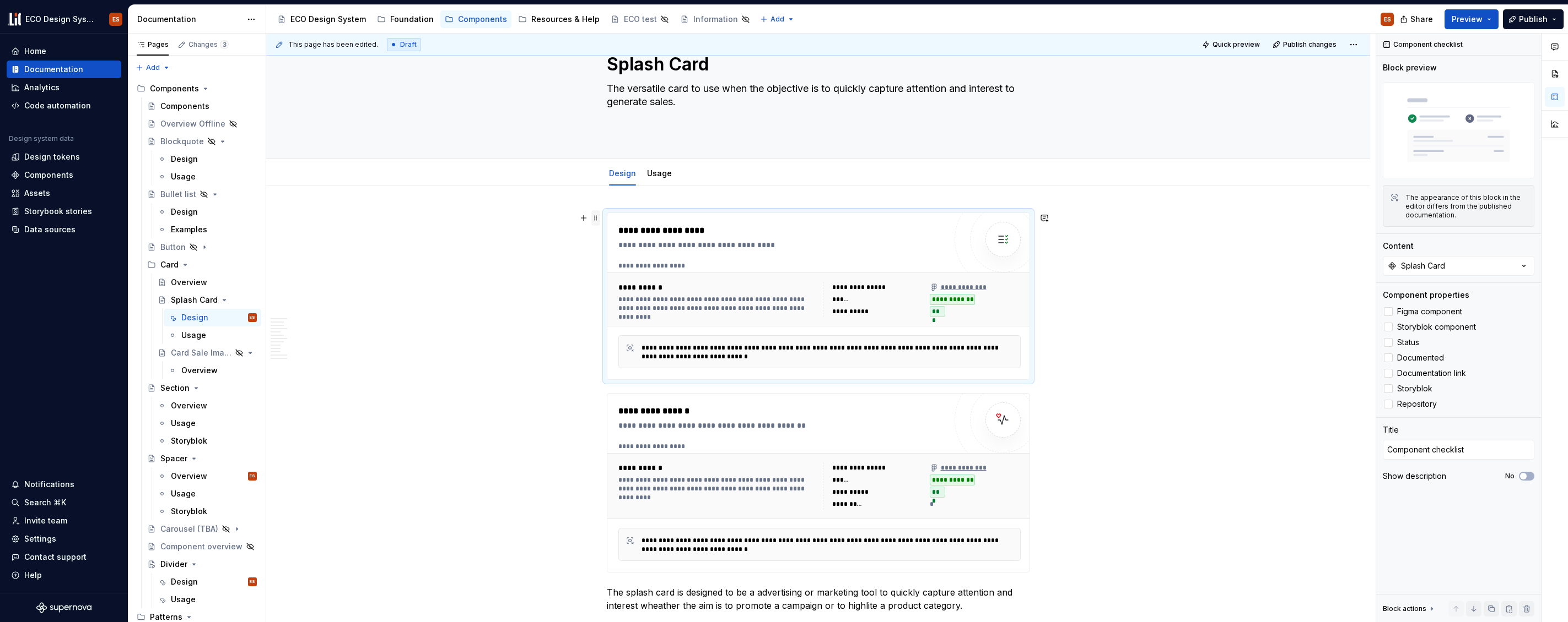
click at [592, 220] on span at bounding box center [595, 218] width 9 height 15
type textarea "*"
